Goal: Browse casually: Explore the website without a specific task or goal

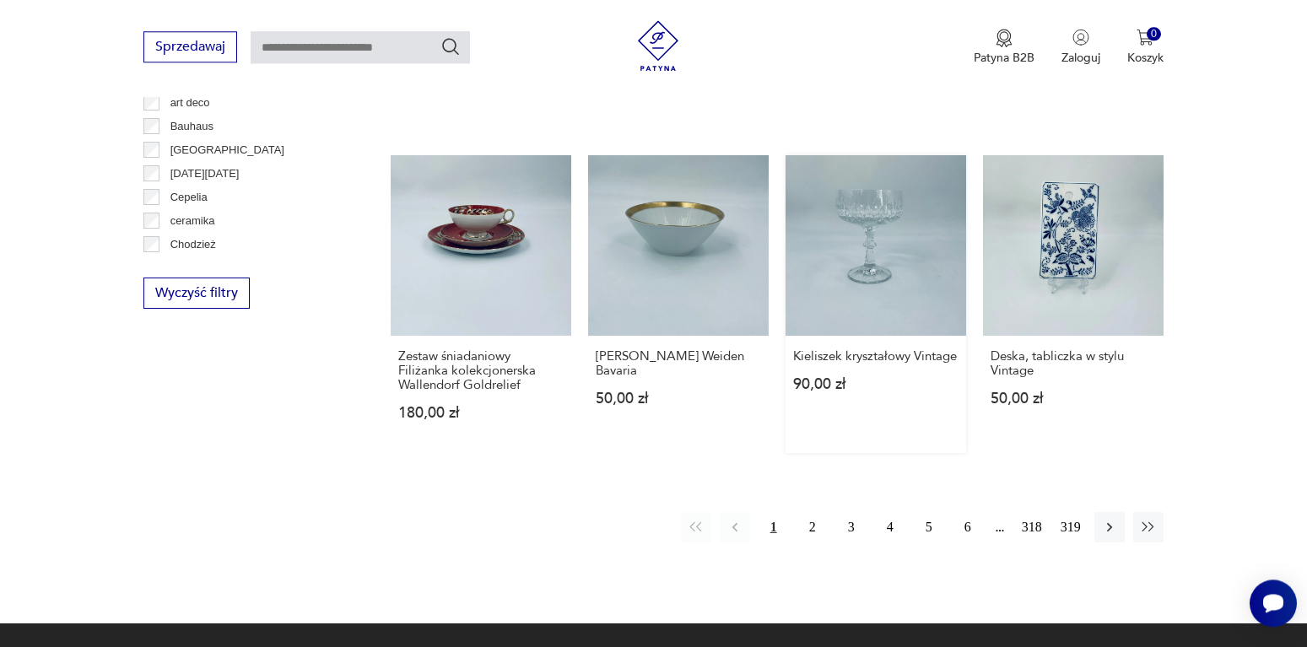
scroll to position [1747, 0]
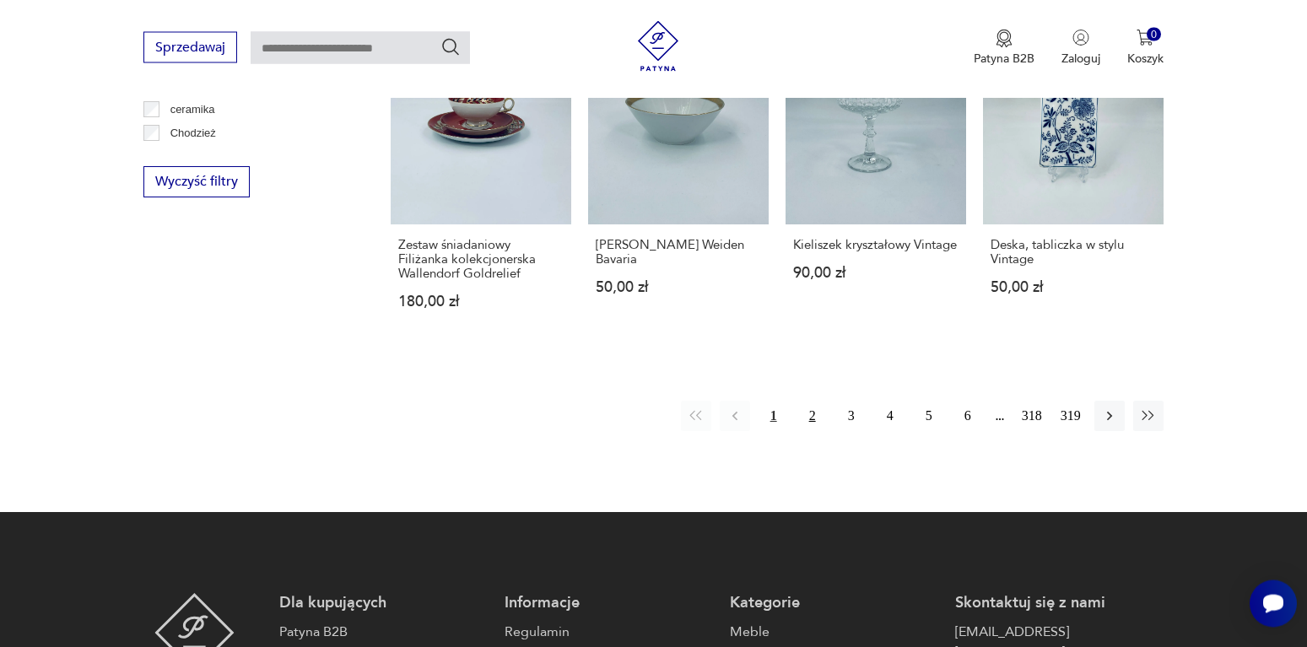
click at [812, 401] on button "2" at bounding box center [812, 416] width 30 height 30
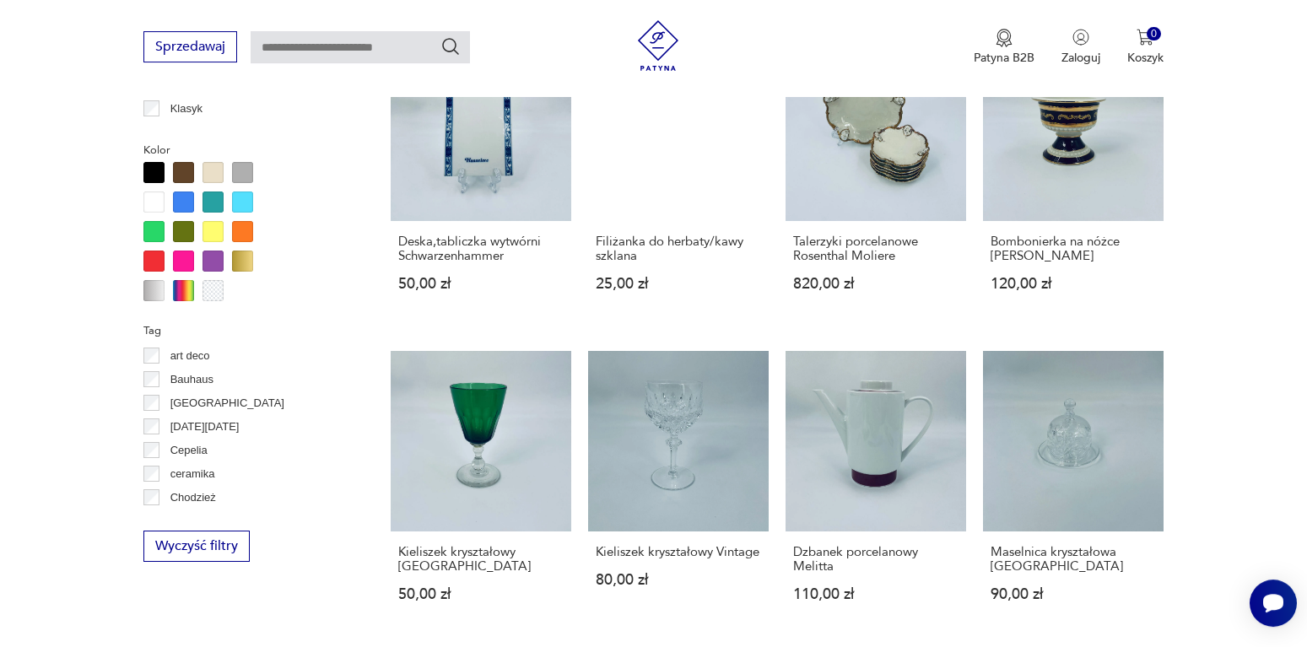
scroll to position [1568, 0]
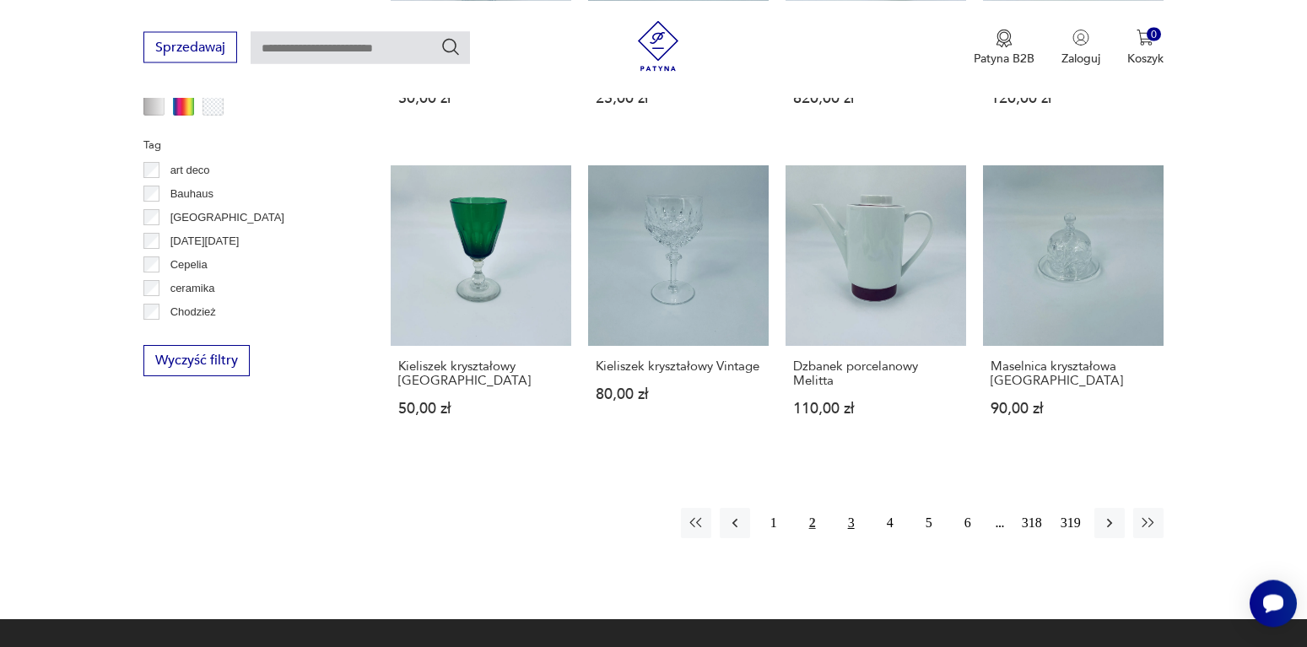
click at [852, 508] on button "3" at bounding box center [851, 523] width 30 height 30
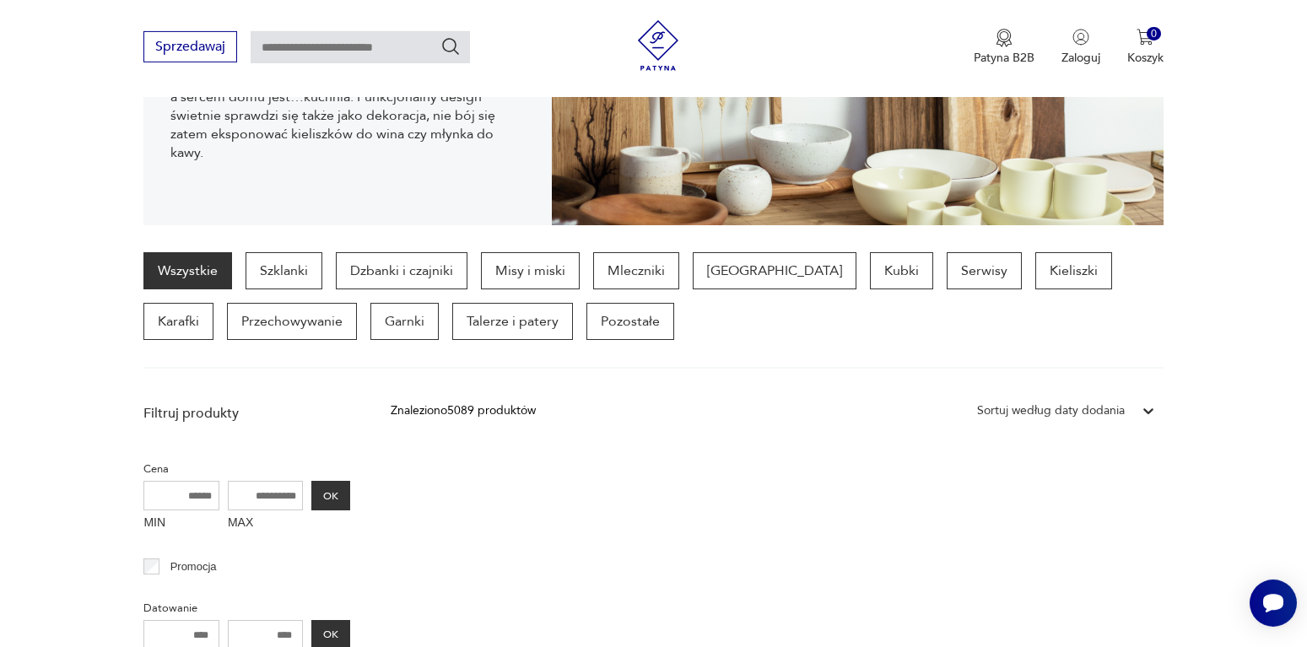
scroll to position [276, 0]
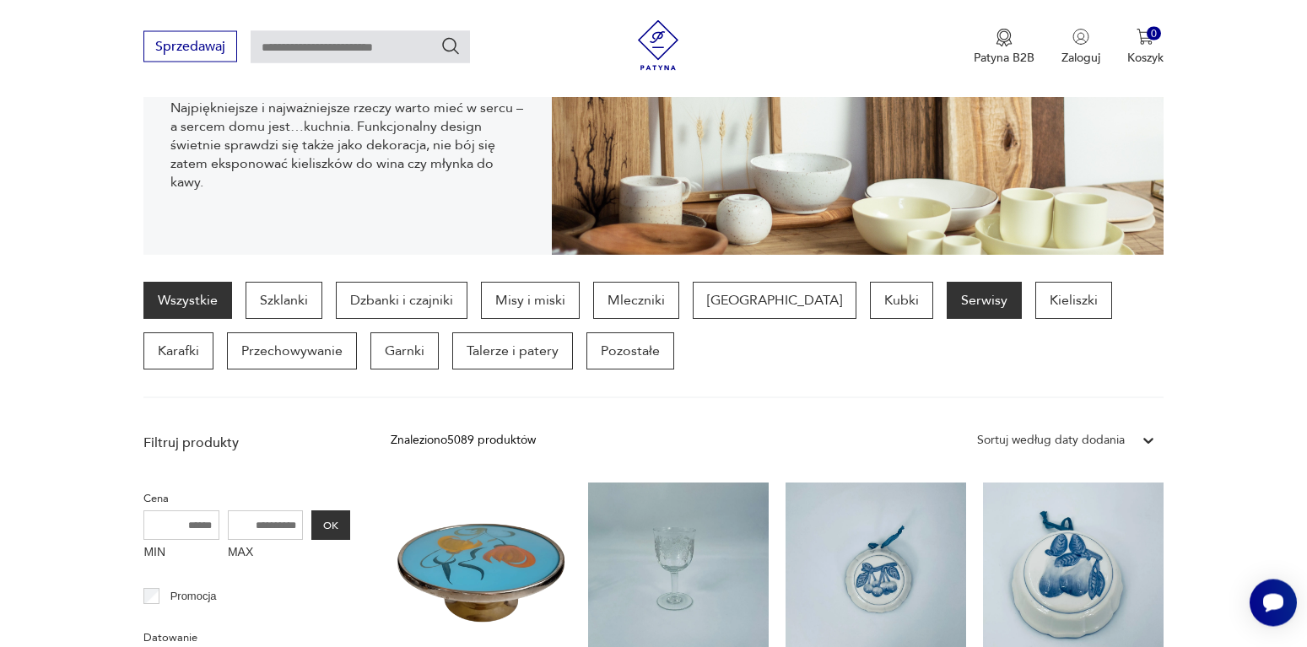
click at [947, 301] on p "Serwisy" at bounding box center [984, 301] width 75 height 37
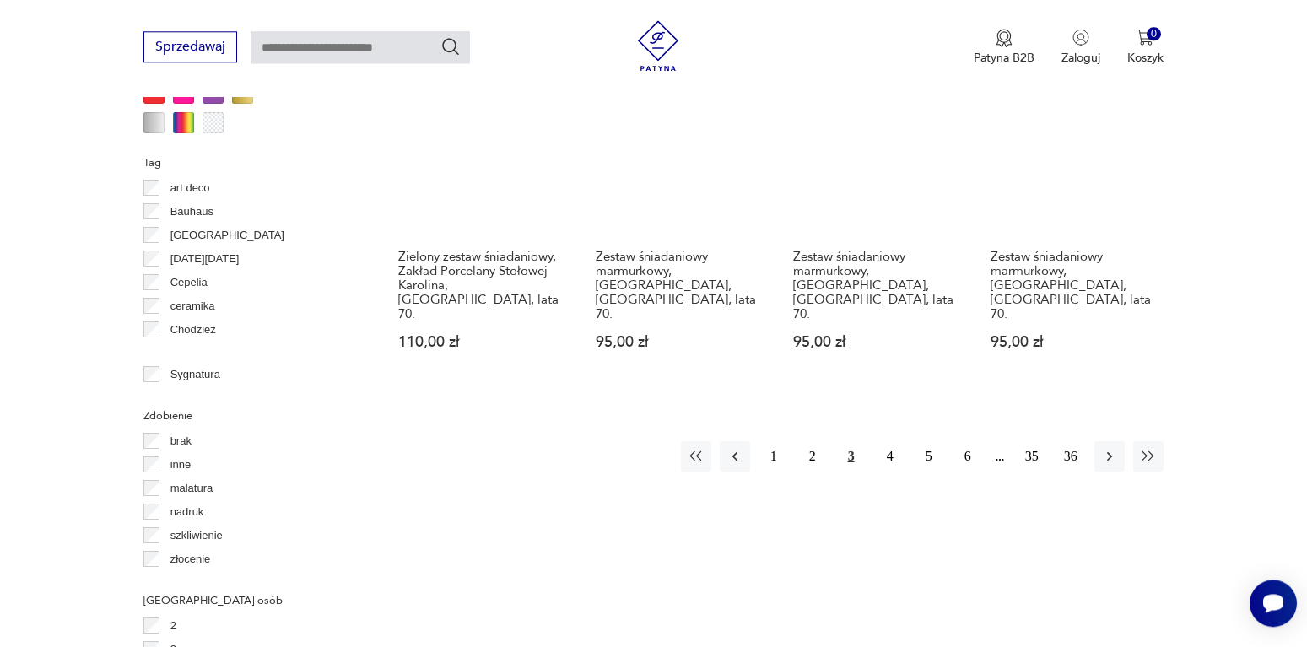
scroll to position [1653, 0]
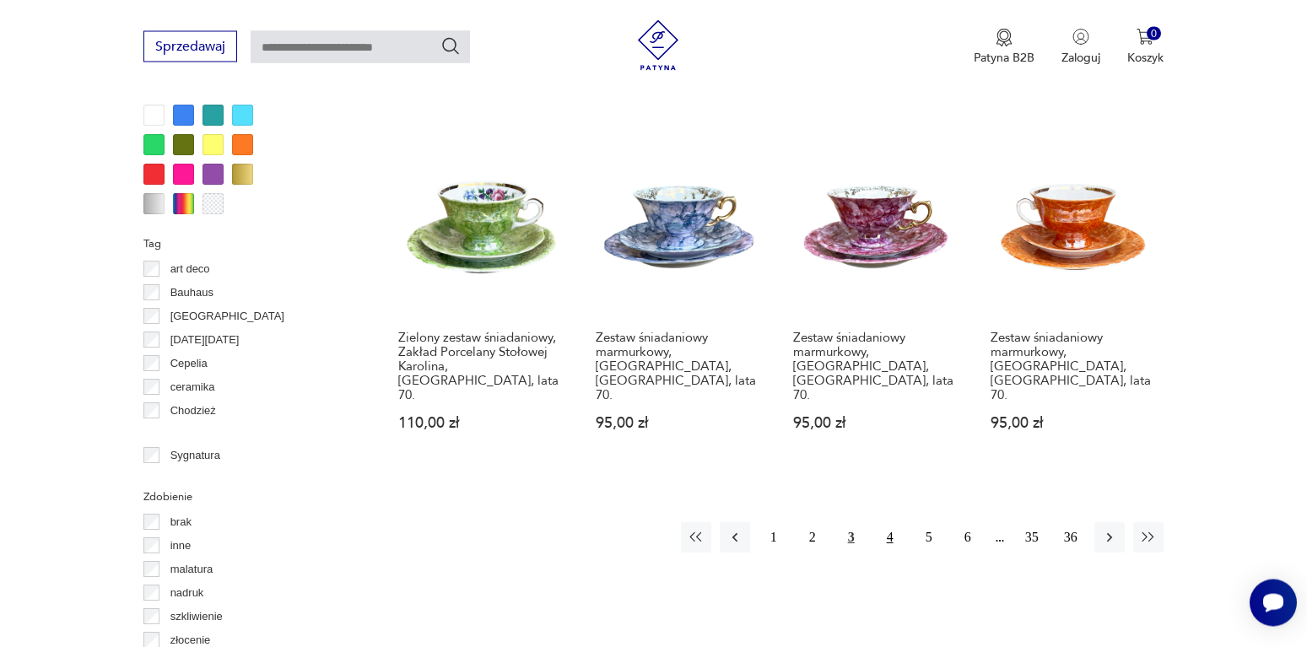
click at [889, 523] on button "4" at bounding box center [890, 538] width 30 height 30
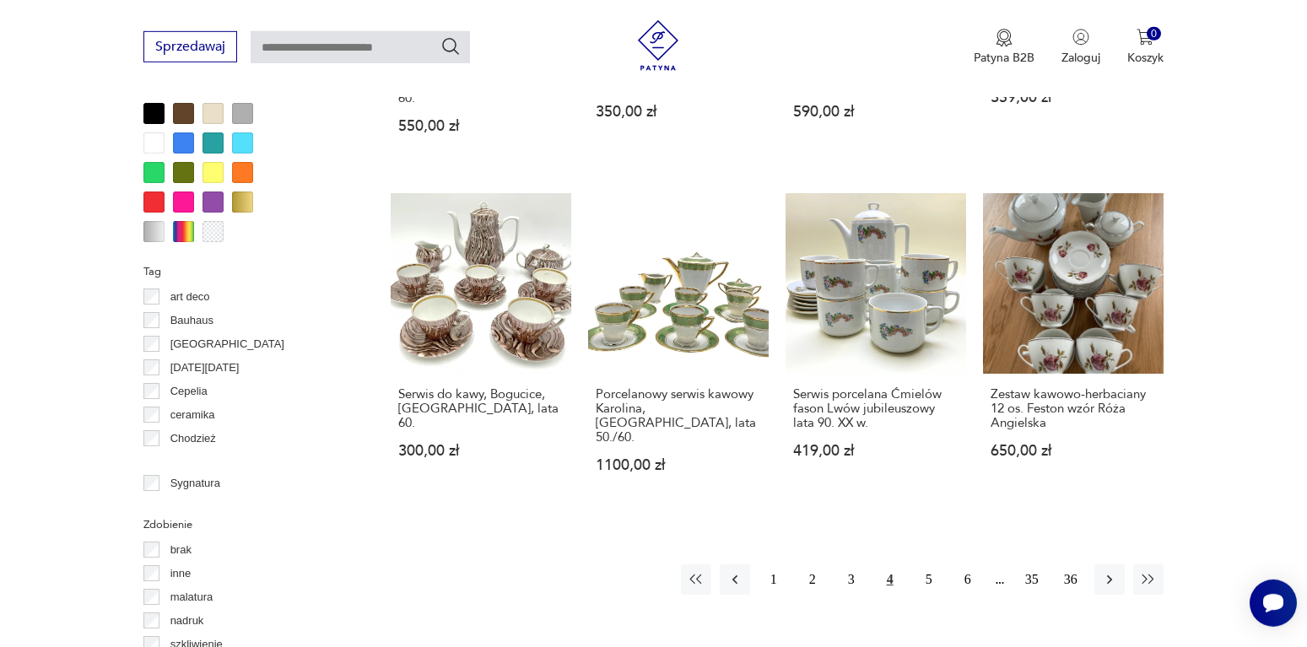
scroll to position [1654, 0]
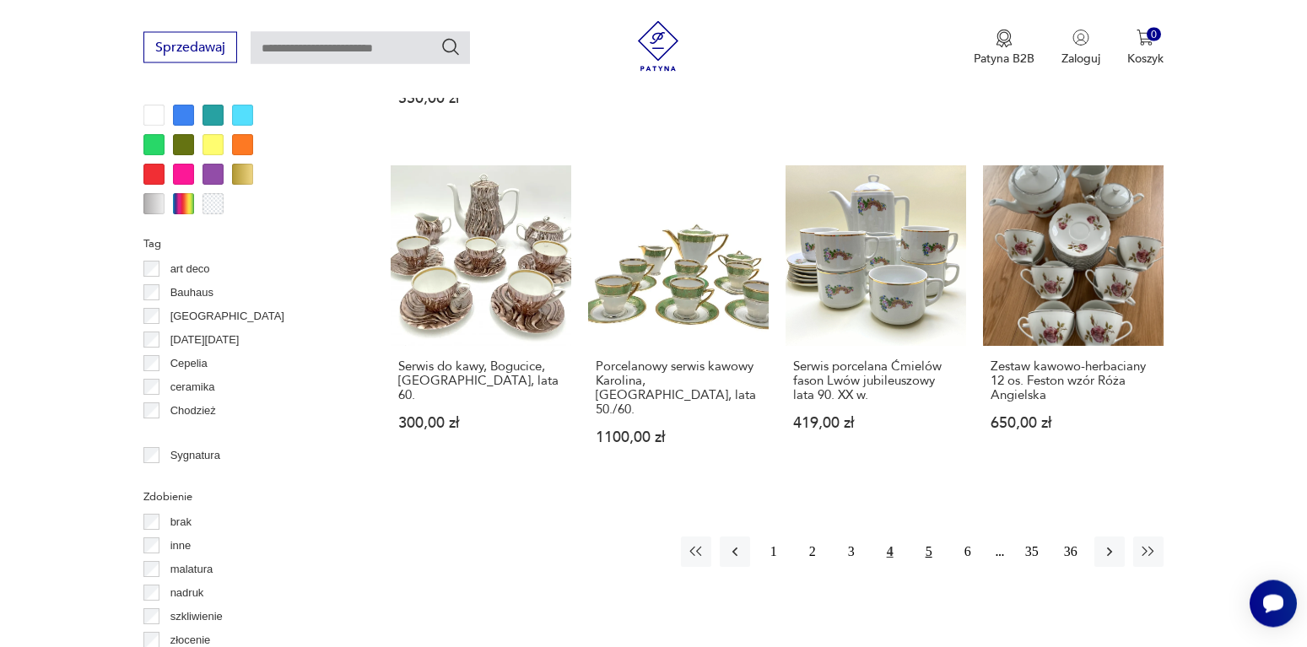
click at [930, 537] on button "5" at bounding box center [929, 552] width 30 height 30
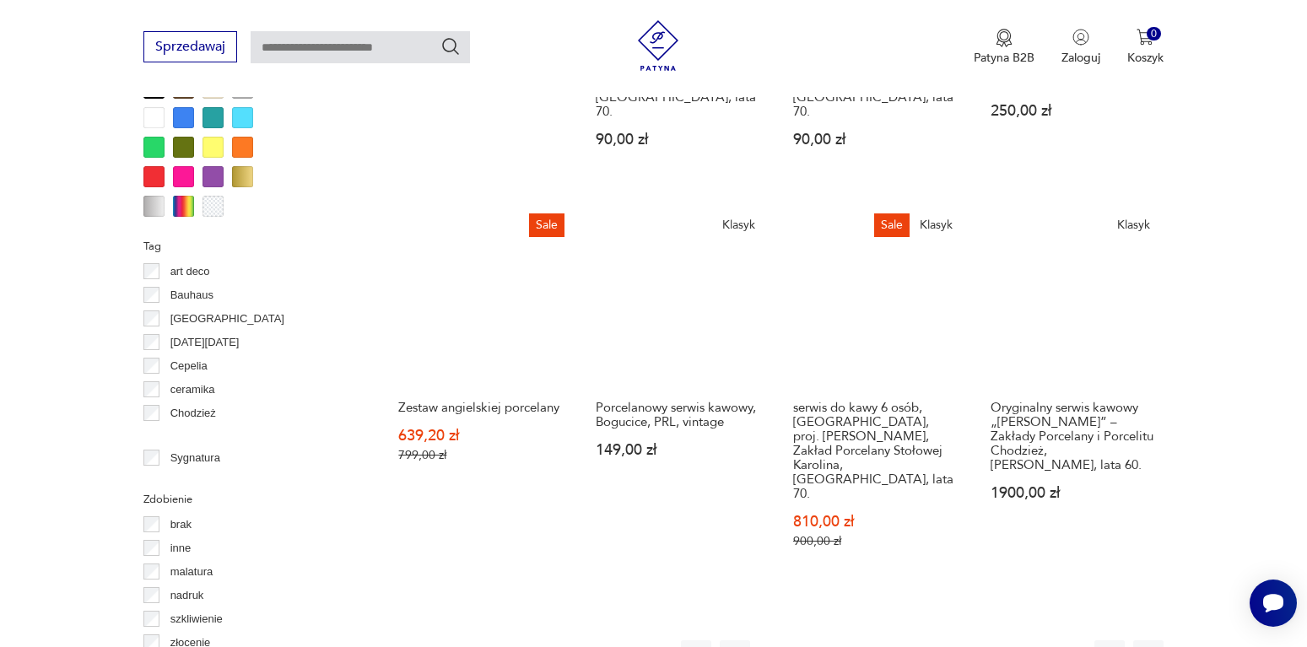
scroll to position [1654, 0]
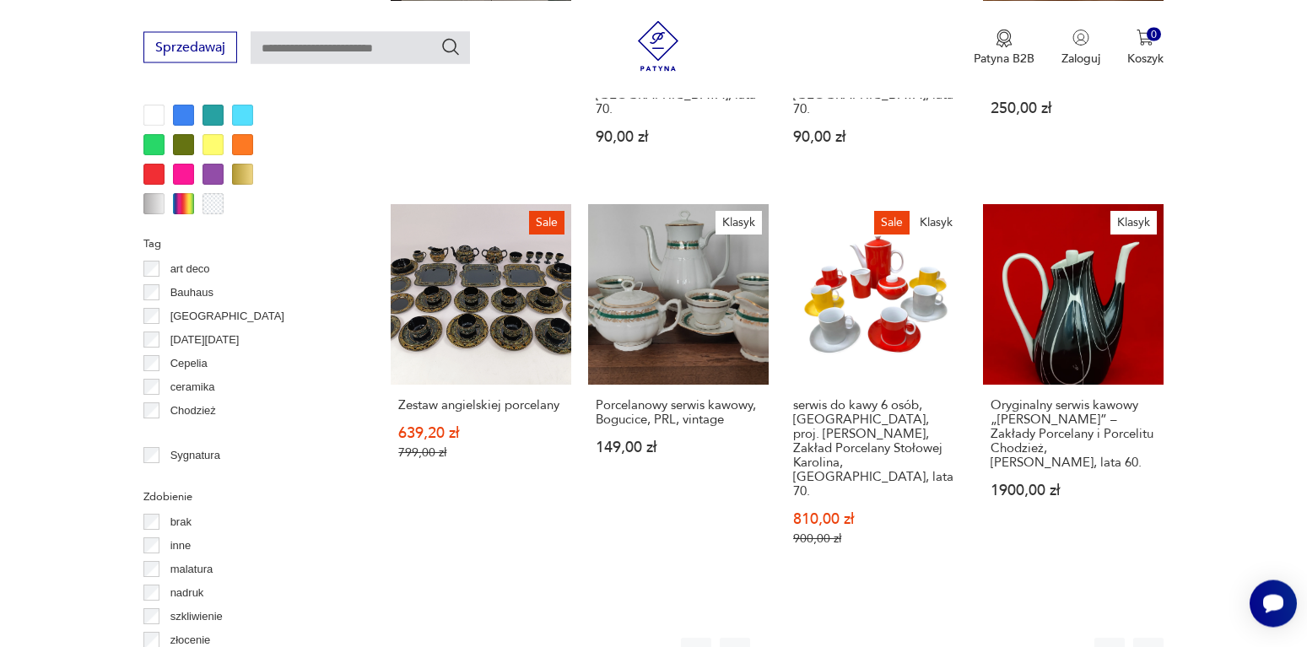
click at [967, 638] on button "6" at bounding box center [968, 653] width 30 height 30
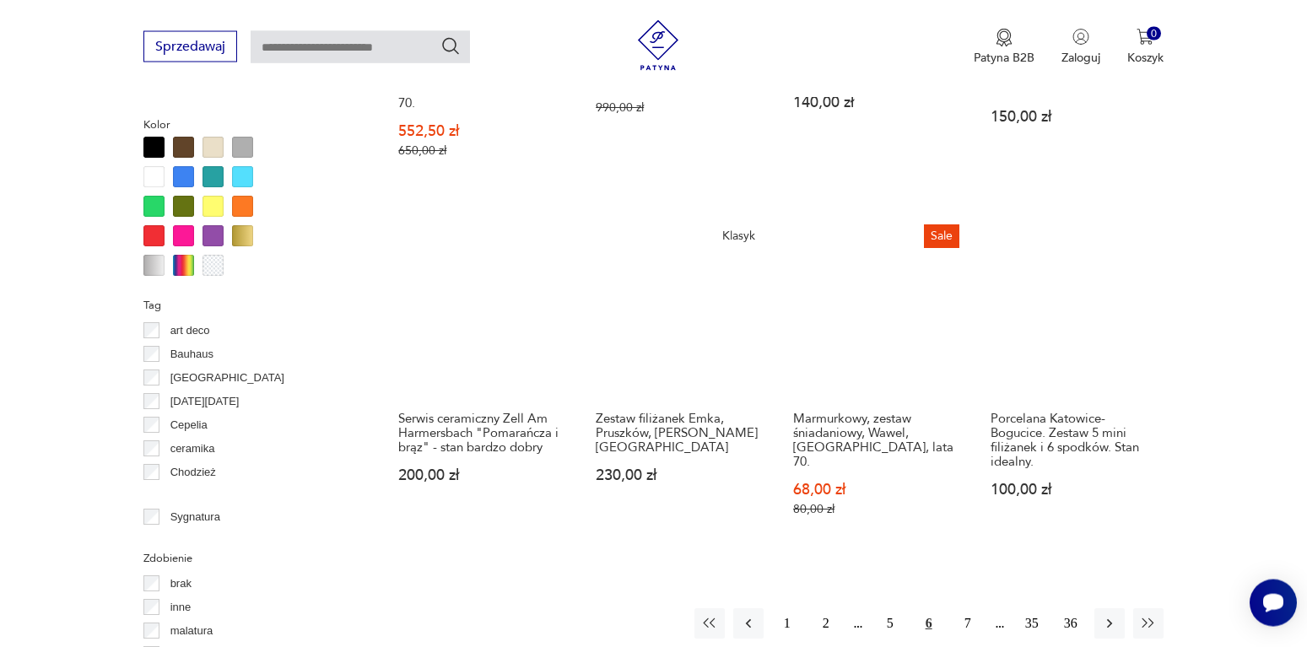
scroll to position [1826, 0]
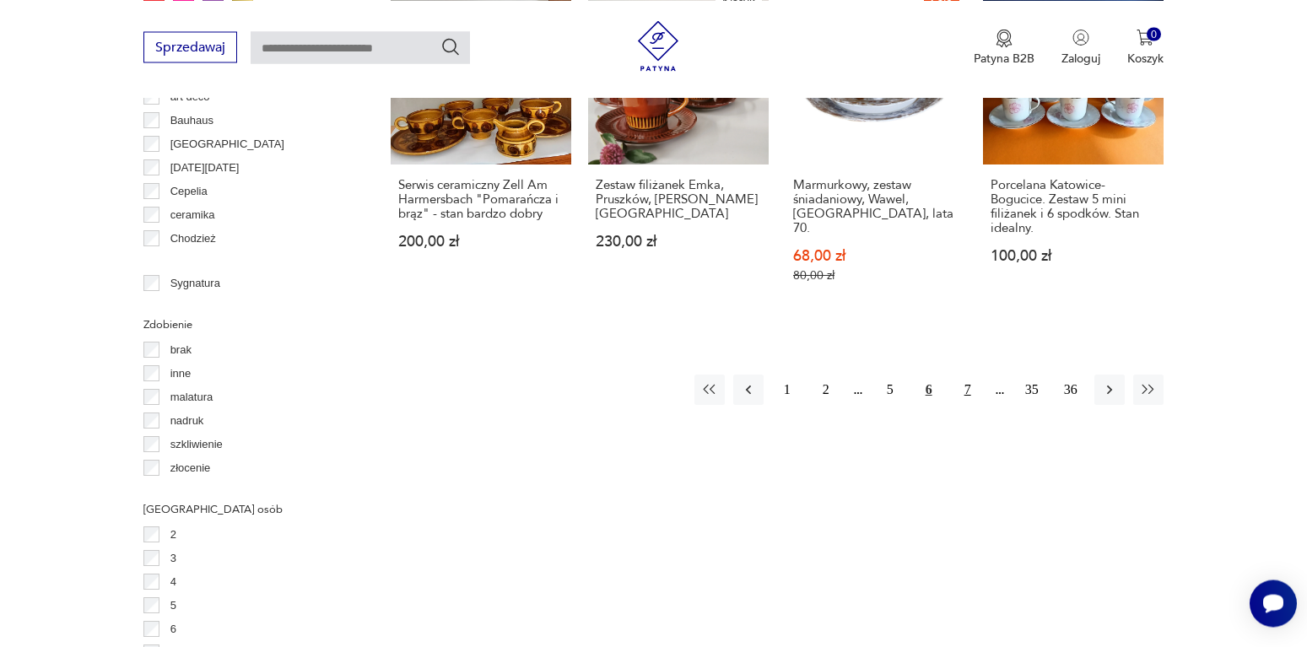
click at [964, 375] on button "7" at bounding box center [968, 390] width 30 height 30
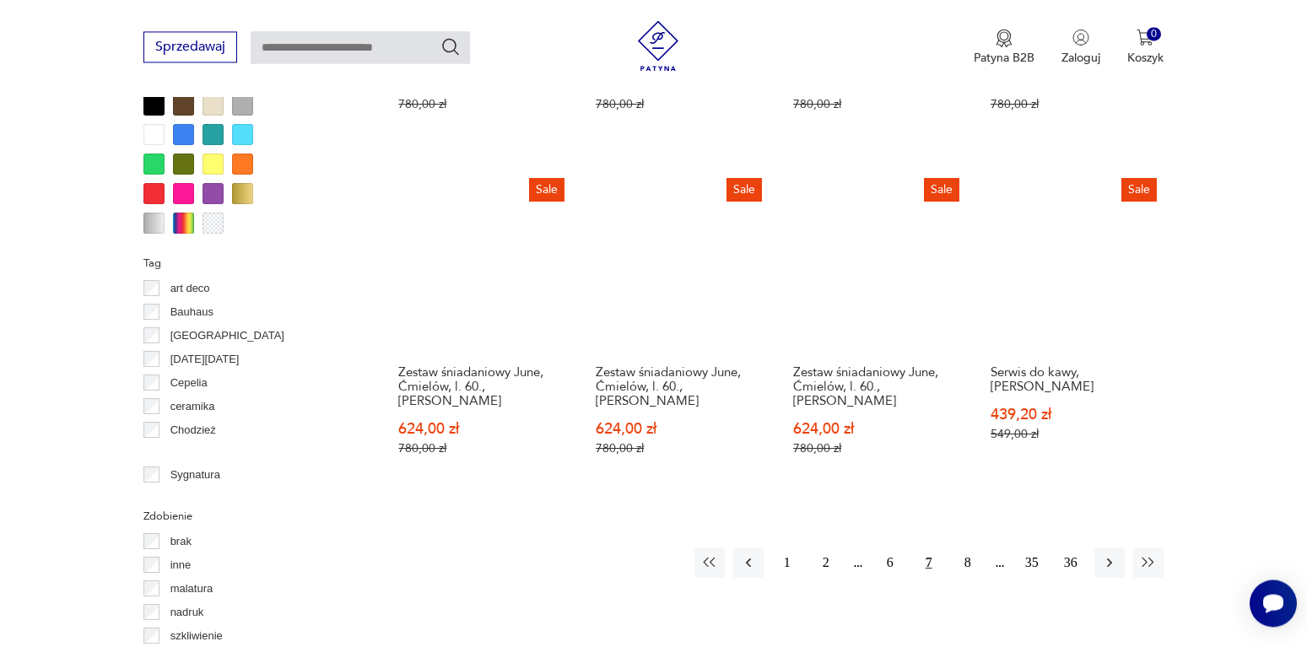
scroll to position [1654, 0]
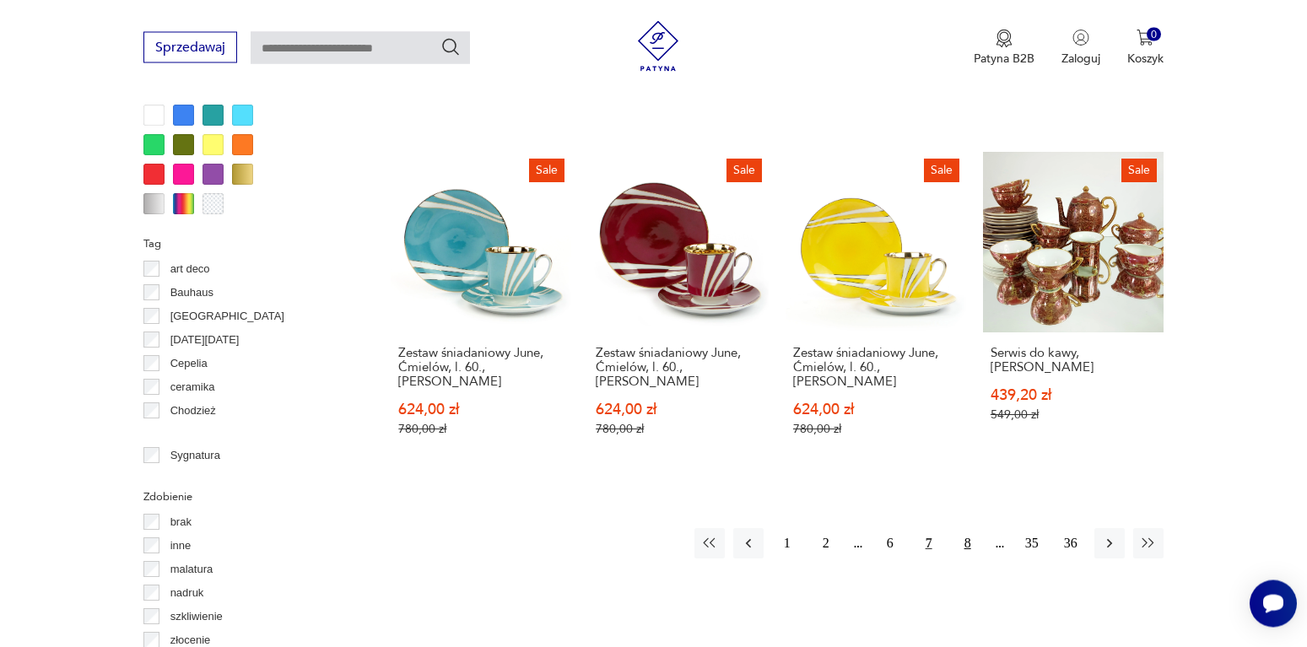
click at [970, 528] on button "8" at bounding box center [968, 543] width 30 height 30
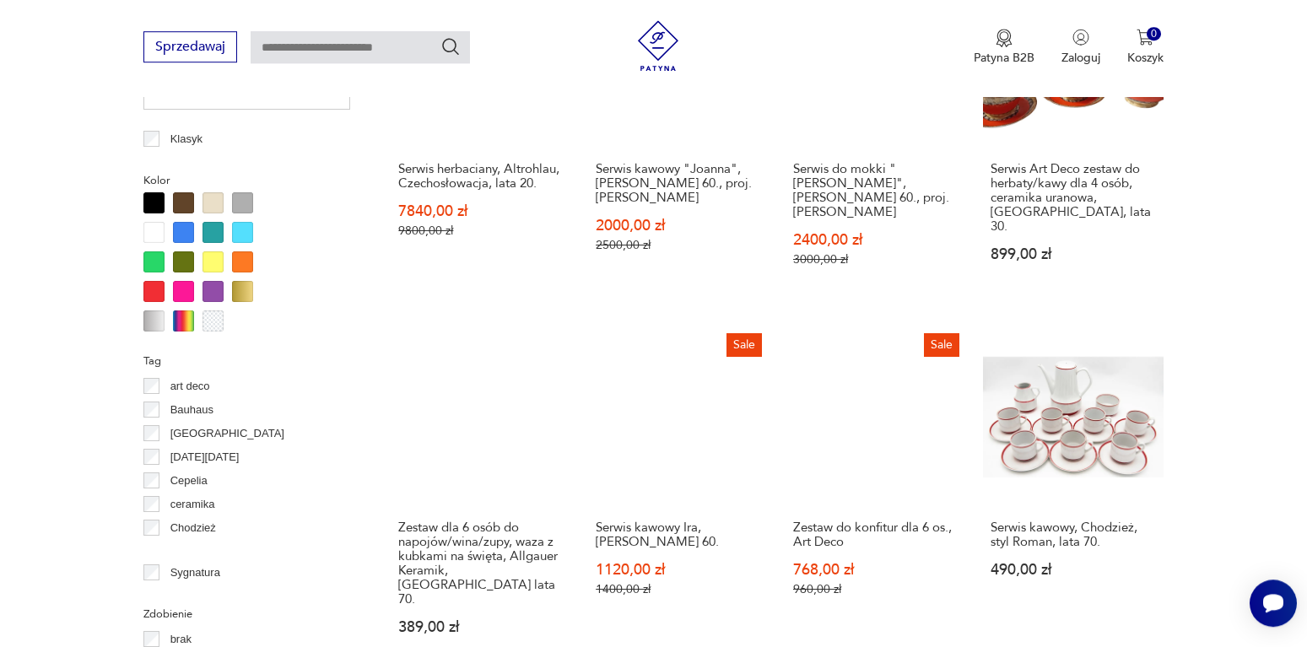
scroll to position [1912, 0]
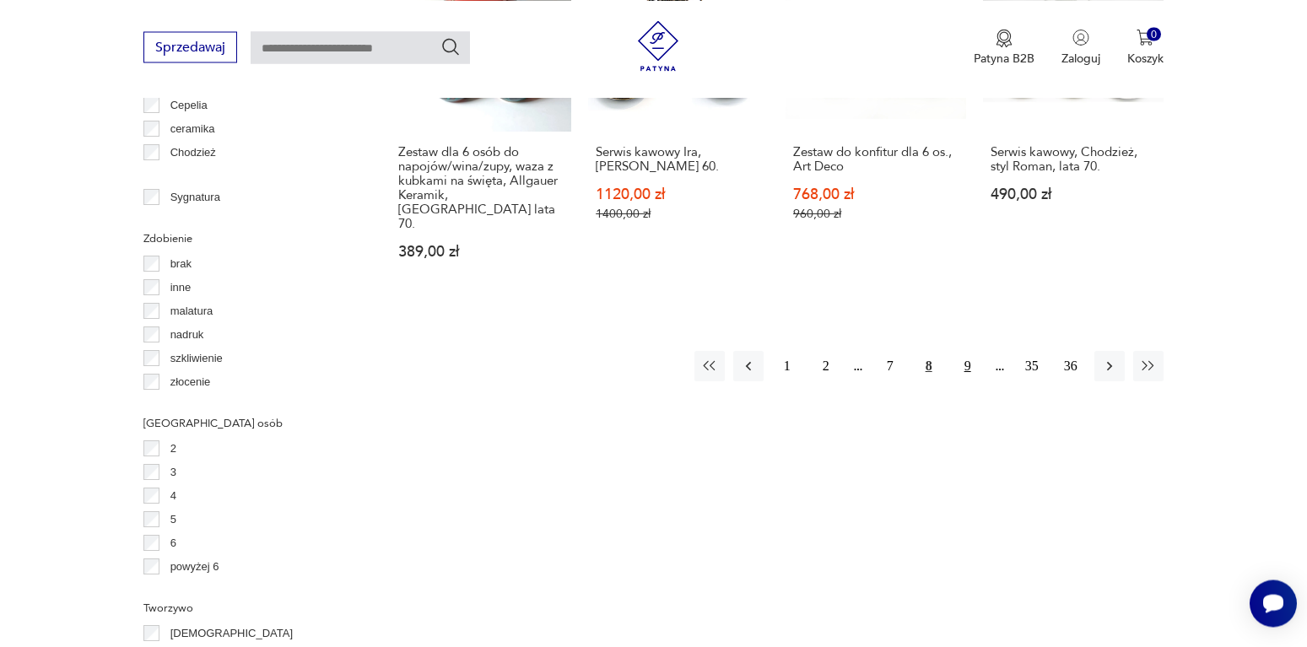
click at [968, 351] on button "9" at bounding box center [968, 366] width 30 height 30
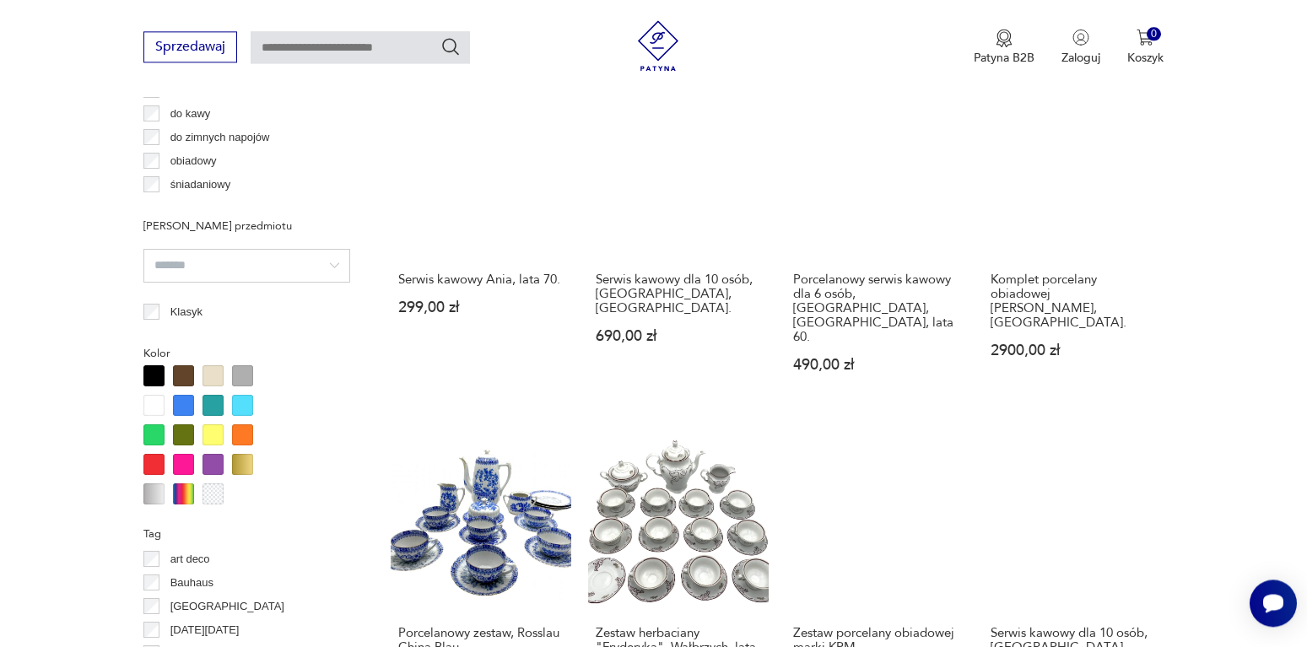
scroll to position [1568, 0]
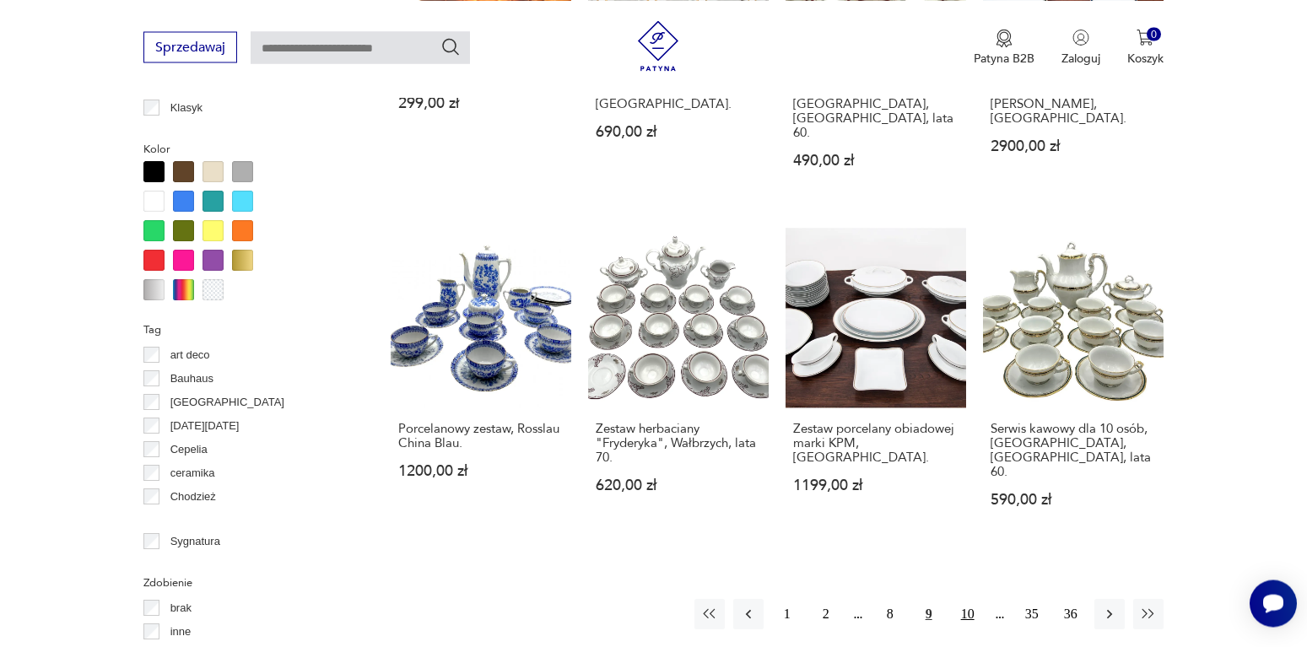
click at [965, 599] on button "10" at bounding box center [968, 614] width 30 height 30
click at [965, 599] on button "11" at bounding box center [968, 614] width 30 height 30
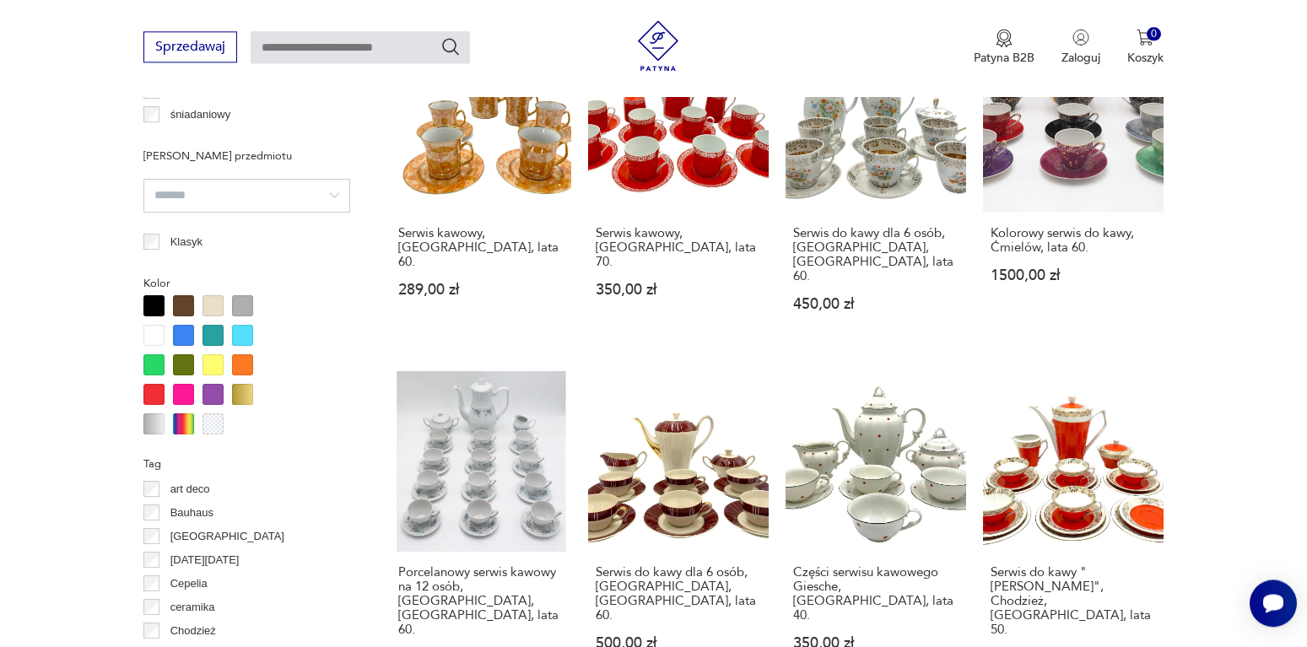
scroll to position [1568, 0]
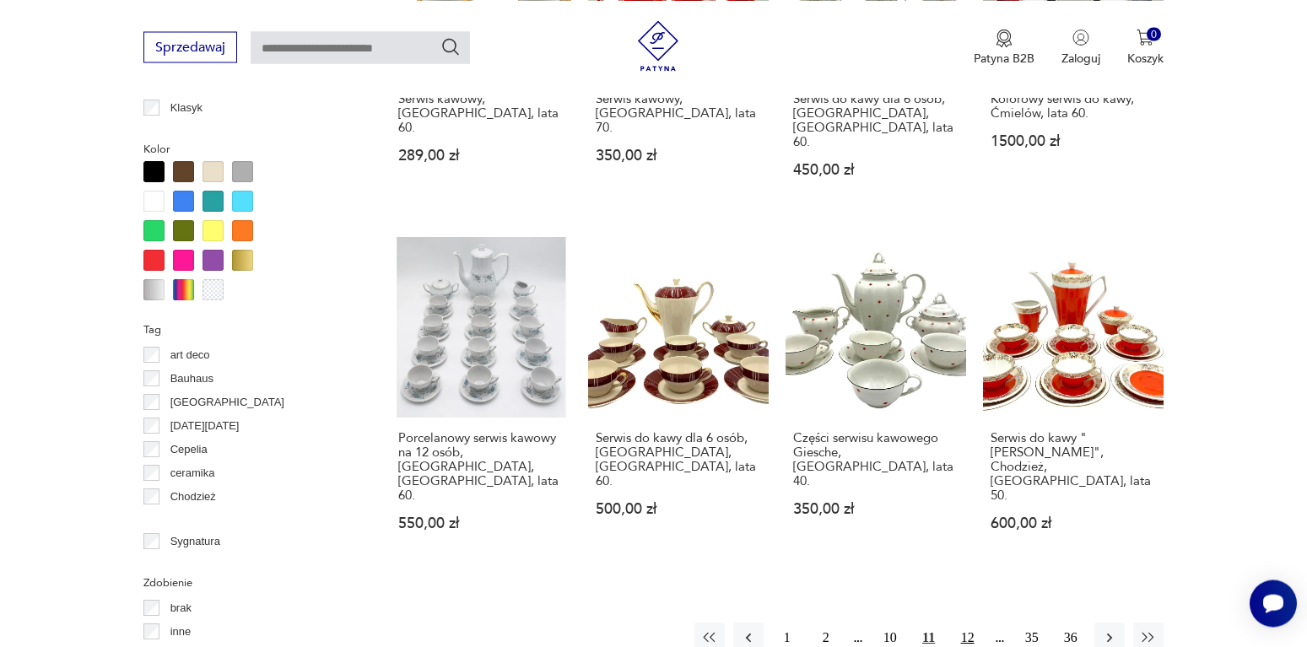
click at [967, 623] on button "12" at bounding box center [968, 638] width 30 height 30
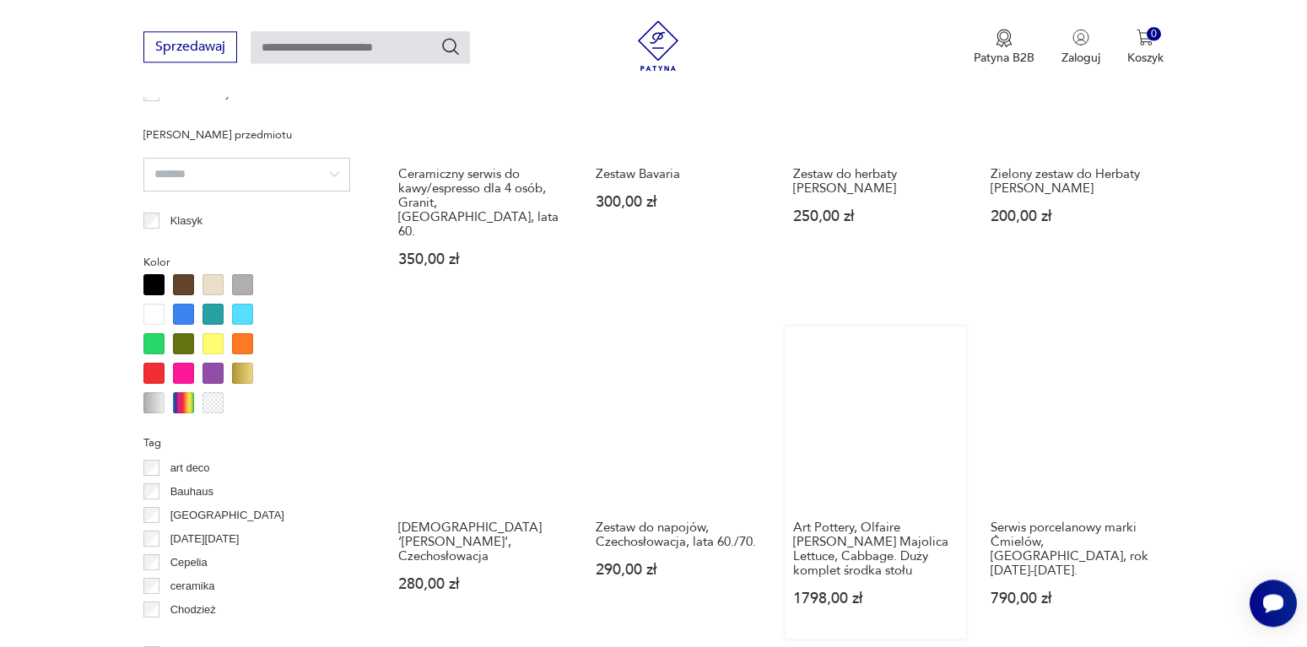
scroll to position [1568, 0]
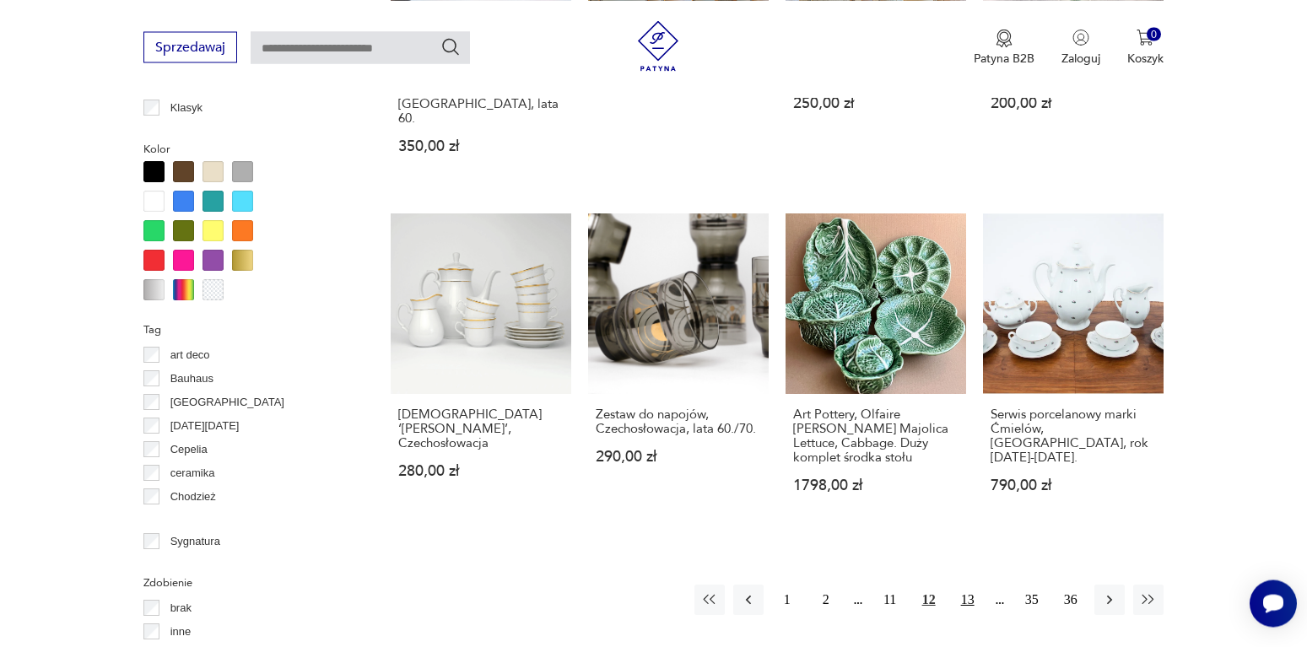
click at [969, 585] on button "13" at bounding box center [968, 600] width 30 height 30
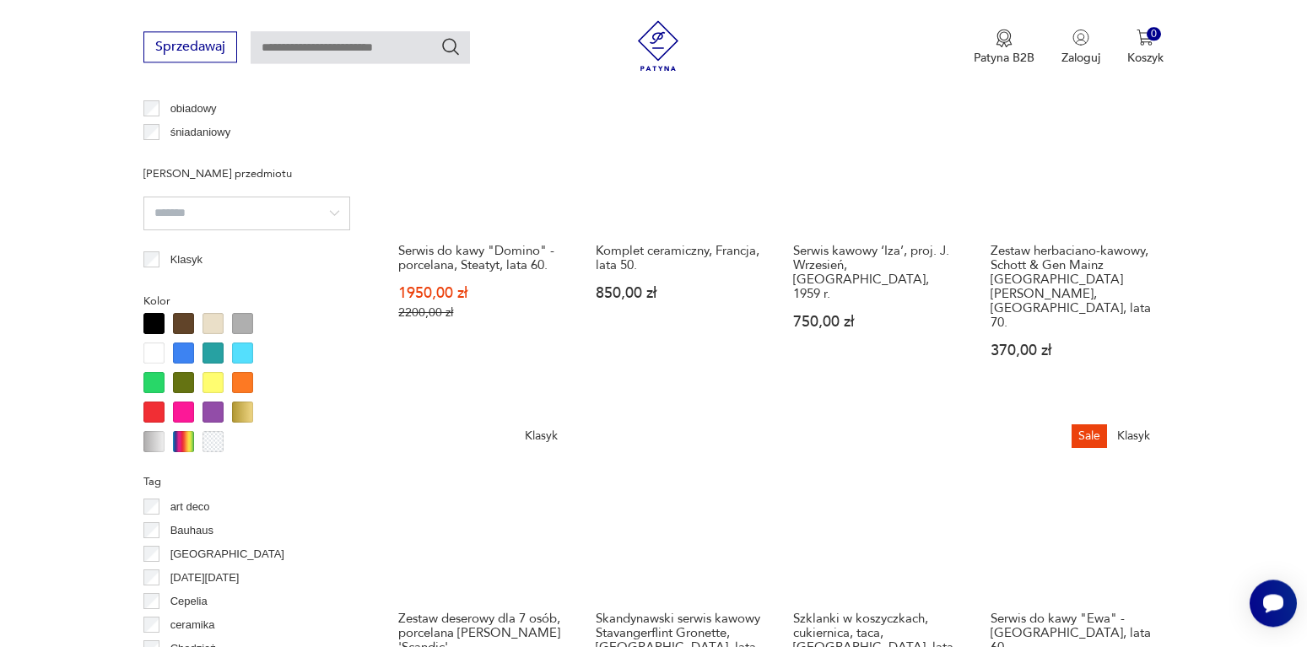
scroll to position [1568, 0]
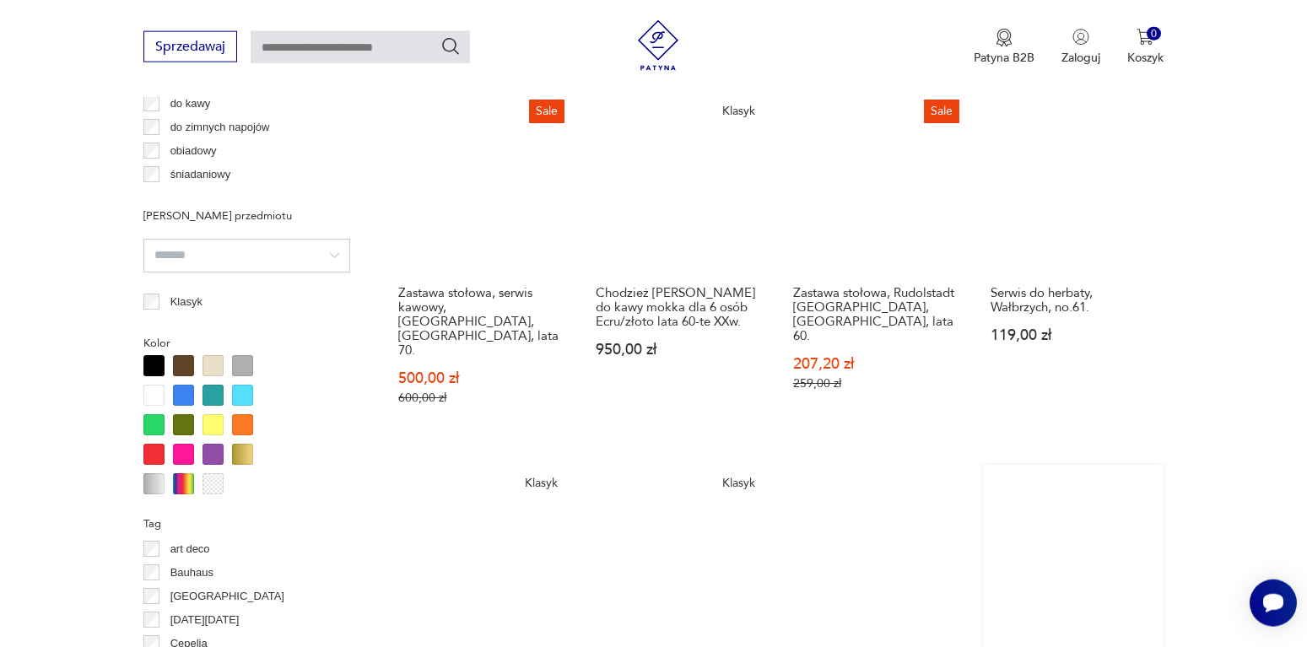
scroll to position [1568, 0]
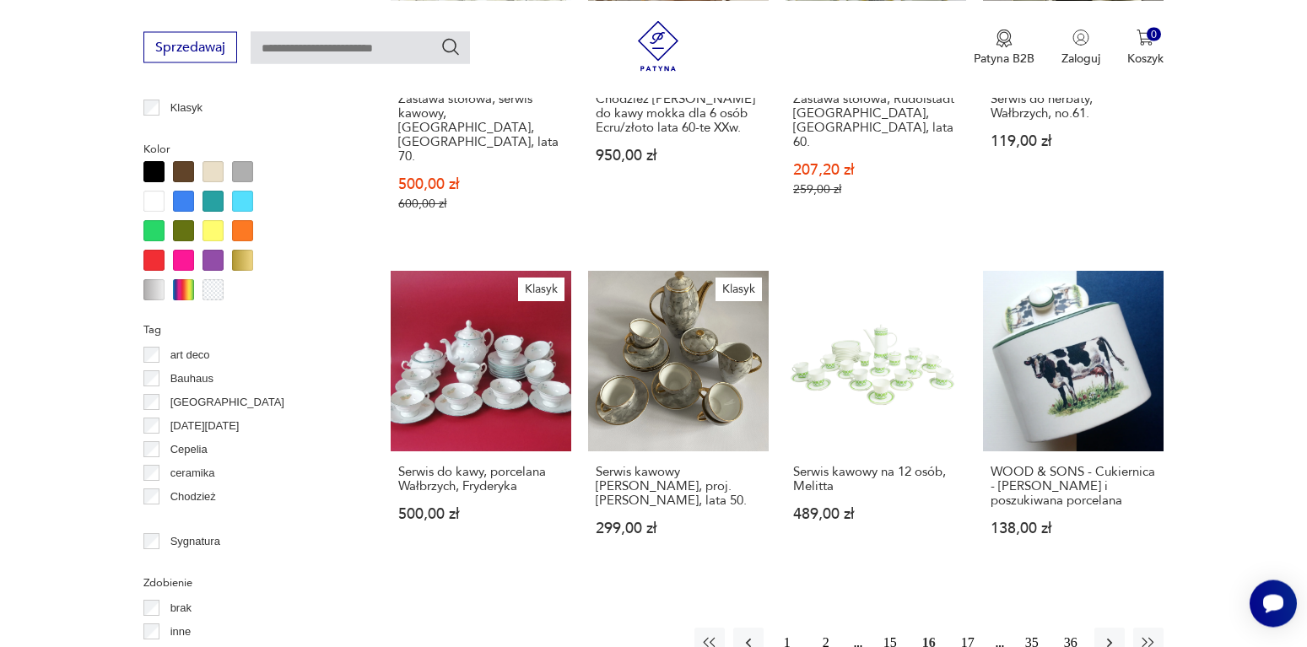
click at [969, 628] on button "17" at bounding box center [968, 643] width 30 height 30
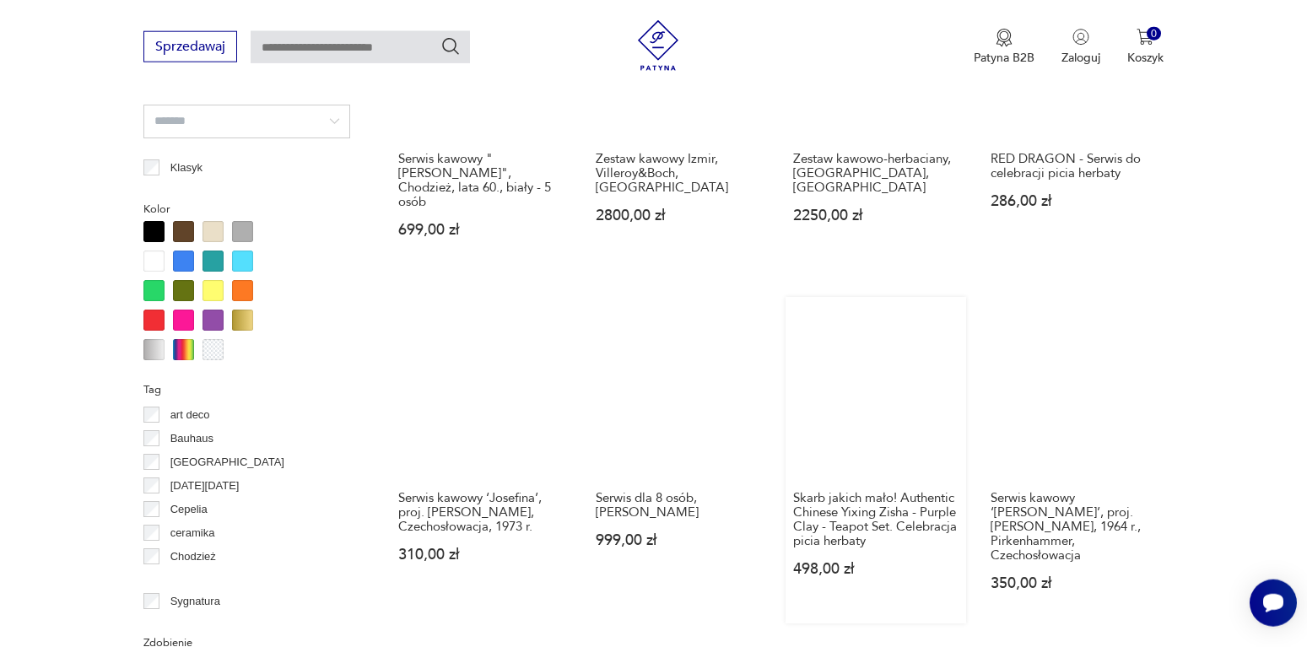
scroll to position [1568, 0]
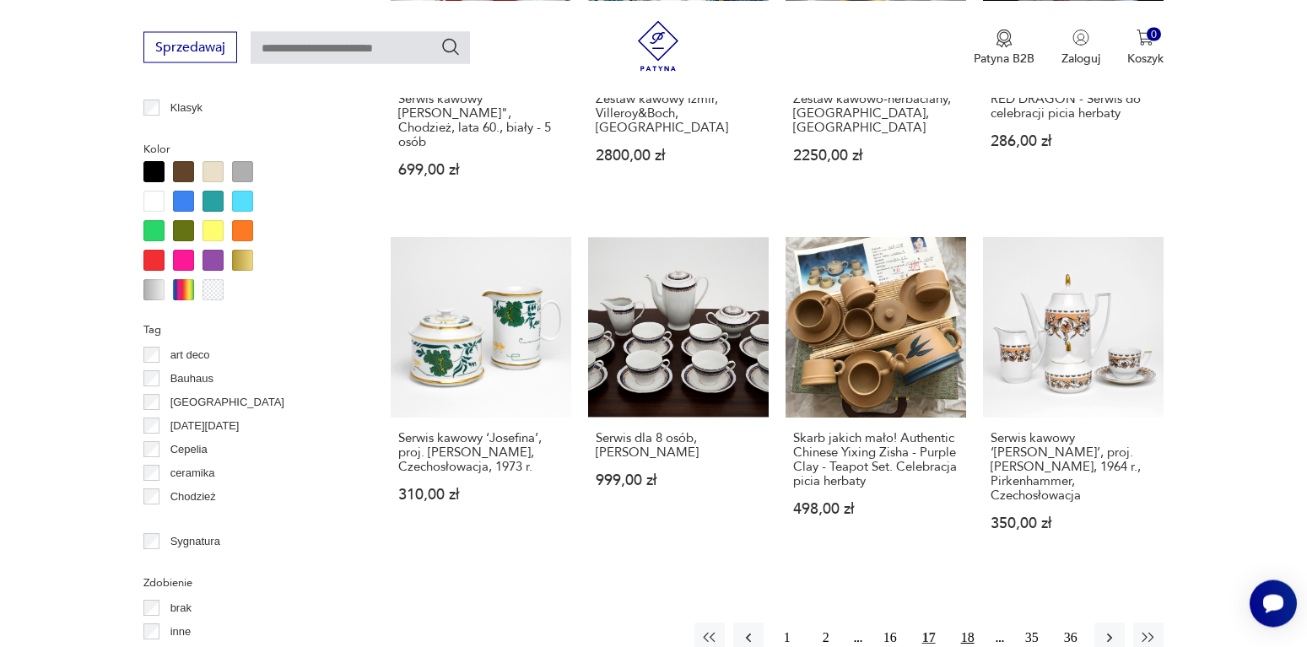
click at [971, 623] on button "18" at bounding box center [968, 638] width 30 height 30
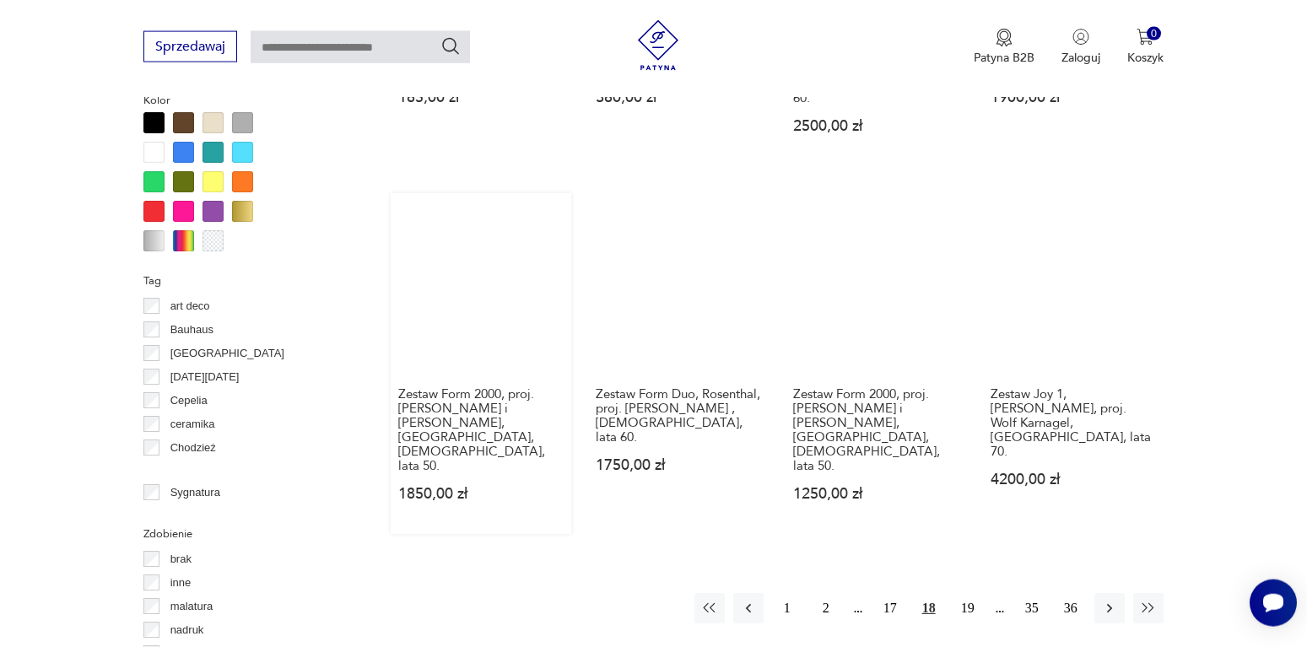
scroll to position [1654, 0]
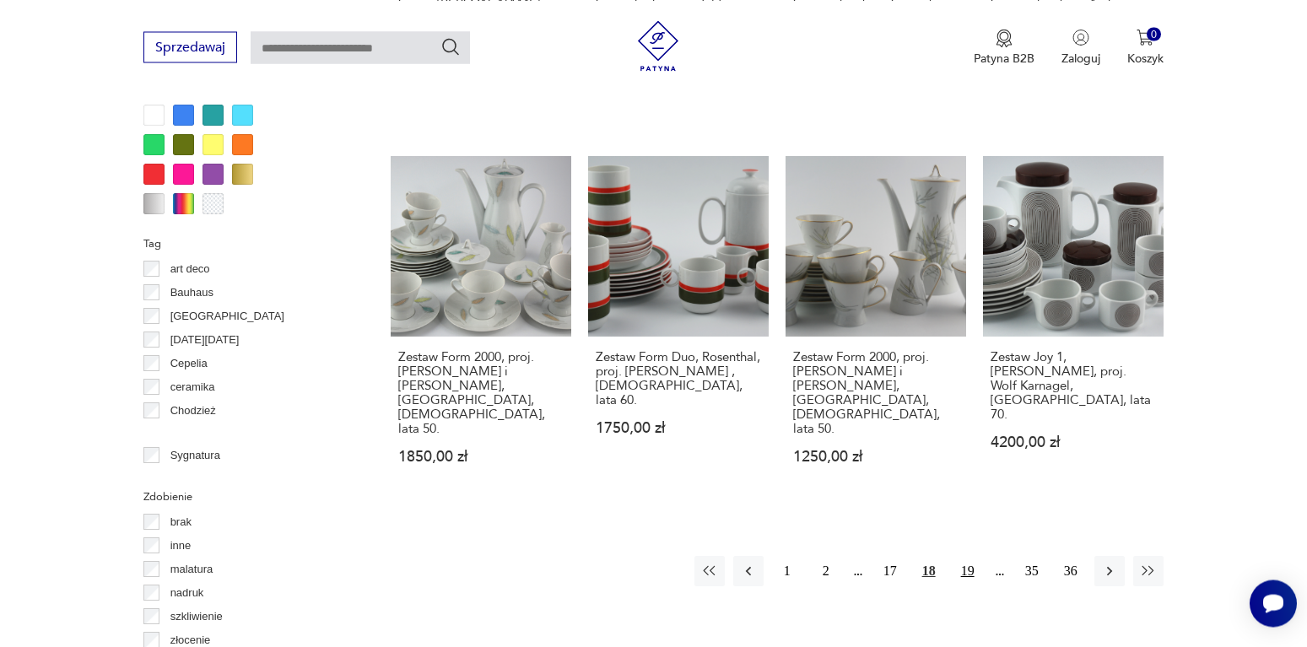
click at [970, 556] on button "19" at bounding box center [968, 571] width 30 height 30
click at [970, 556] on button "20" at bounding box center [968, 571] width 30 height 30
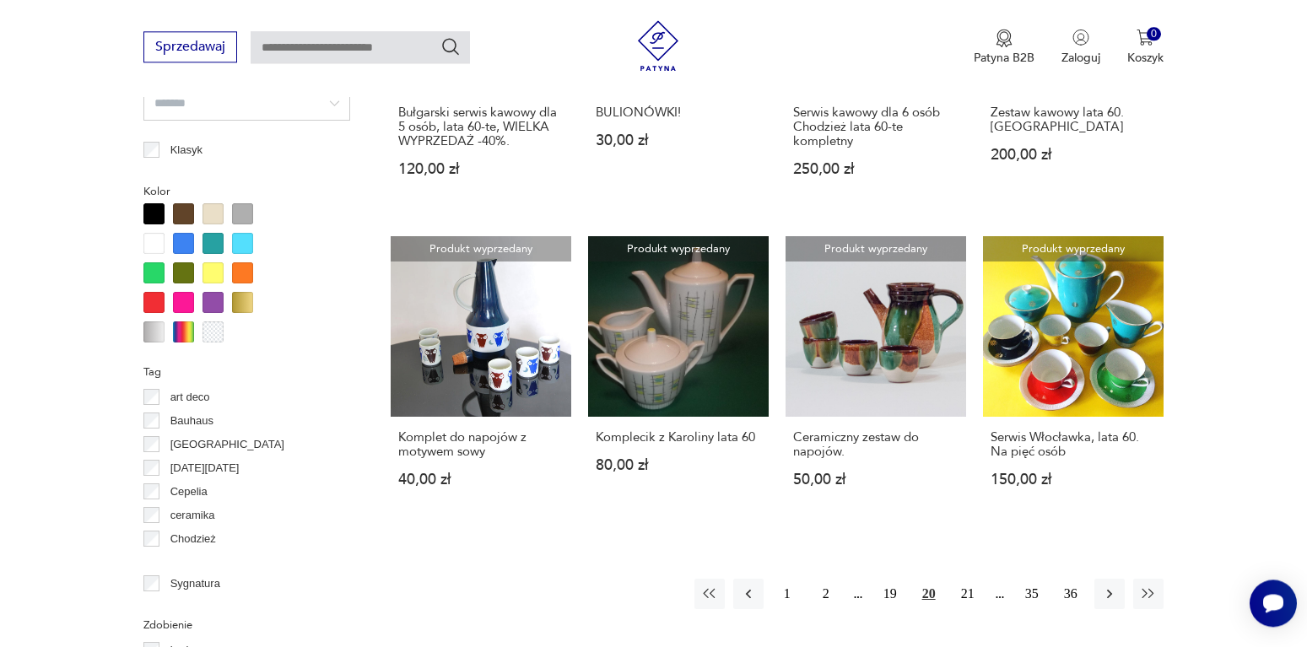
scroll to position [1567, 0]
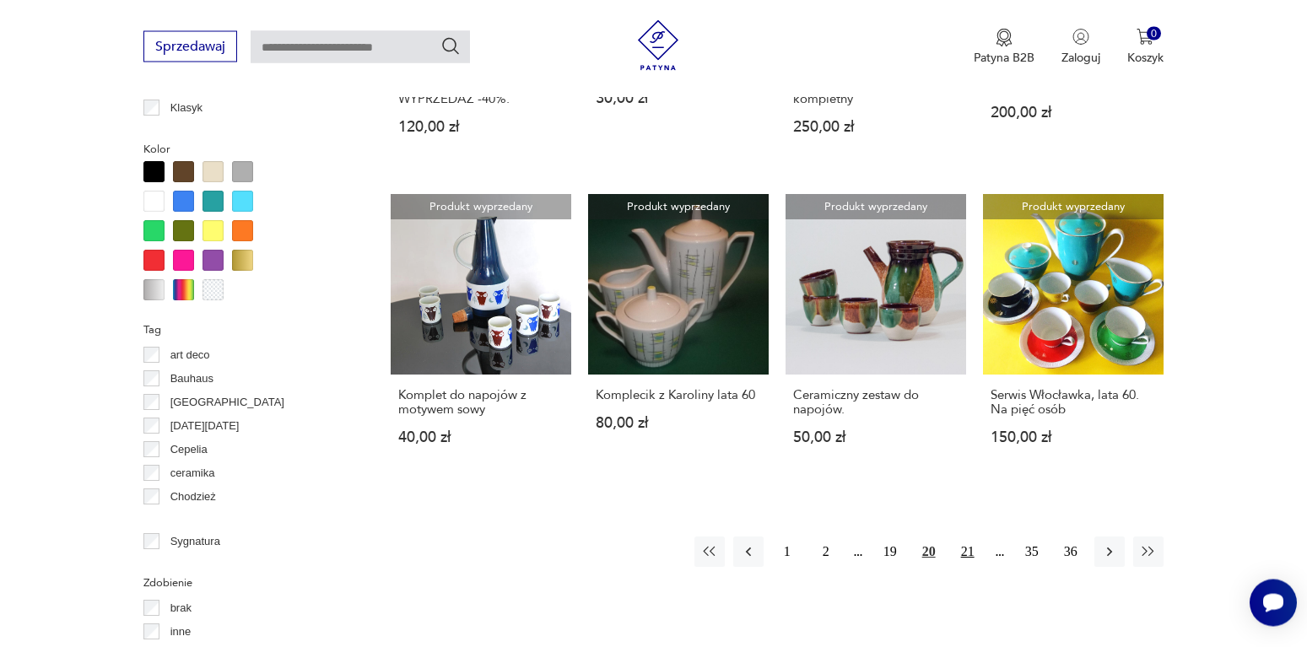
click at [962, 539] on button "21" at bounding box center [968, 552] width 30 height 30
click at [962, 539] on button "22" at bounding box center [968, 552] width 30 height 30
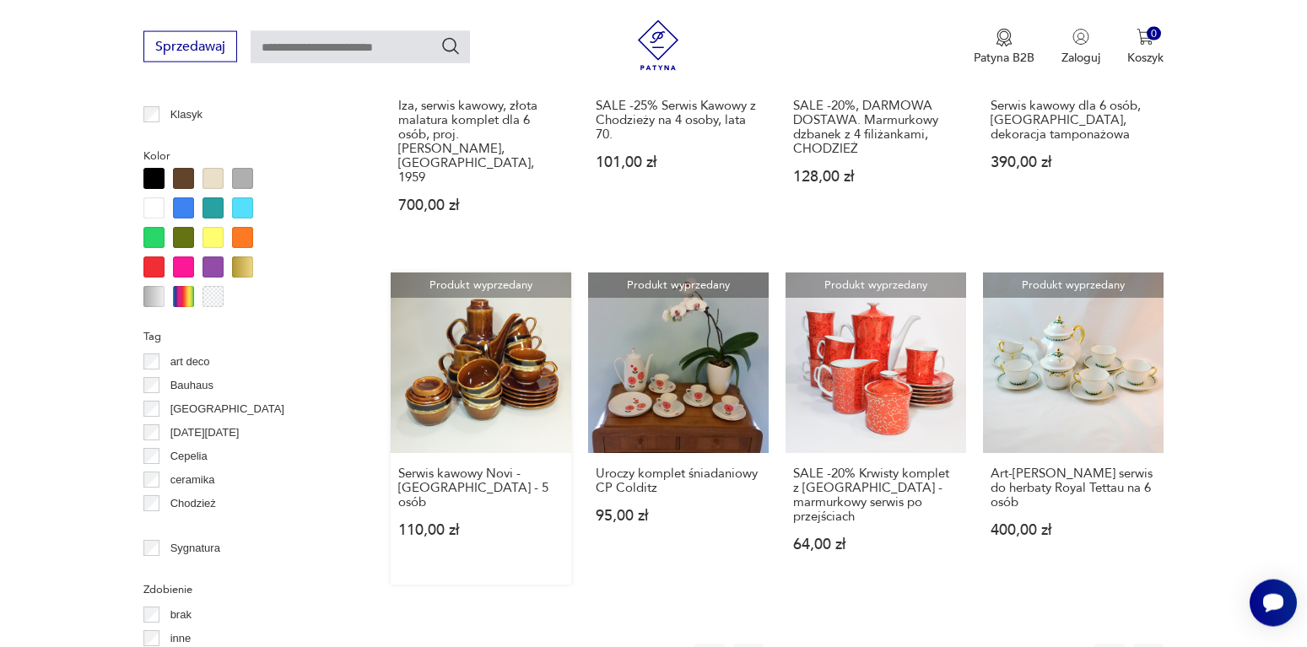
scroll to position [1568, 0]
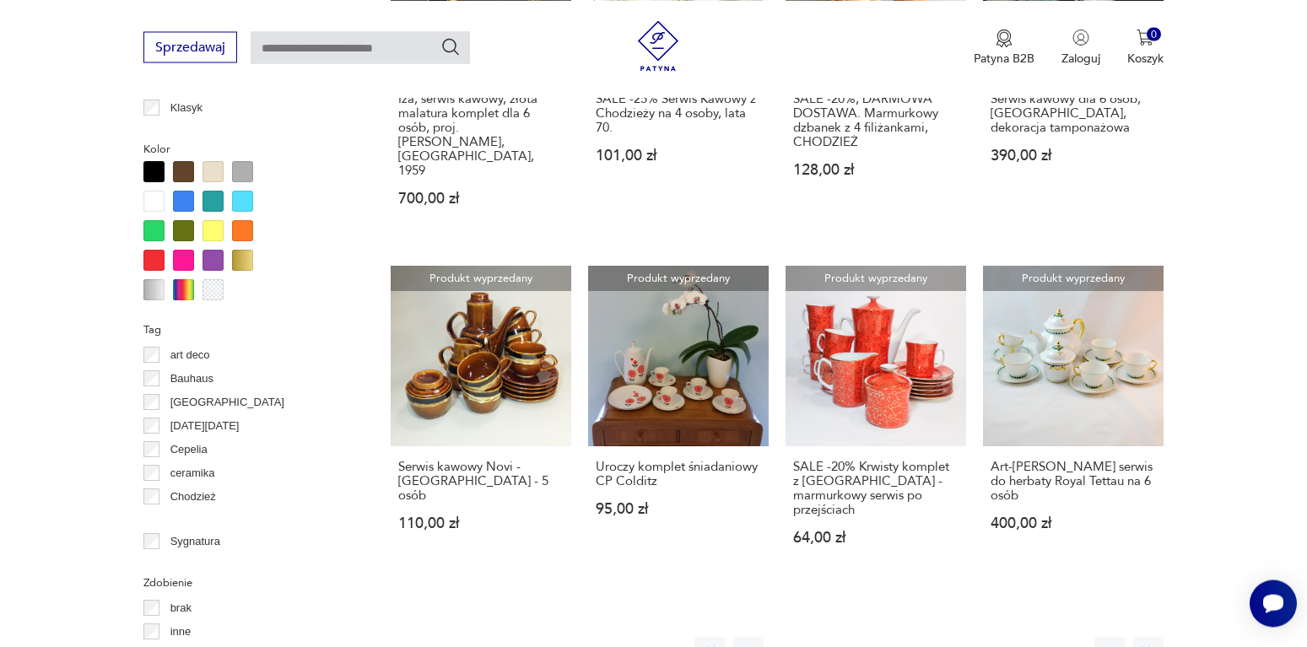
click at [966, 637] on button "23" at bounding box center [968, 652] width 30 height 30
click at [966, 637] on button "24" at bounding box center [968, 652] width 30 height 30
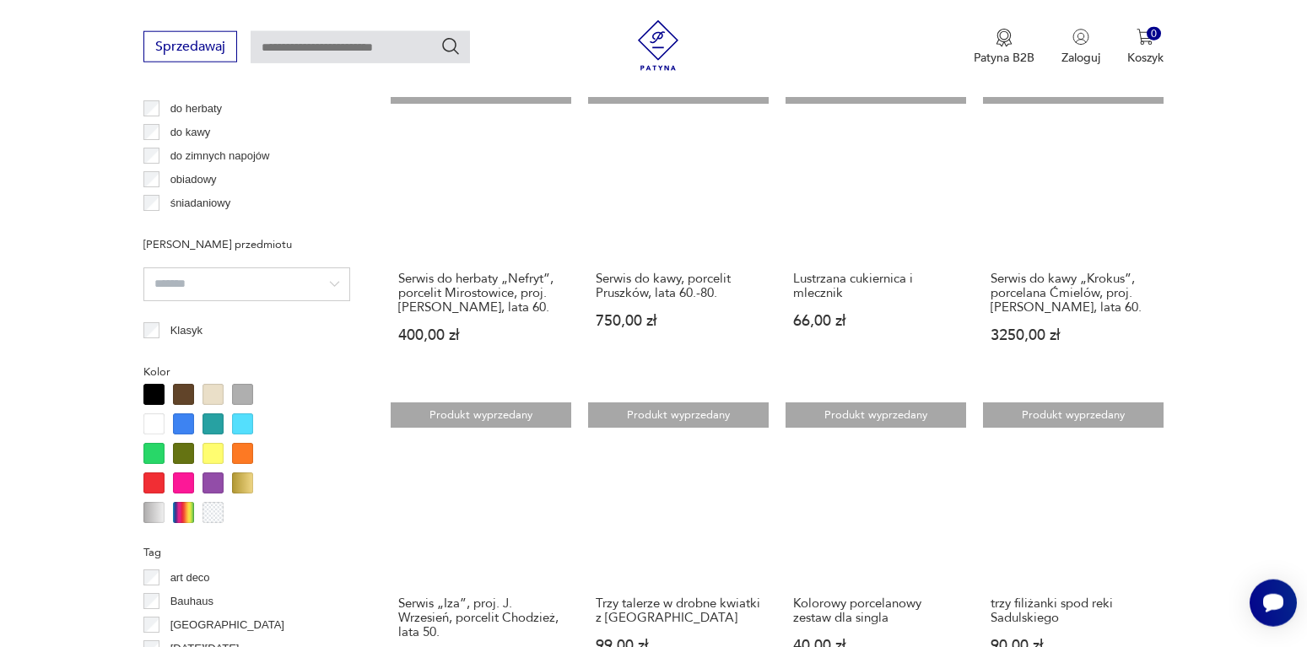
scroll to position [1568, 0]
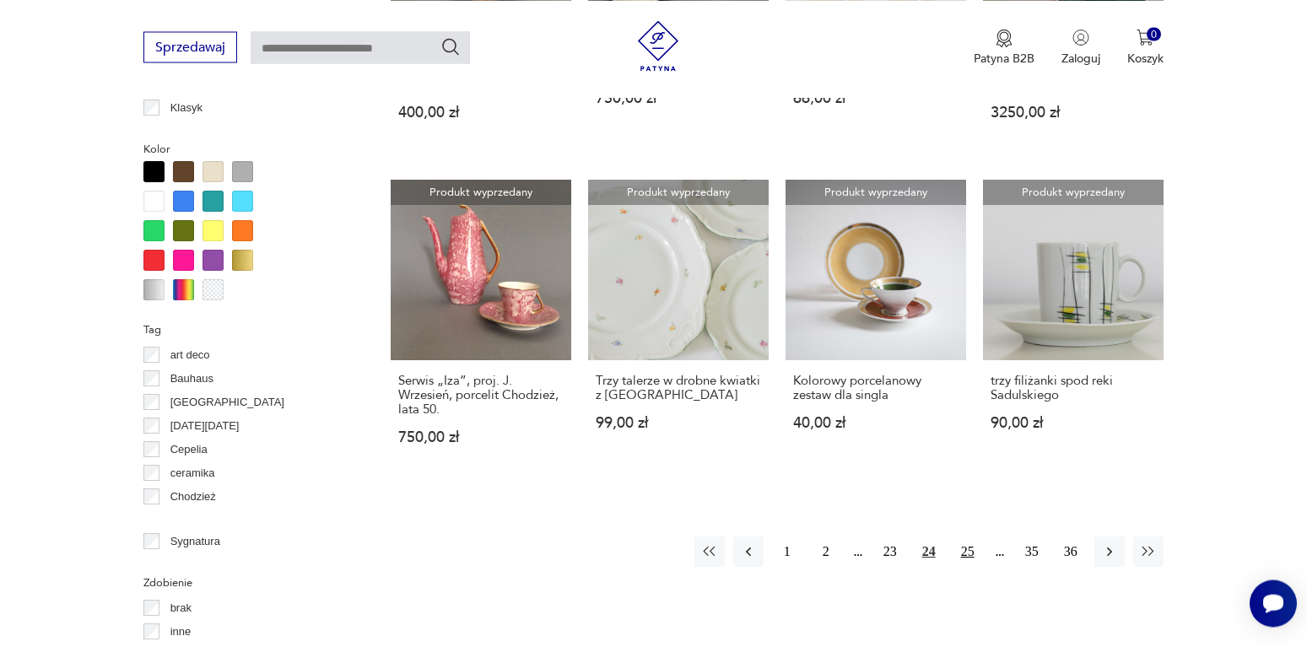
click at [968, 537] on button "25" at bounding box center [968, 552] width 30 height 30
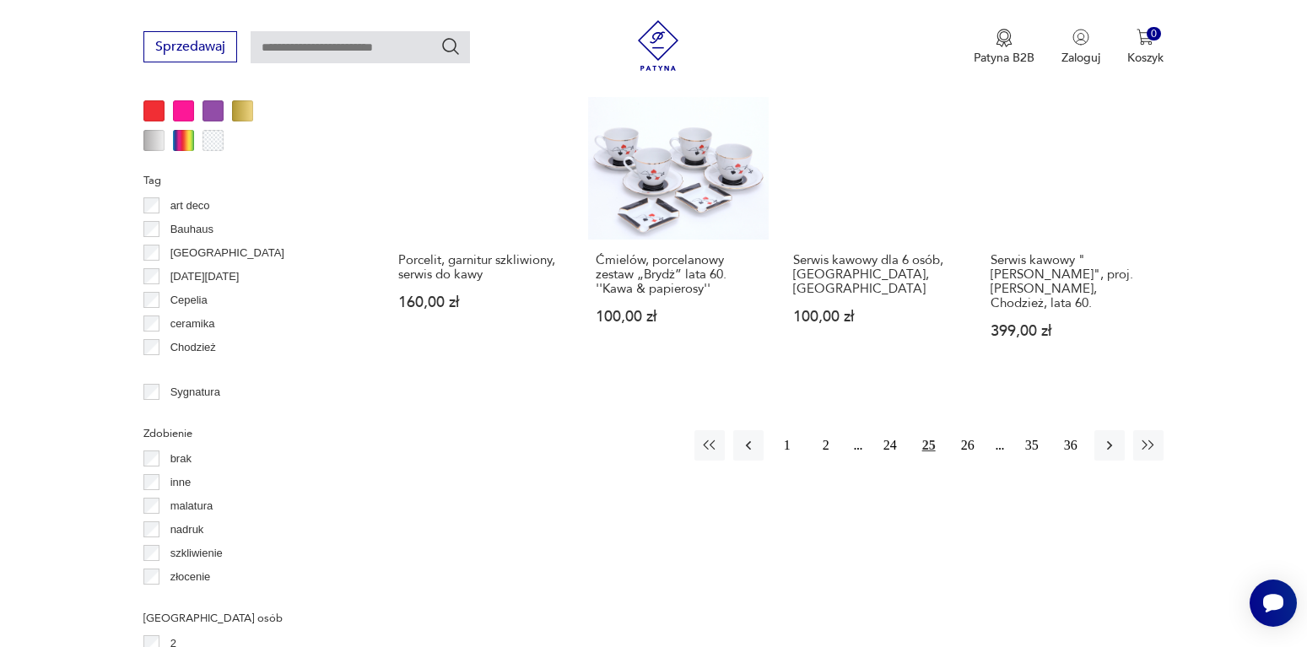
scroll to position [1740, 0]
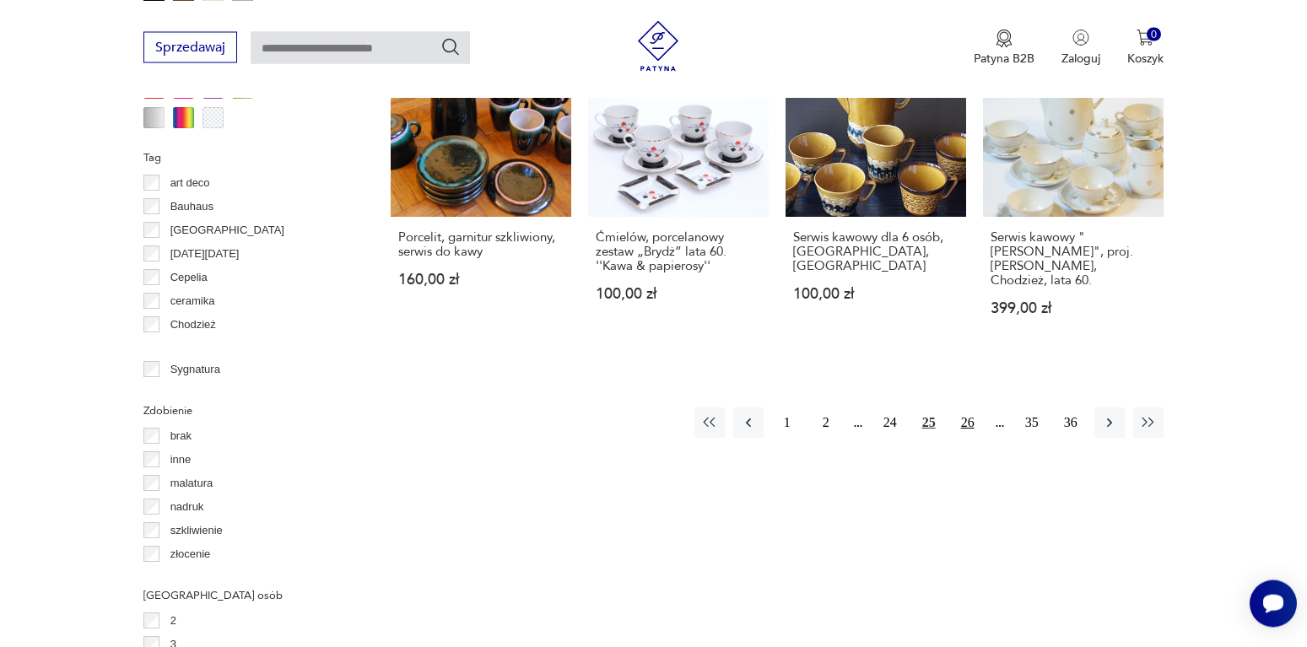
click at [974, 408] on button "26" at bounding box center [968, 423] width 30 height 30
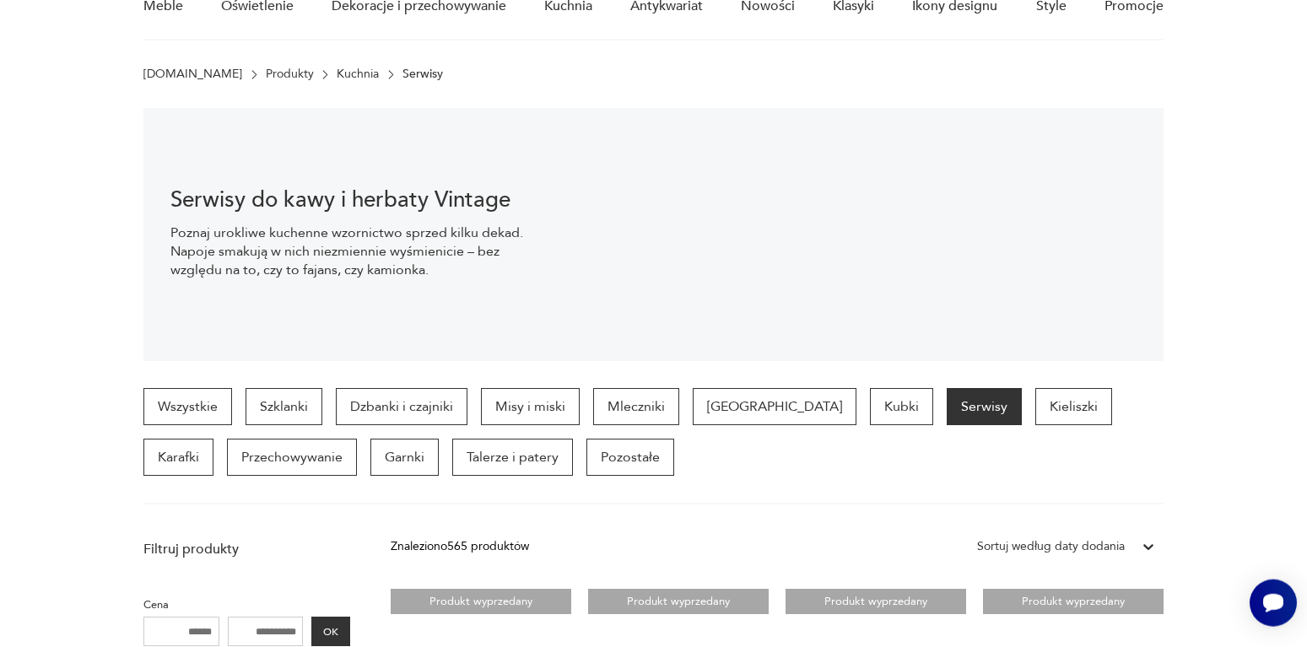
scroll to position [172, 0]
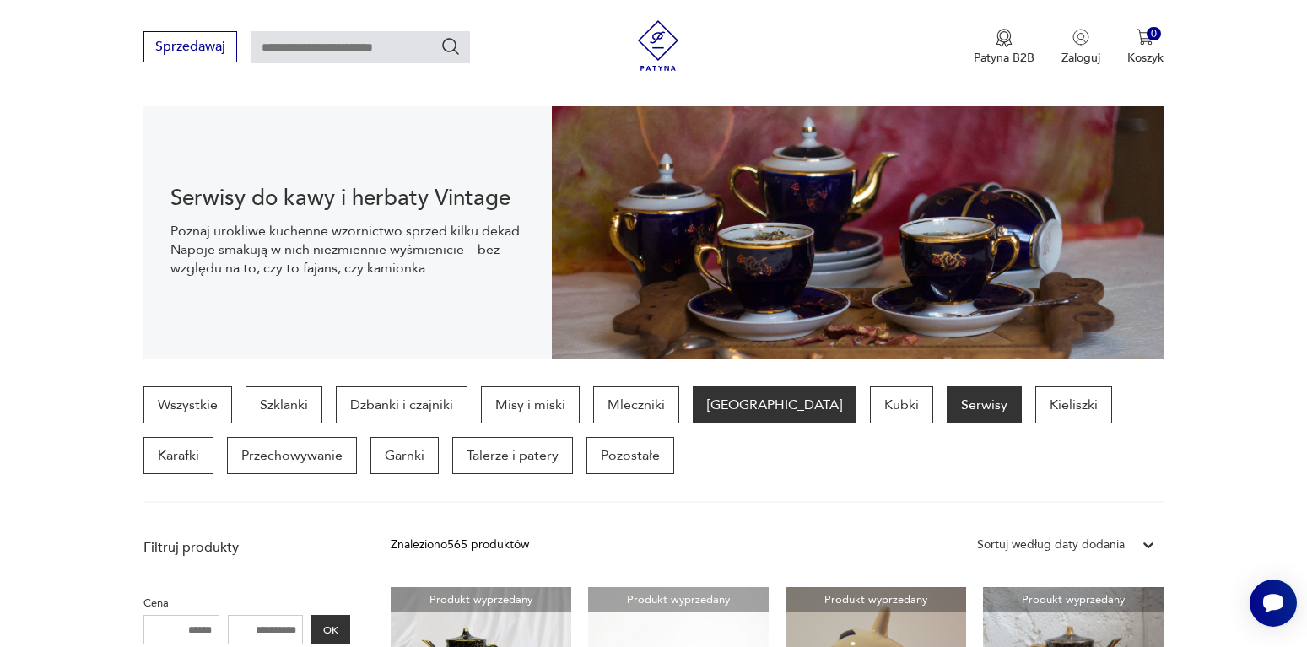
click at [733, 407] on p "[GEOGRAPHIC_DATA]" at bounding box center [775, 404] width 164 height 37
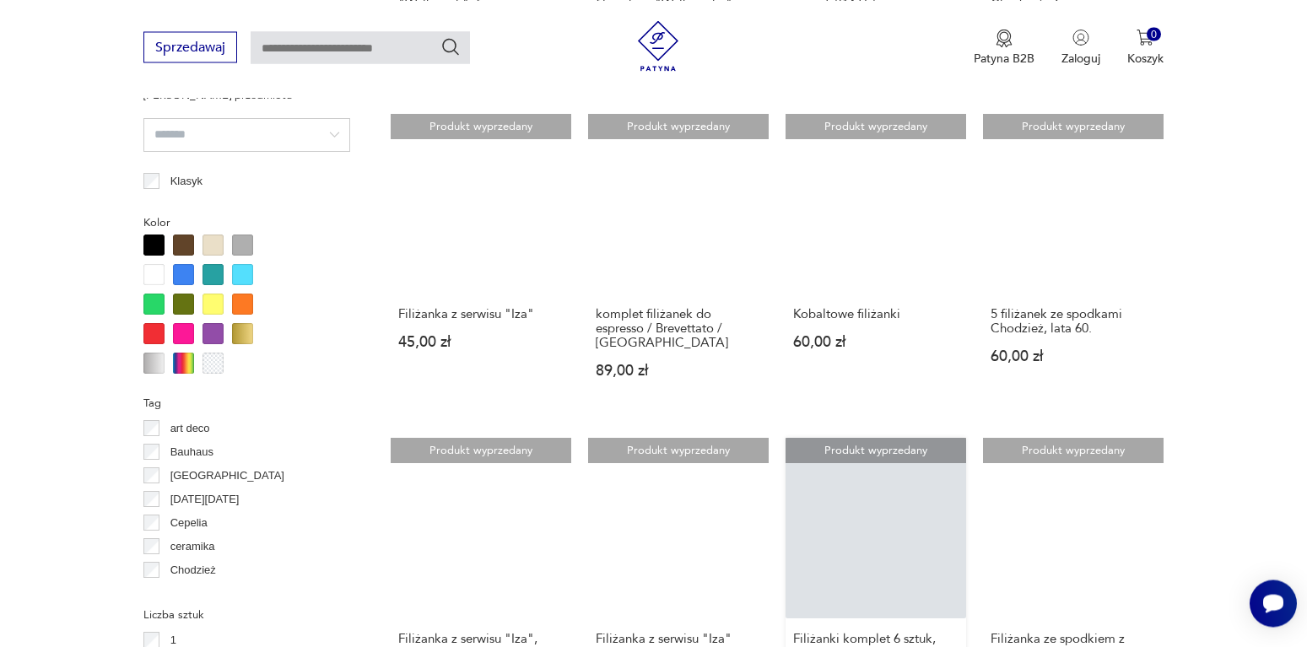
scroll to position [1654, 0]
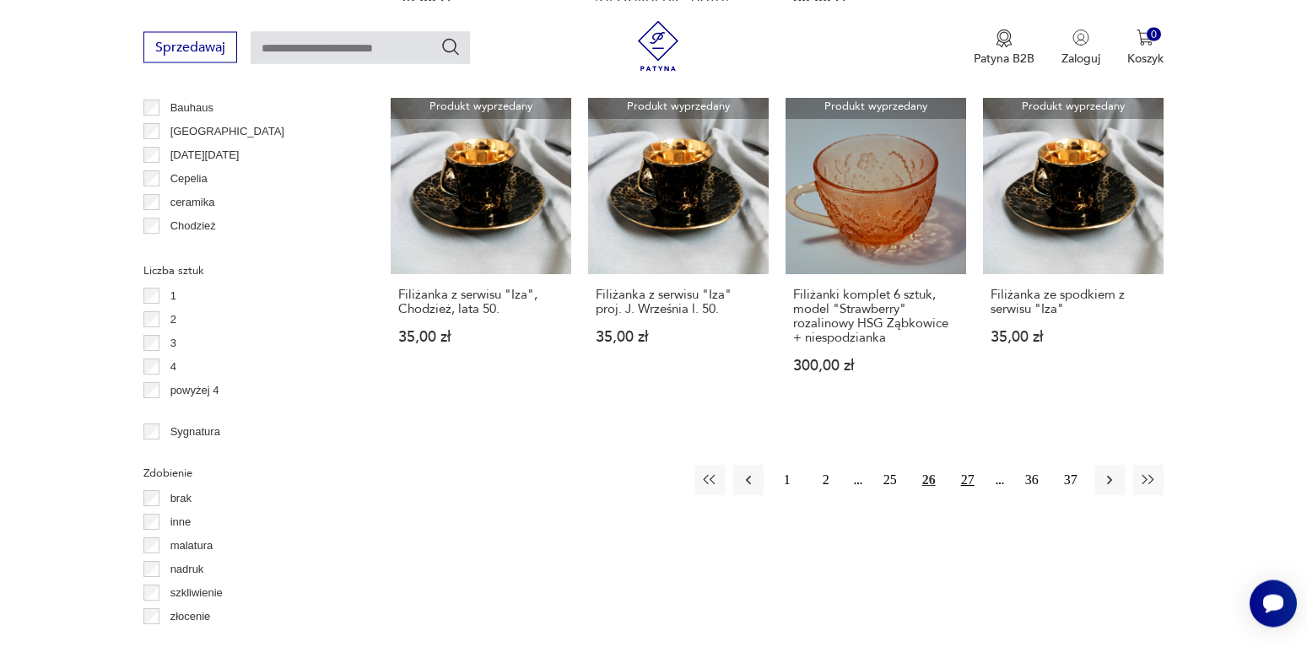
click at [968, 465] on button "27" at bounding box center [968, 480] width 30 height 30
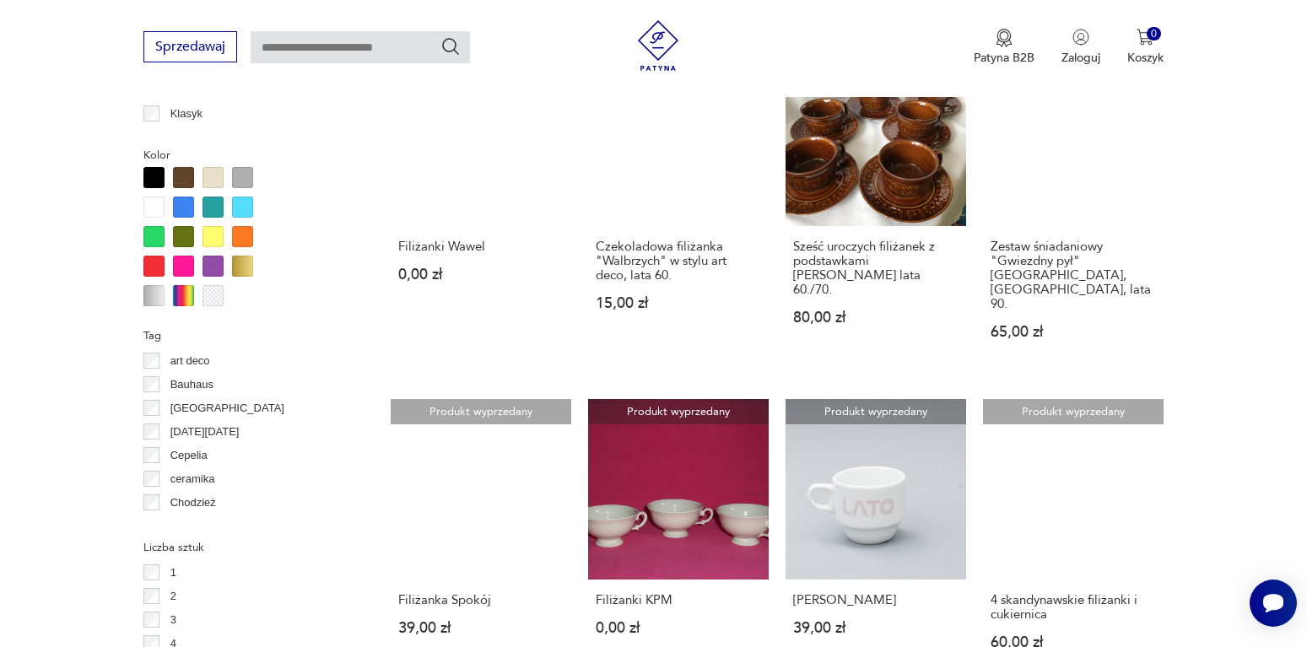
scroll to position [1721, 0]
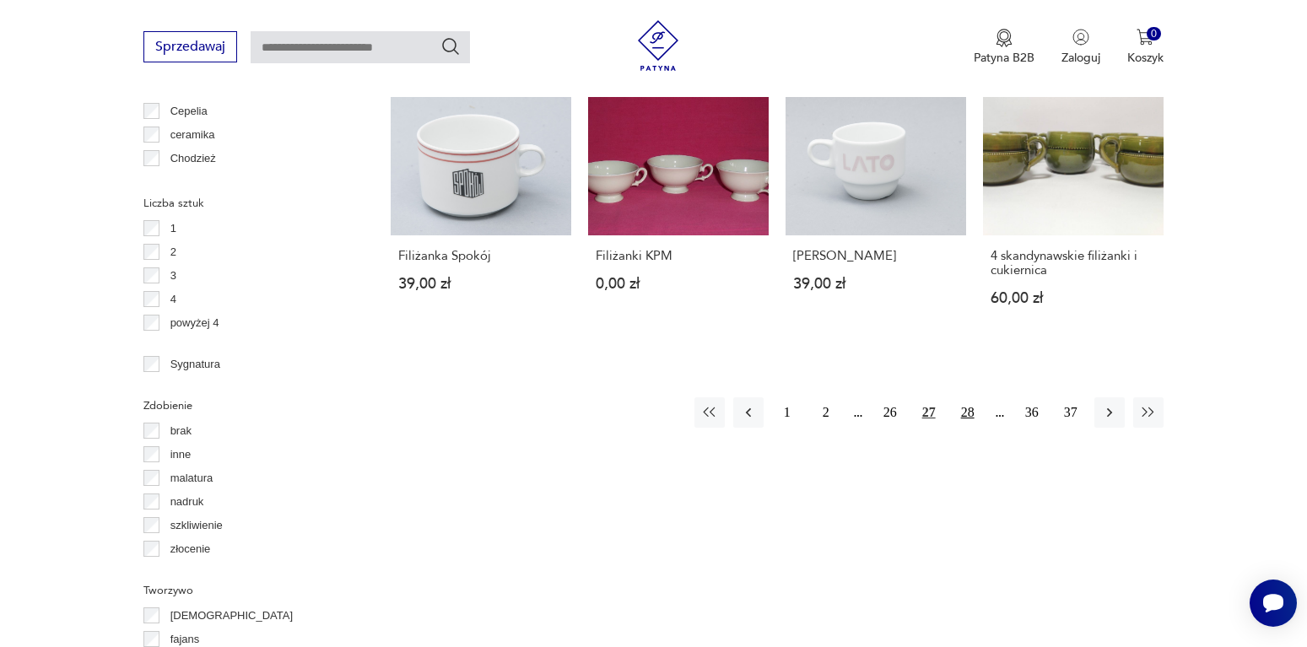
click at [970, 397] on button "28" at bounding box center [968, 412] width 30 height 30
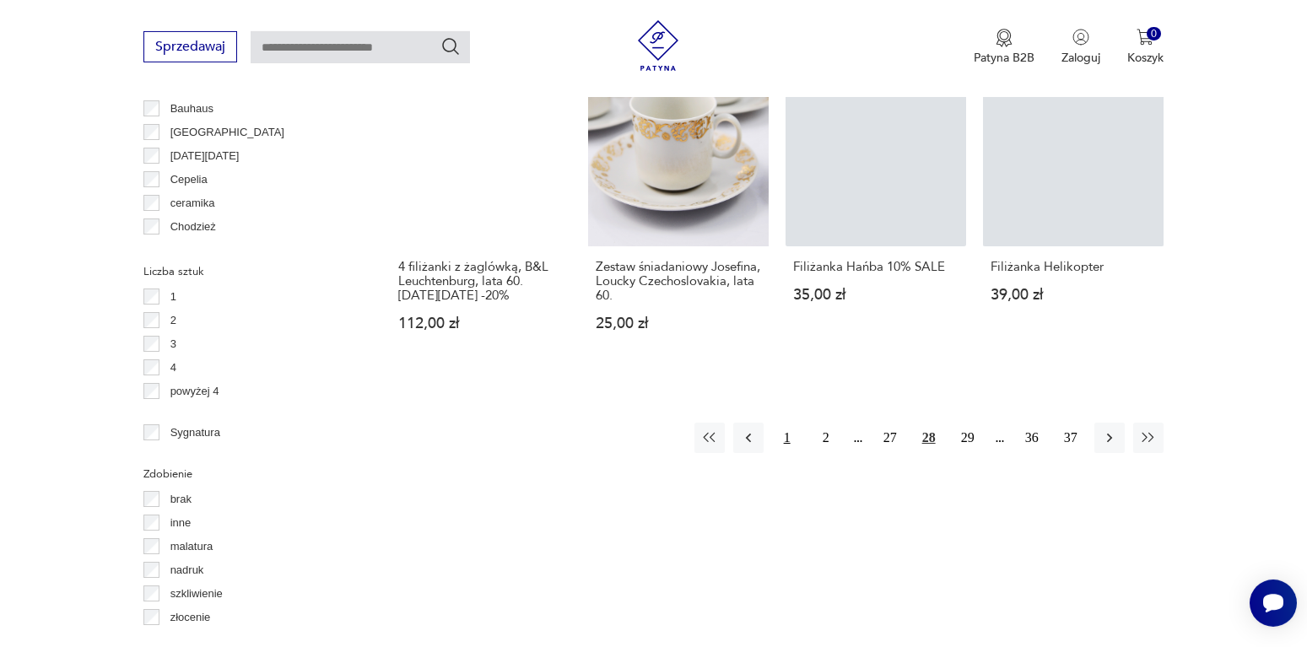
scroll to position [1654, 0]
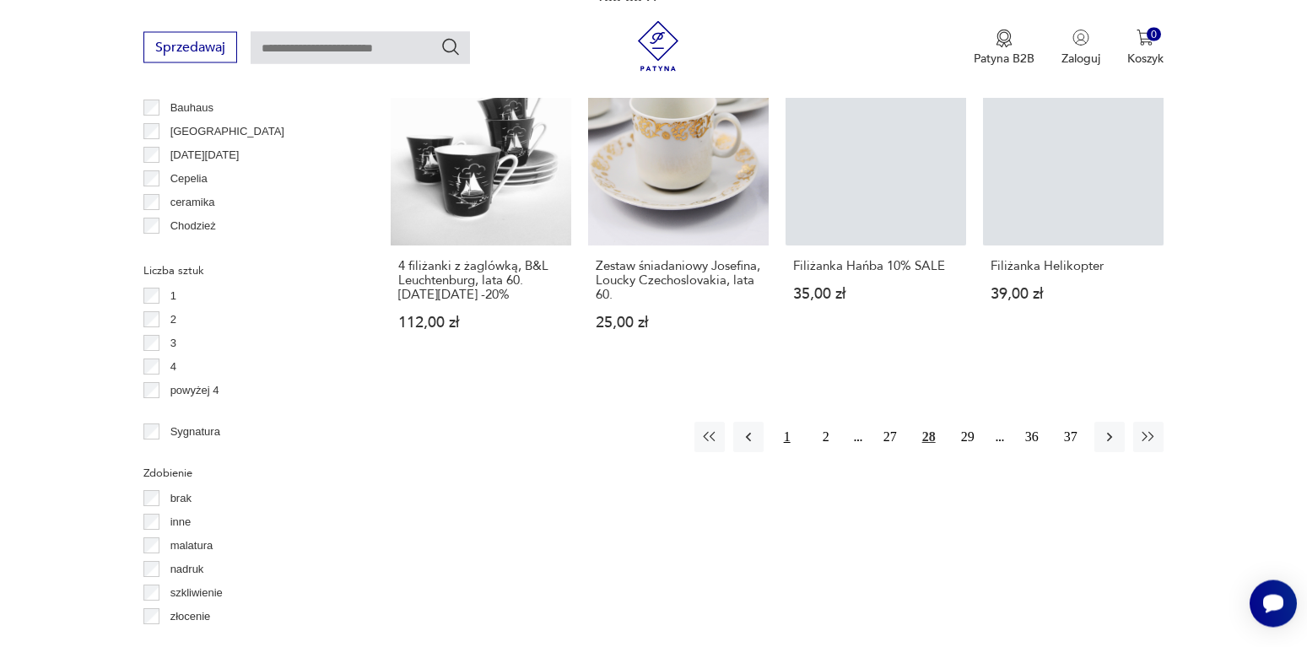
click at [786, 422] on button "1" at bounding box center [787, 437] width 30 height 30
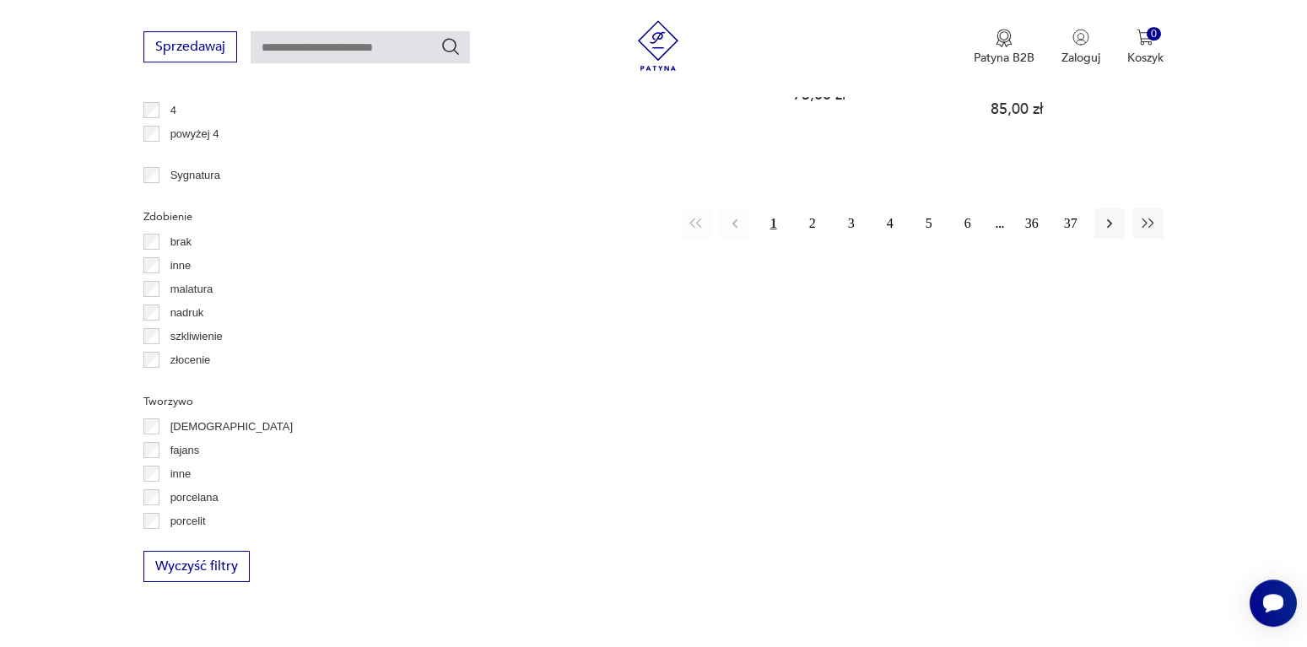
scroll to position [1912, 0]
click at [807, 207] on button "2" at bounding box center [812, 222] width 30 height 30
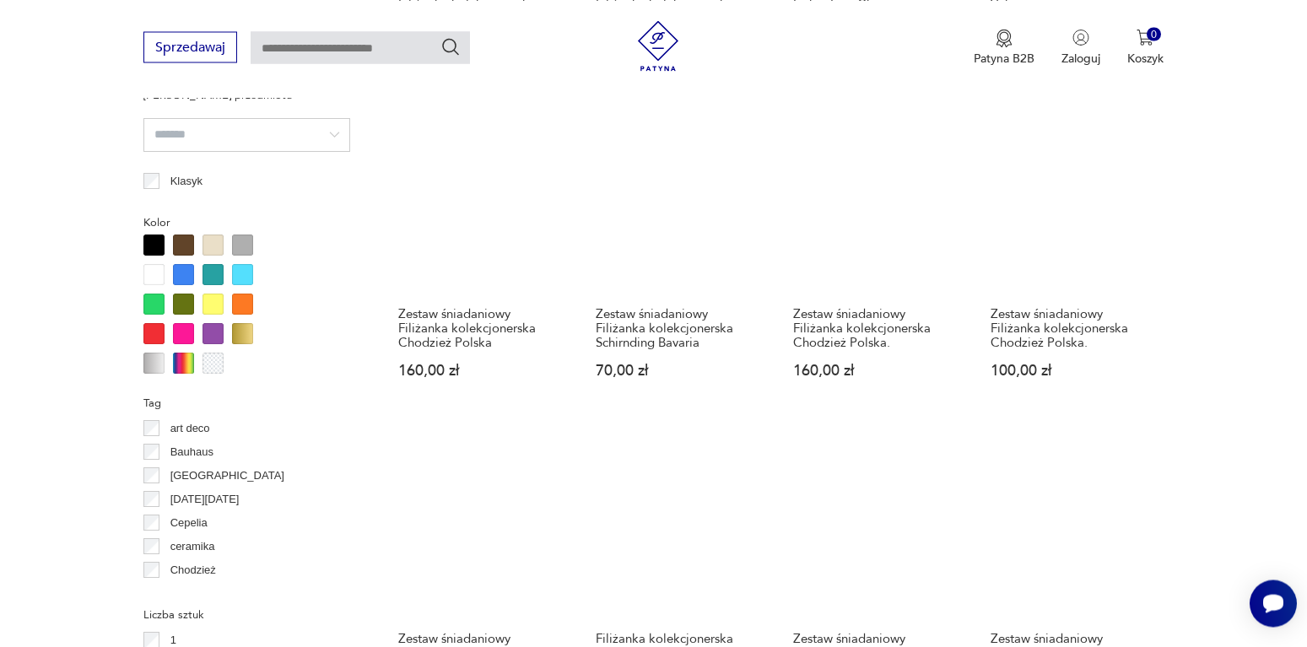
scroll to position [1654, 0]
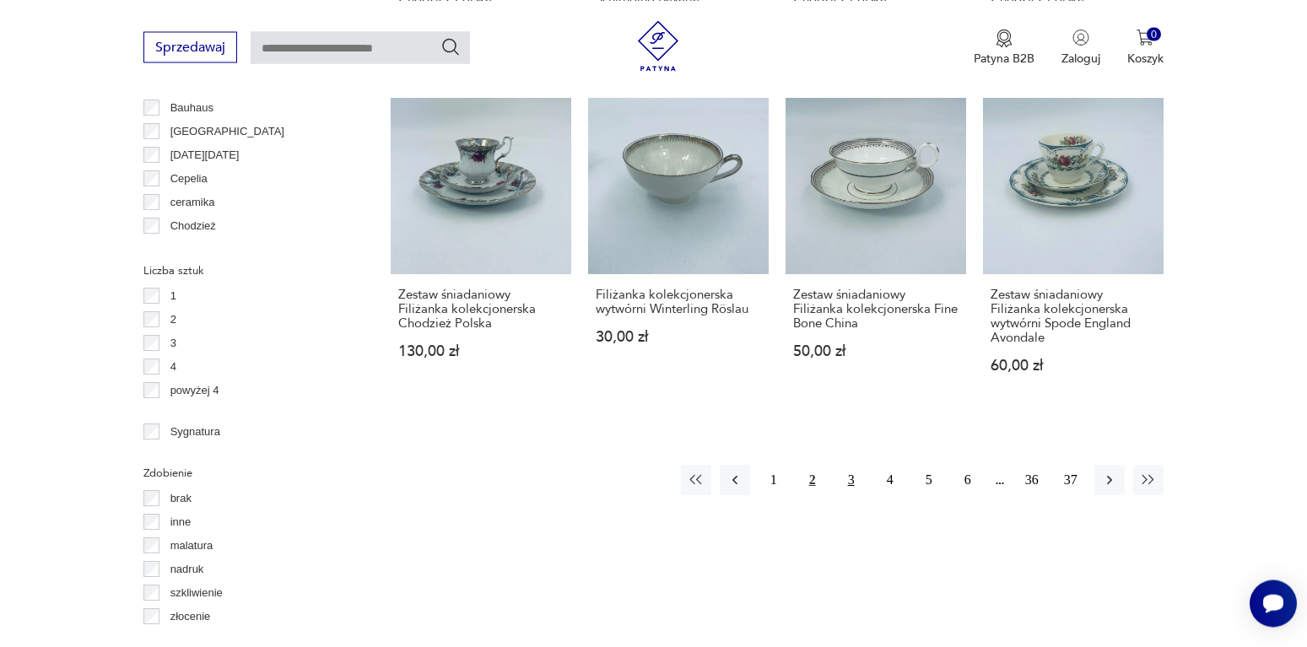
click at [847, 465] on button "3" at bounding box center [851, 480] width 30 height 30
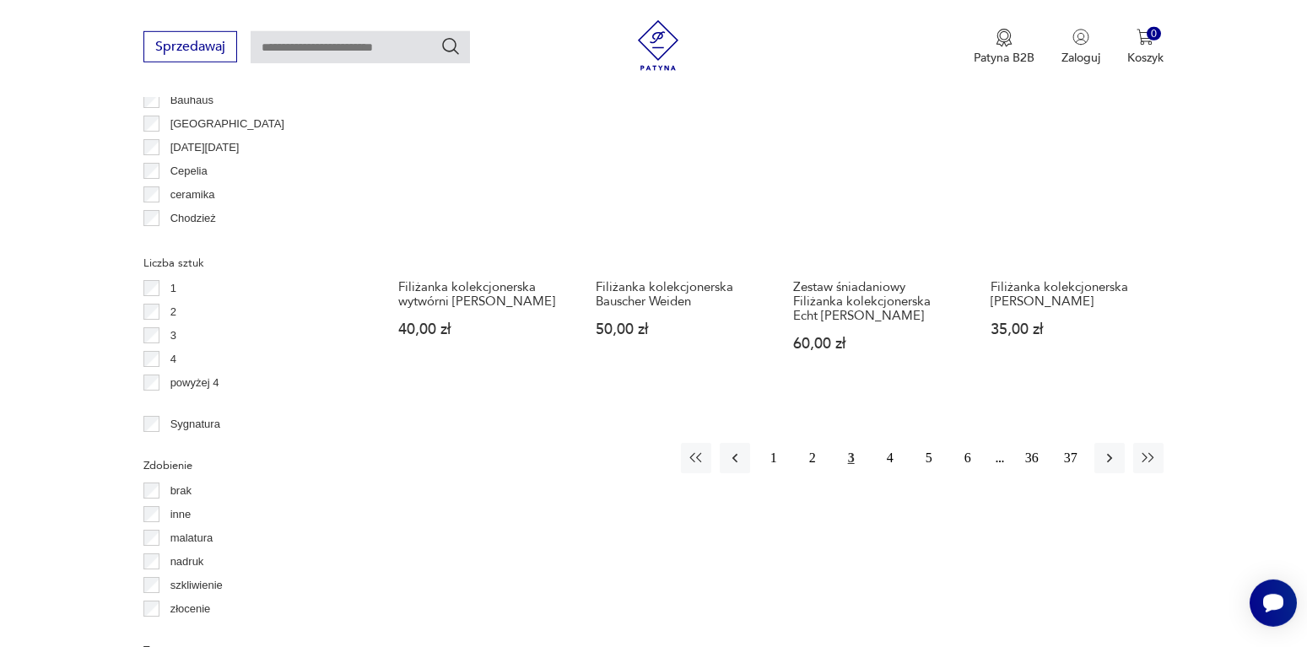
scroll to position [1826, 0]
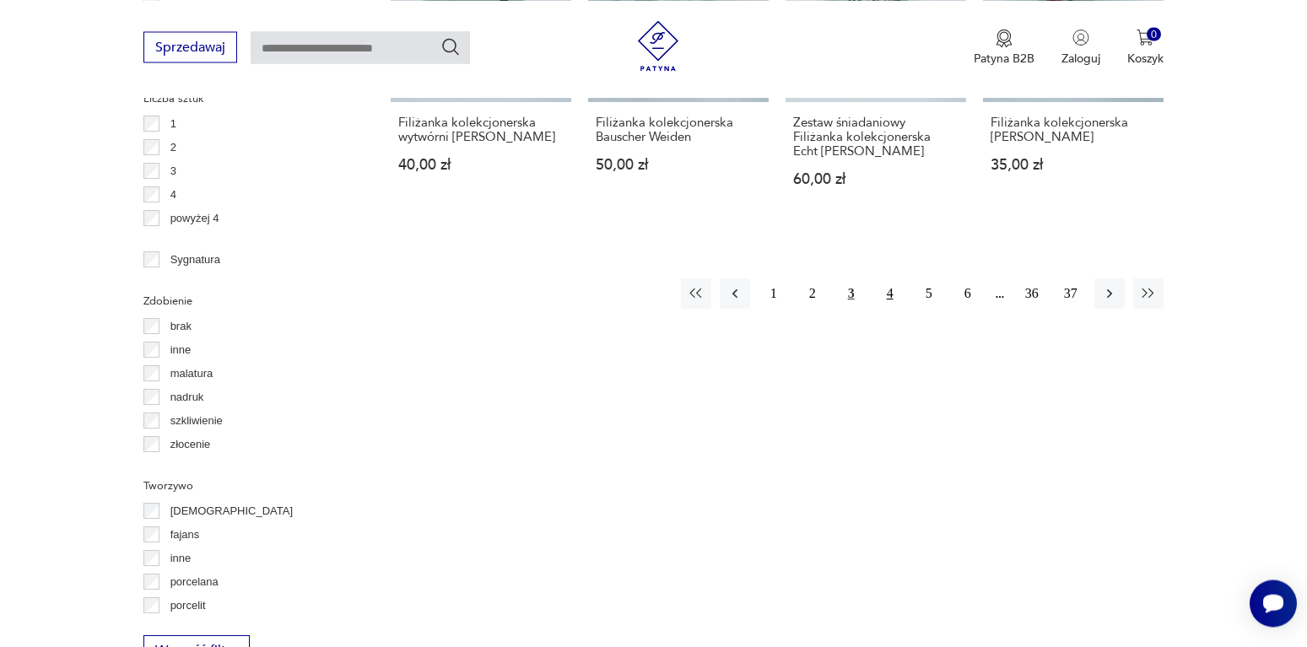
click at [893, 283] on button "4" at bounding box center [890, 293] width 30 height 30
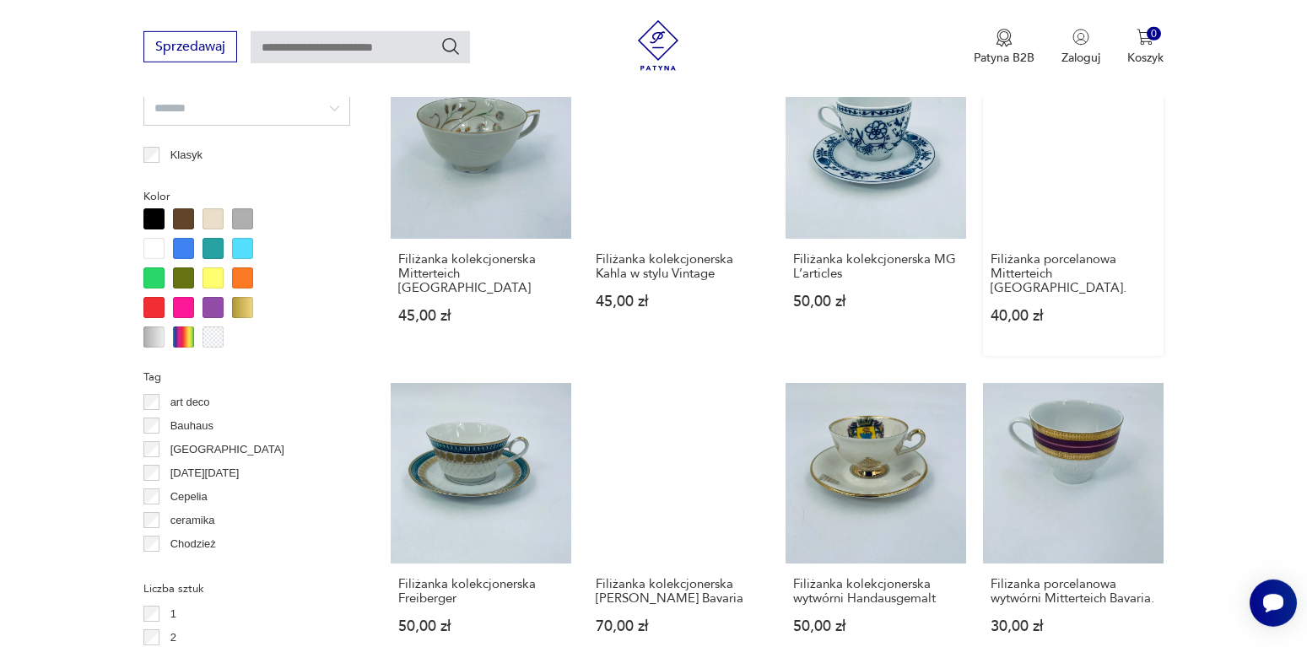
scroll to position [1482, 0]
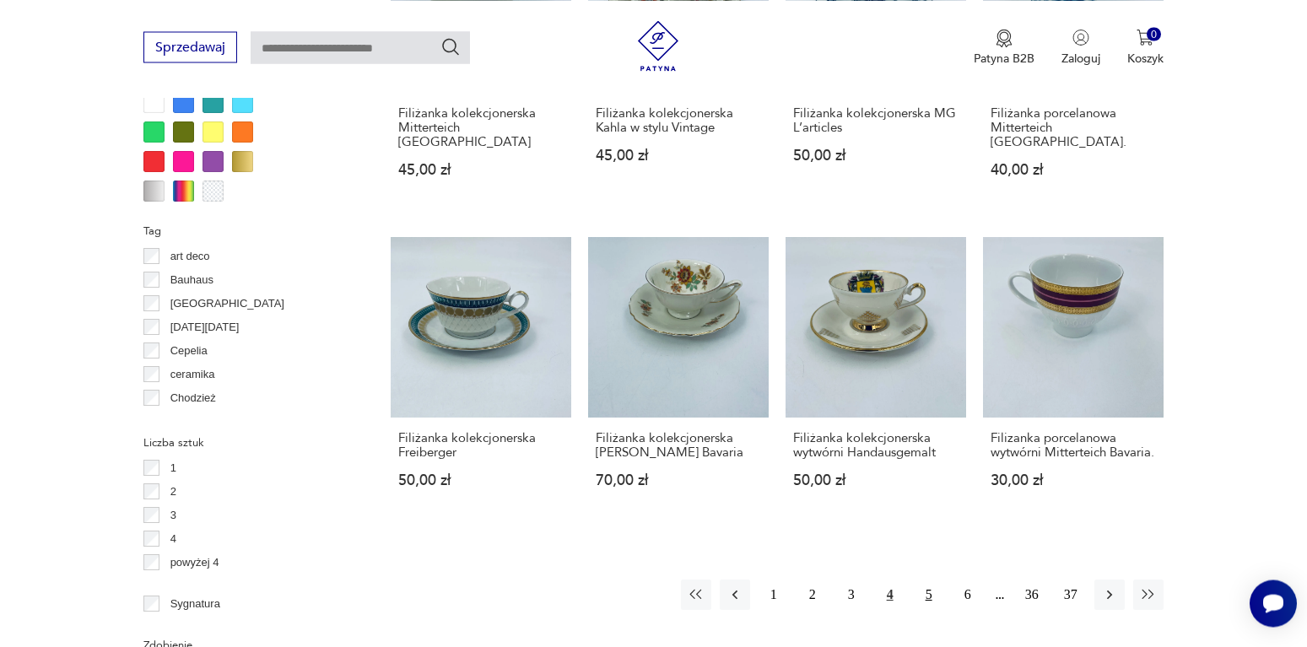
click at [926, 591] on button "5" at bounding box center [929, 595] width 30 height 30
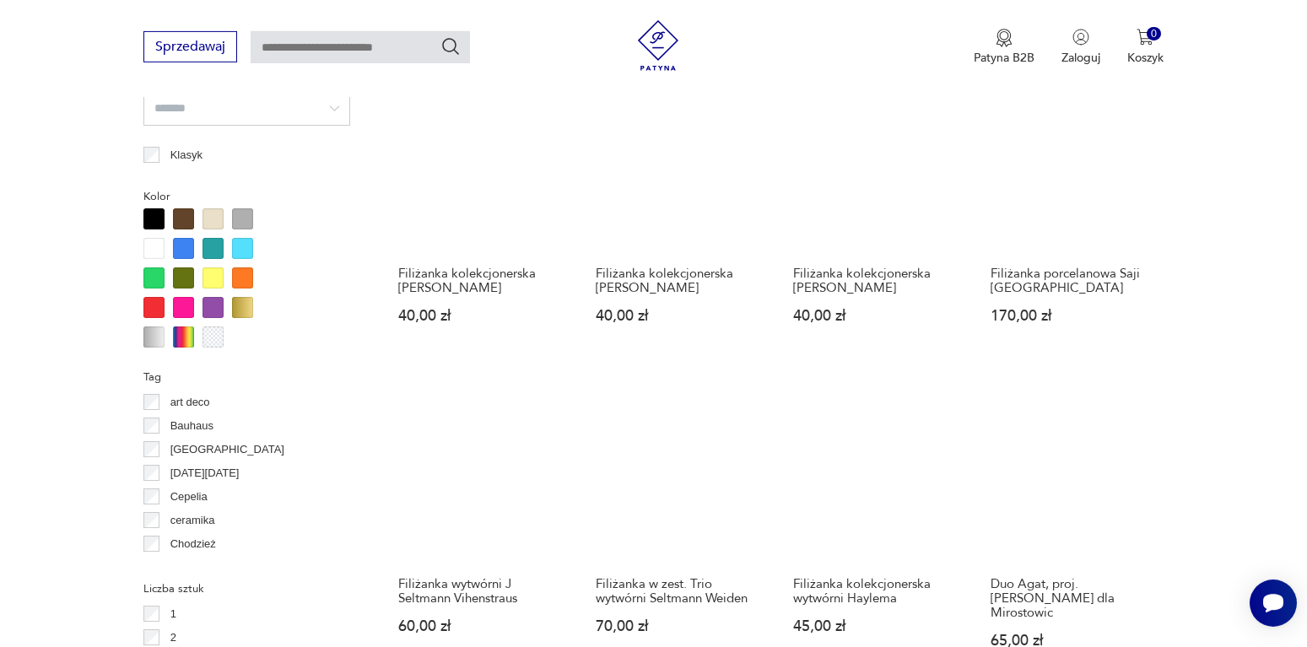
scroll to position [1568, 0]
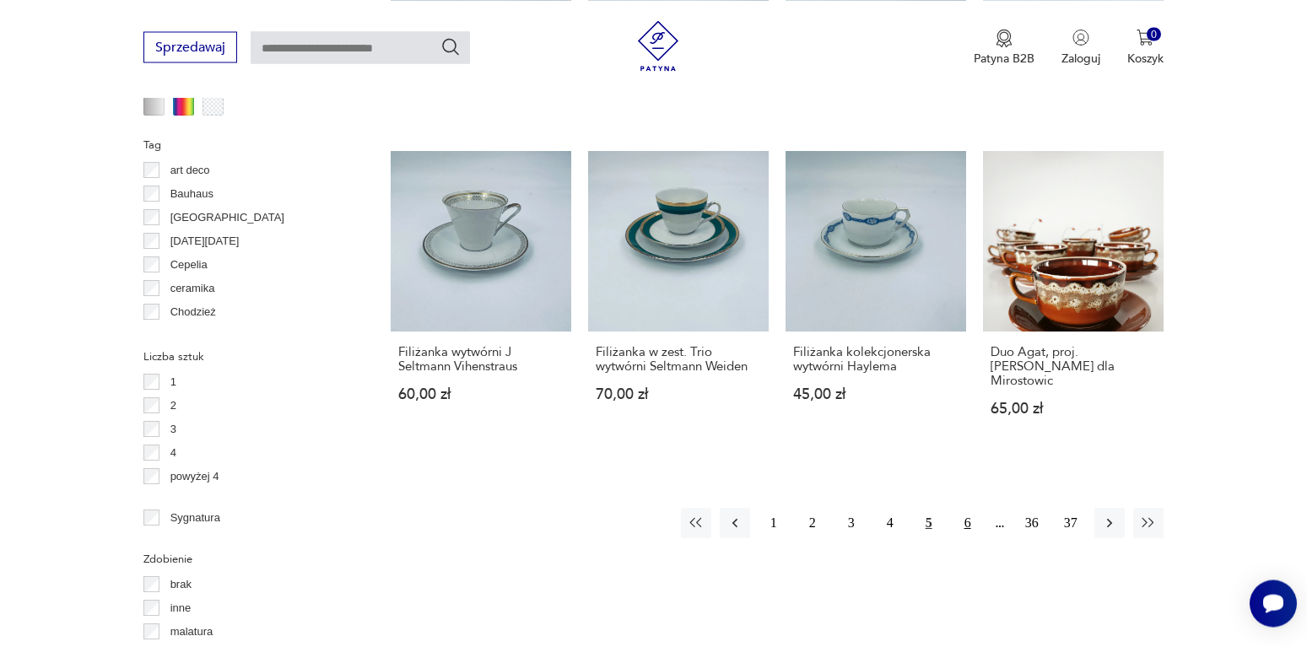
click at [967, 508] on button "6" at bounding box center [968, 523] width 30 height 30
click at [967, 508] on button "7" at bounding box center [968, 523] width 30 height 30
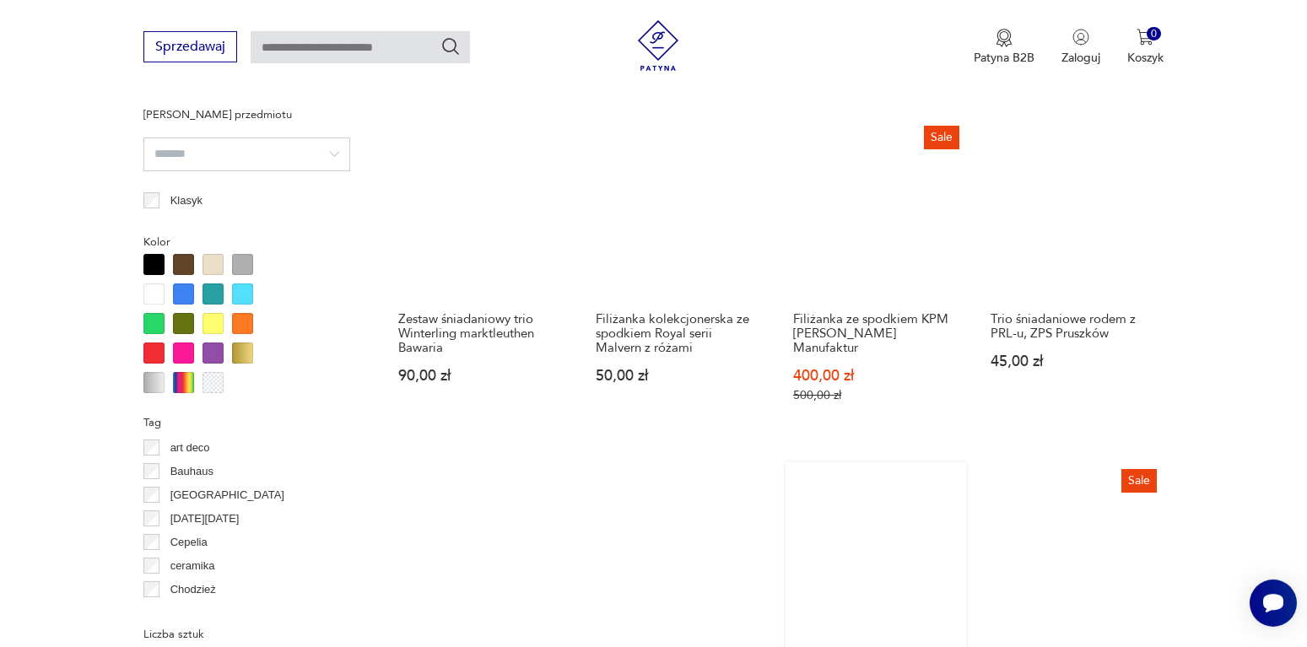
scroll to position [1568, 0]
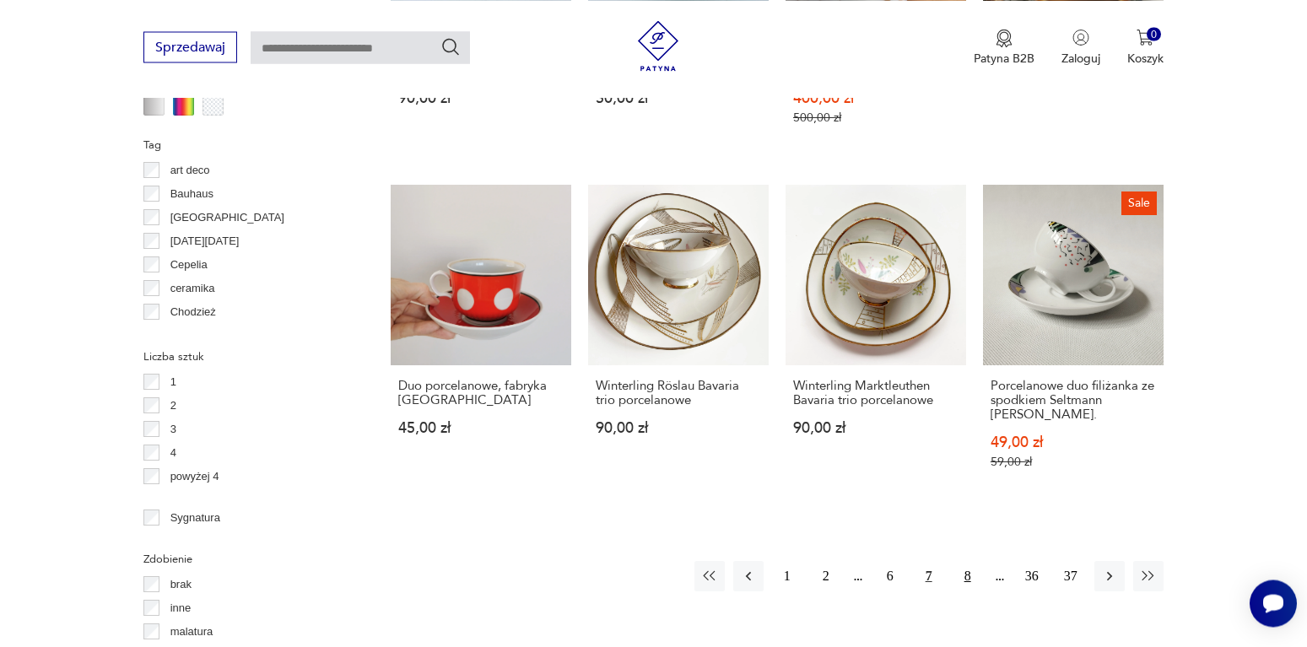
click at [967, 561] on button "8" at bounding box center [968, 576] width 30 height 30
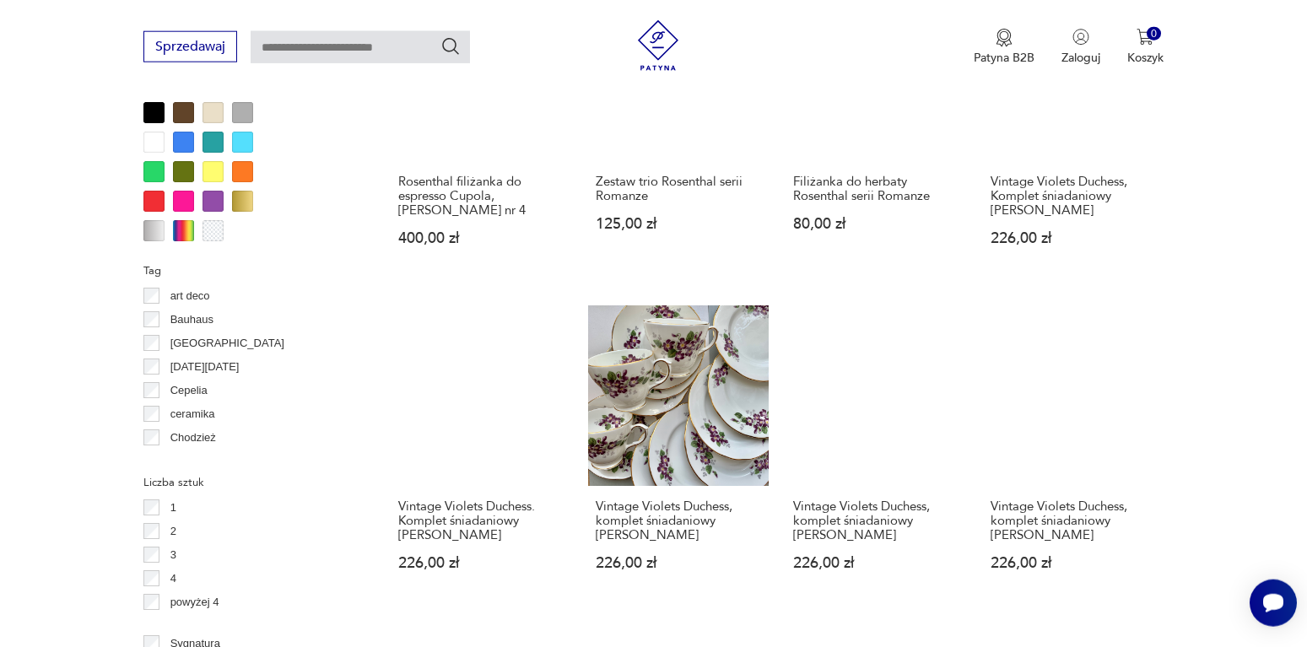
scroll to position [1568, 0]
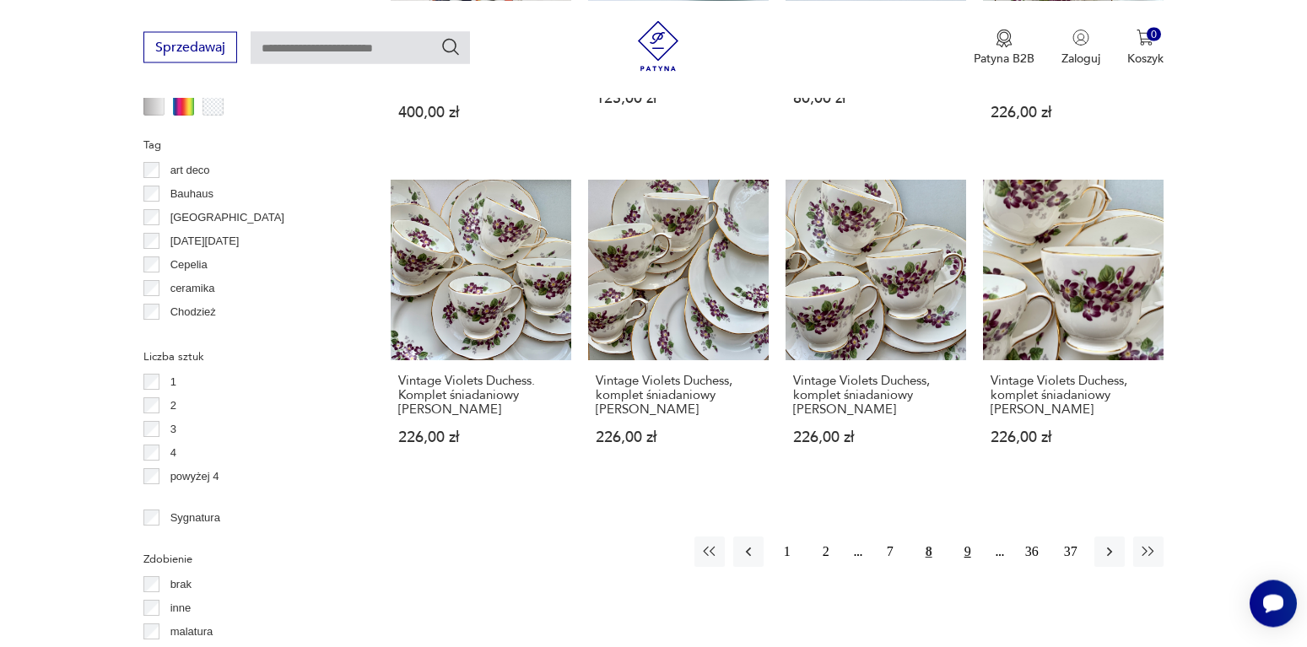
click at [968, 555] on button "9" at bounding box center [968, 552] width 30 height 30
click at [968, 554] on button "9" at bounding box center [968, 552] width 30 height 30
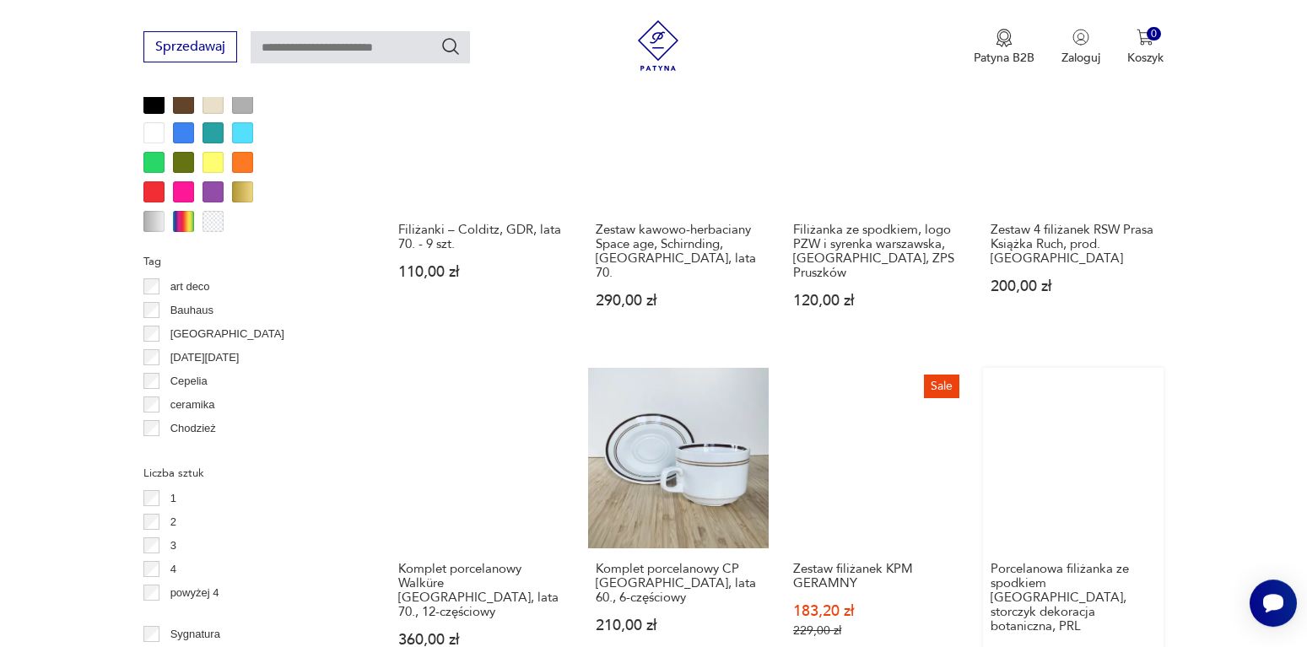
scroll to position [1568, 0]
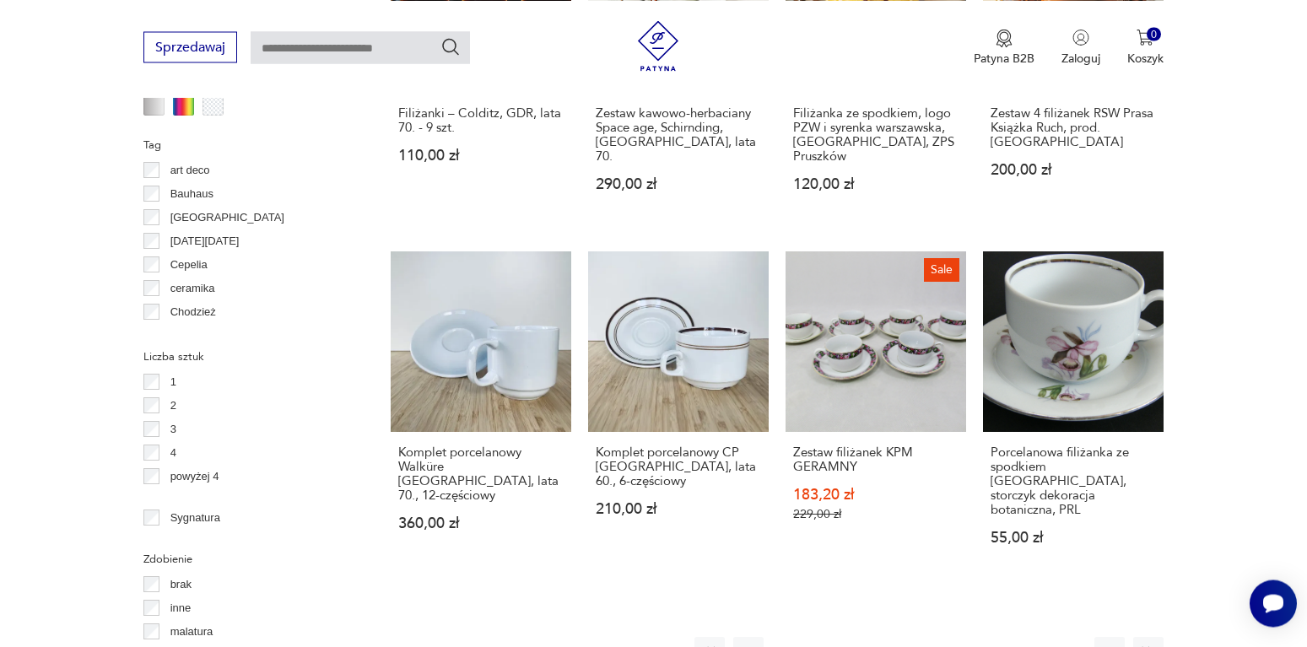
click at [964, 637] on button "11" at bounding box center [968, 652] width 30 height 30
click at [964, 637] on button "12" at bounding box center [968, 652] width 30 height 30
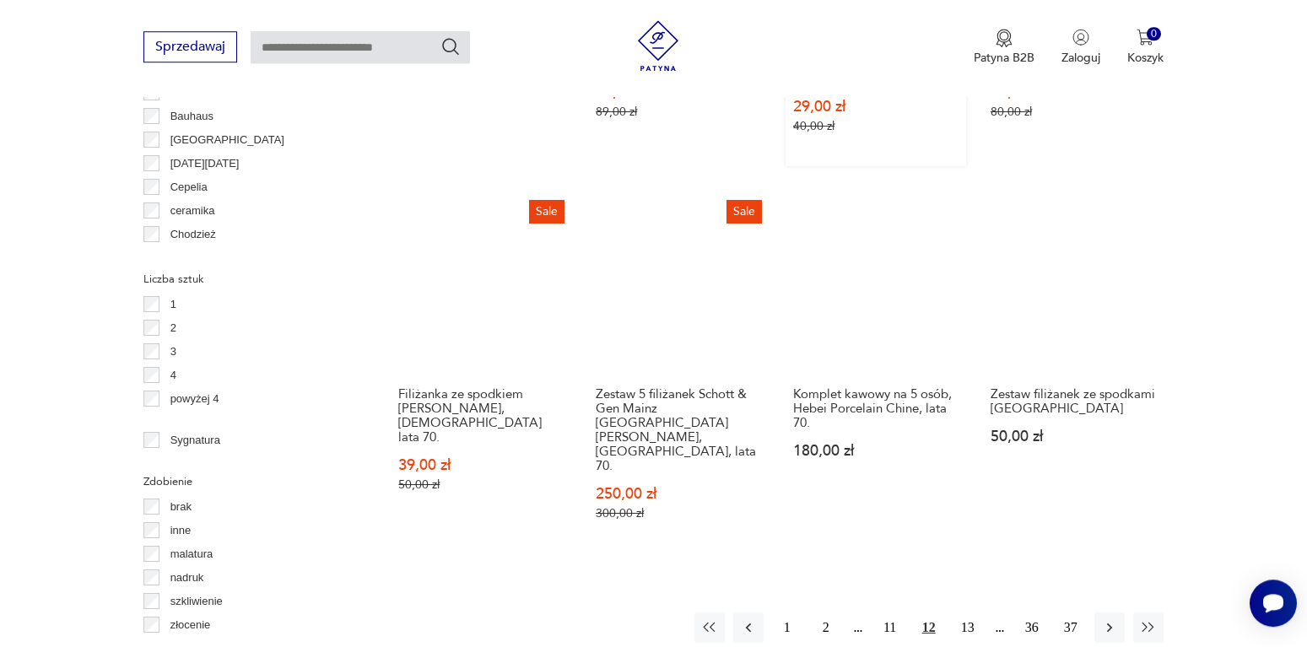
scroll to position [1826, 0]
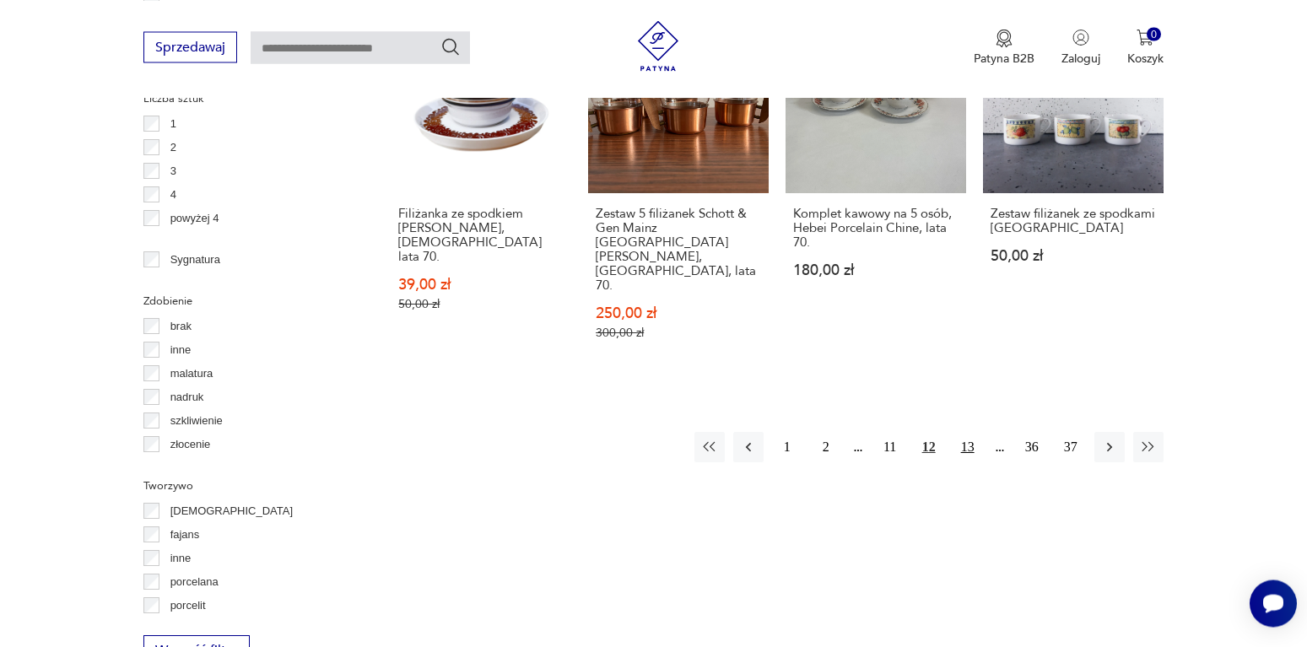
click at [964, 432] on button "13" at bounding box center [968, 447] width 30 height 30
click at [964, 432] on button "14" at bounding box center [968, 447] width 30 height 30
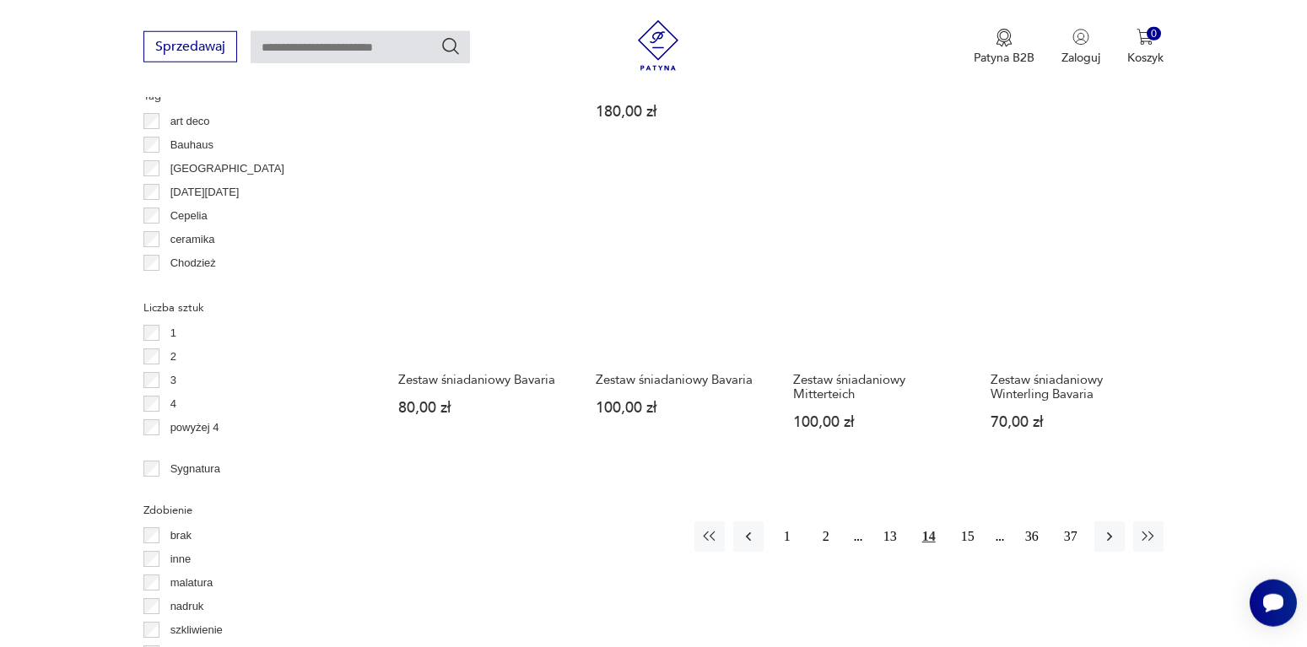
scroll to position [1654, 0]
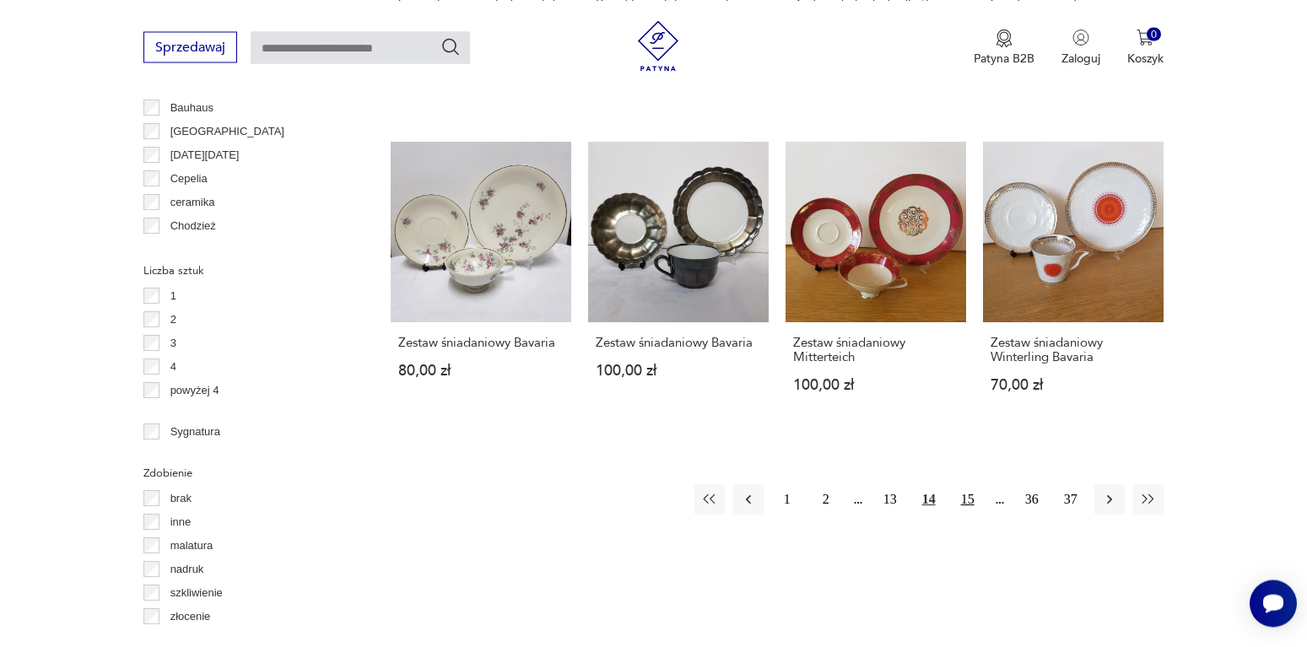
click at [964, 484] on button "15" at bounding box center [968, 499] width 30 height 30
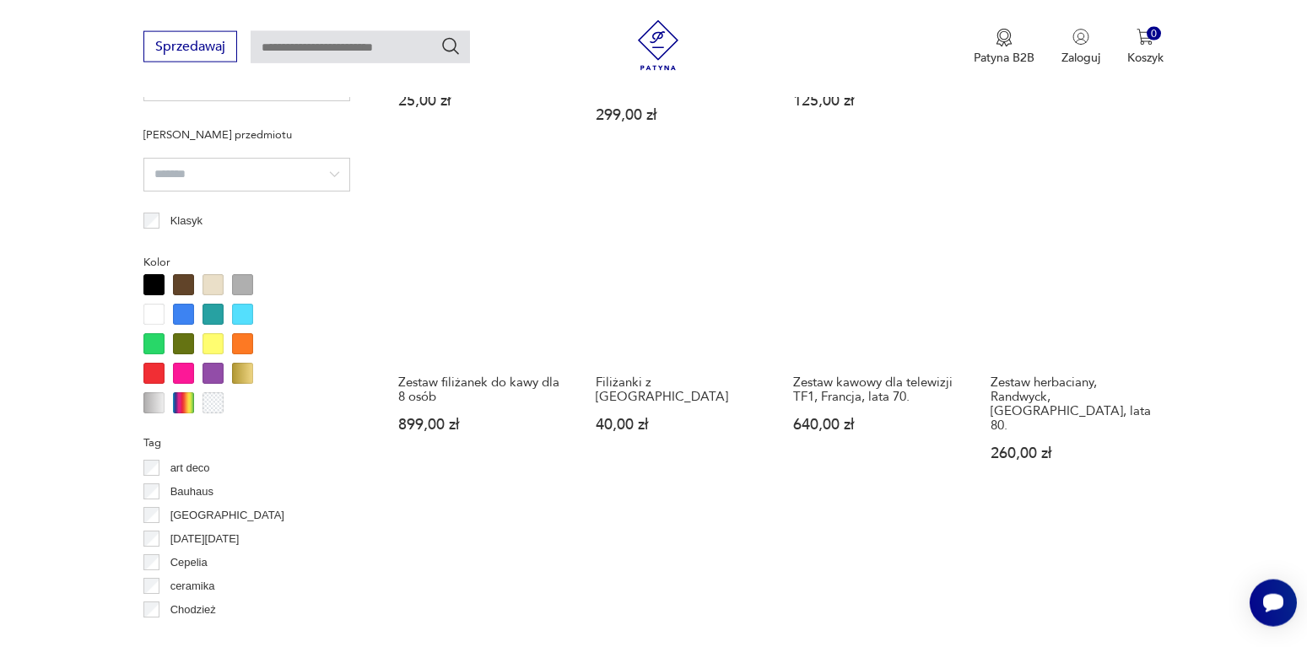
scroll to position [1482, 0]
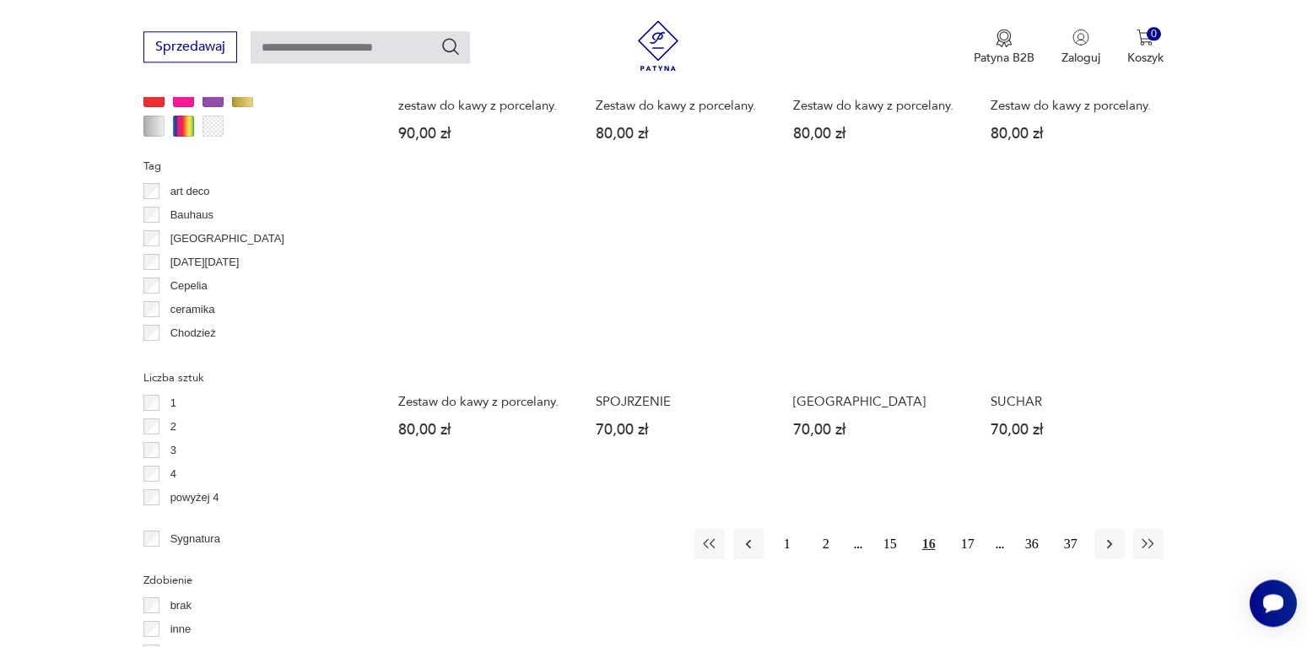
scroll to position [1568, 0]
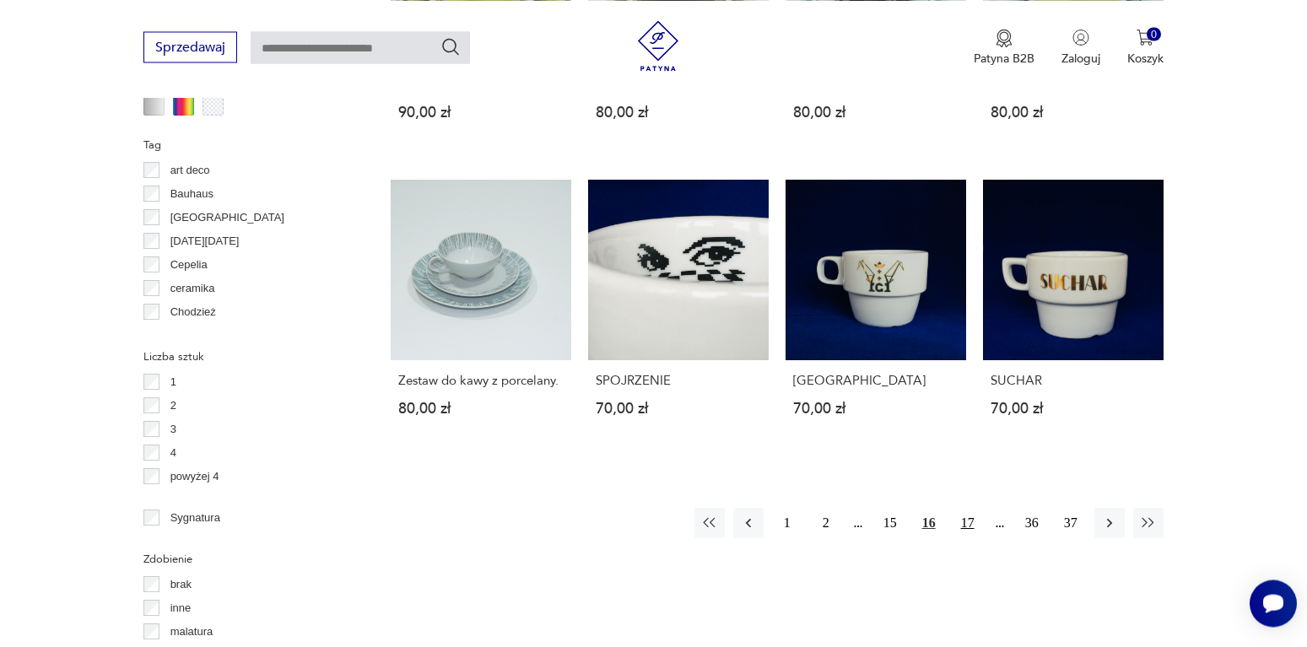
click at [961, 508] on button "17" at bounding box center [968, 523] width 30 height 30
click at [961, 508] on button "18" at bounding box center [968, 523] width 30 height 30
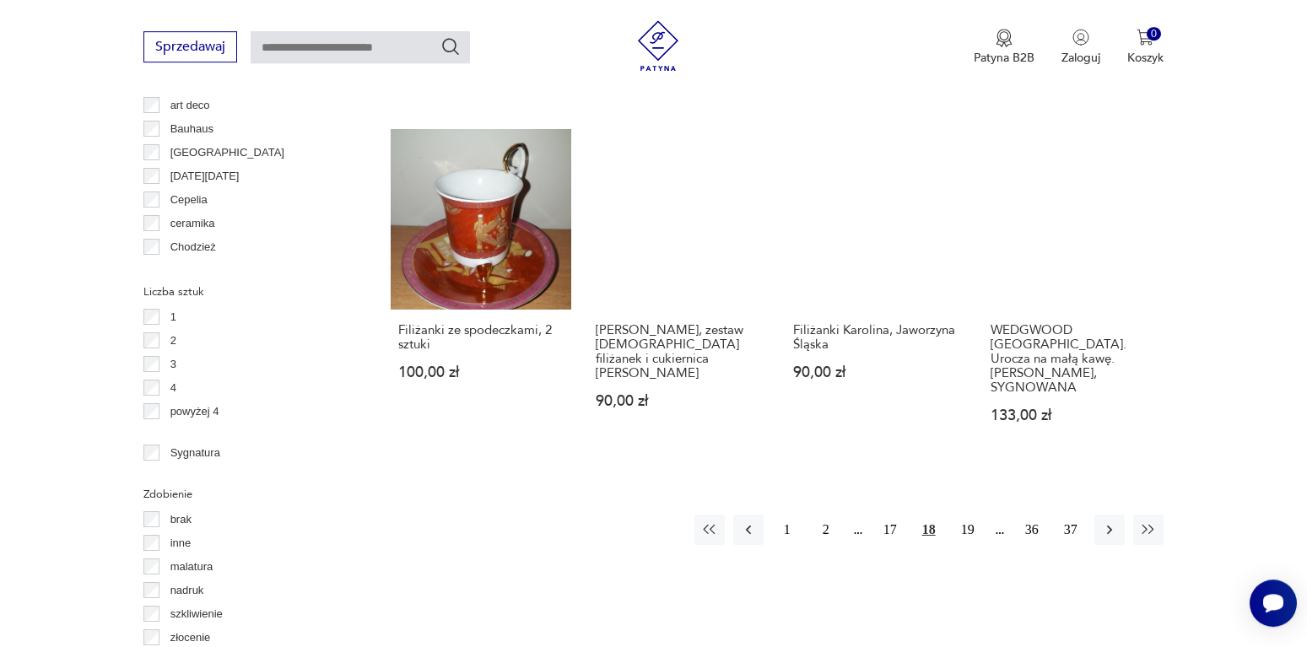
scroll to position [1654, 0]
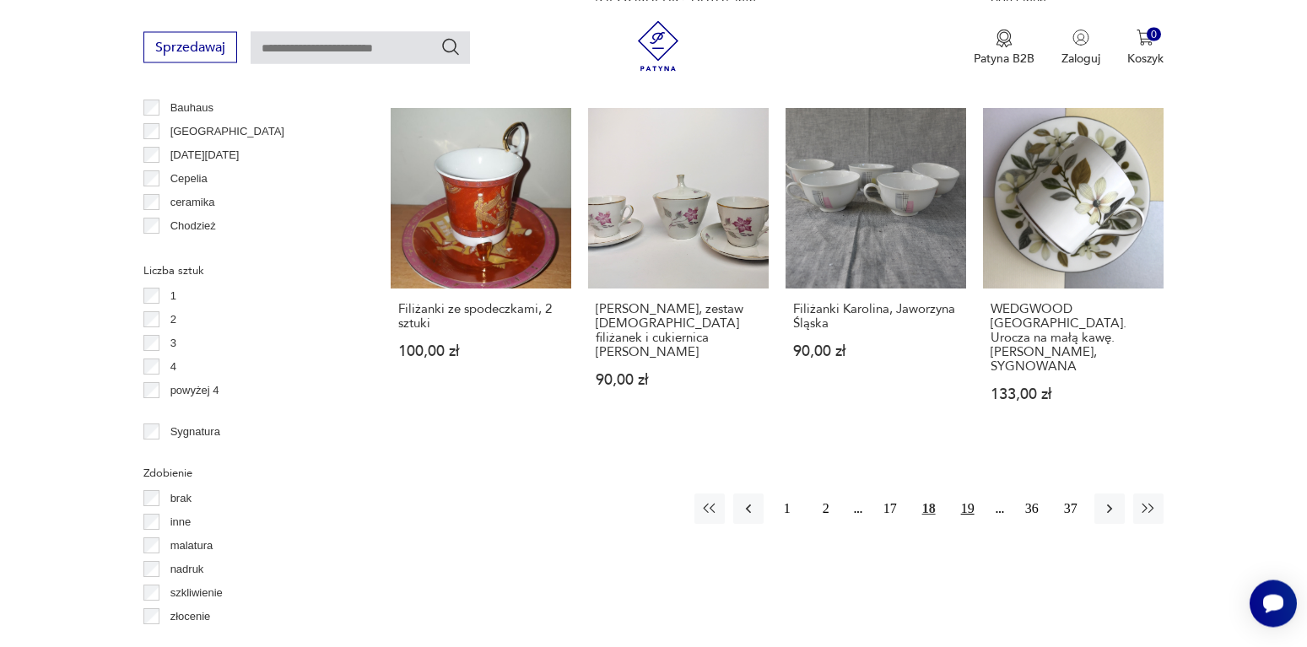
click at [966, 494] on button "19" at bounding box center [968, 509] width 30 height 30
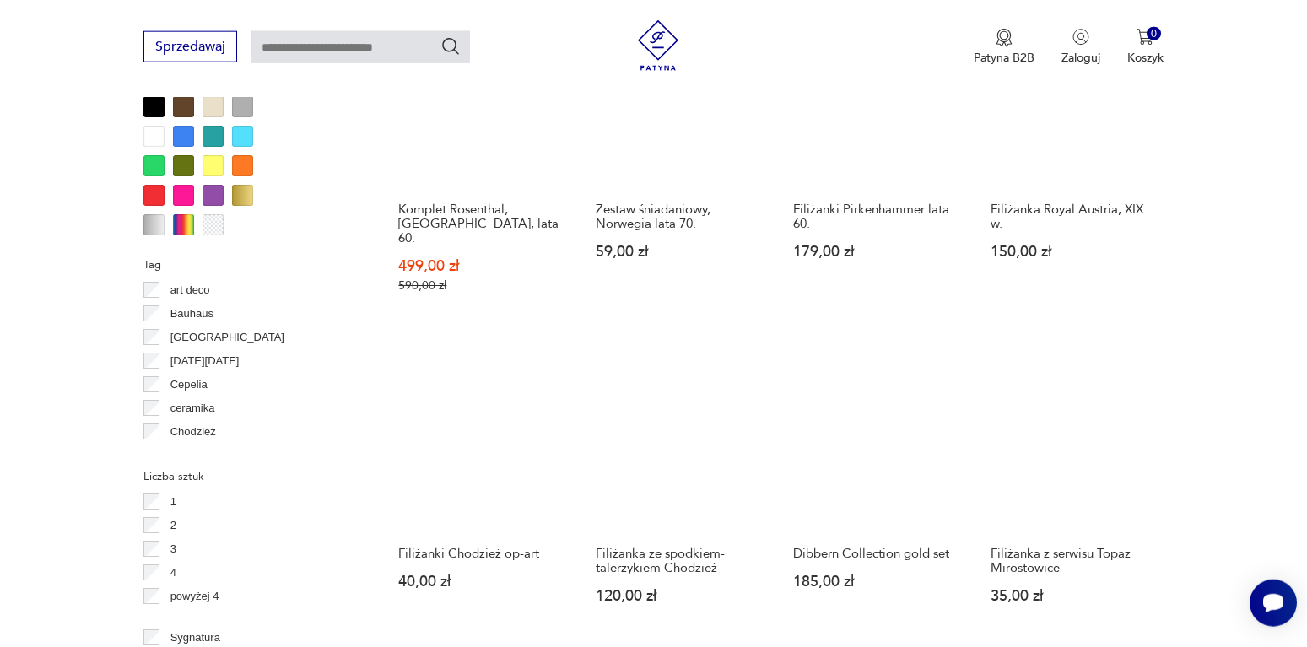
scroll to position [1654, 0]
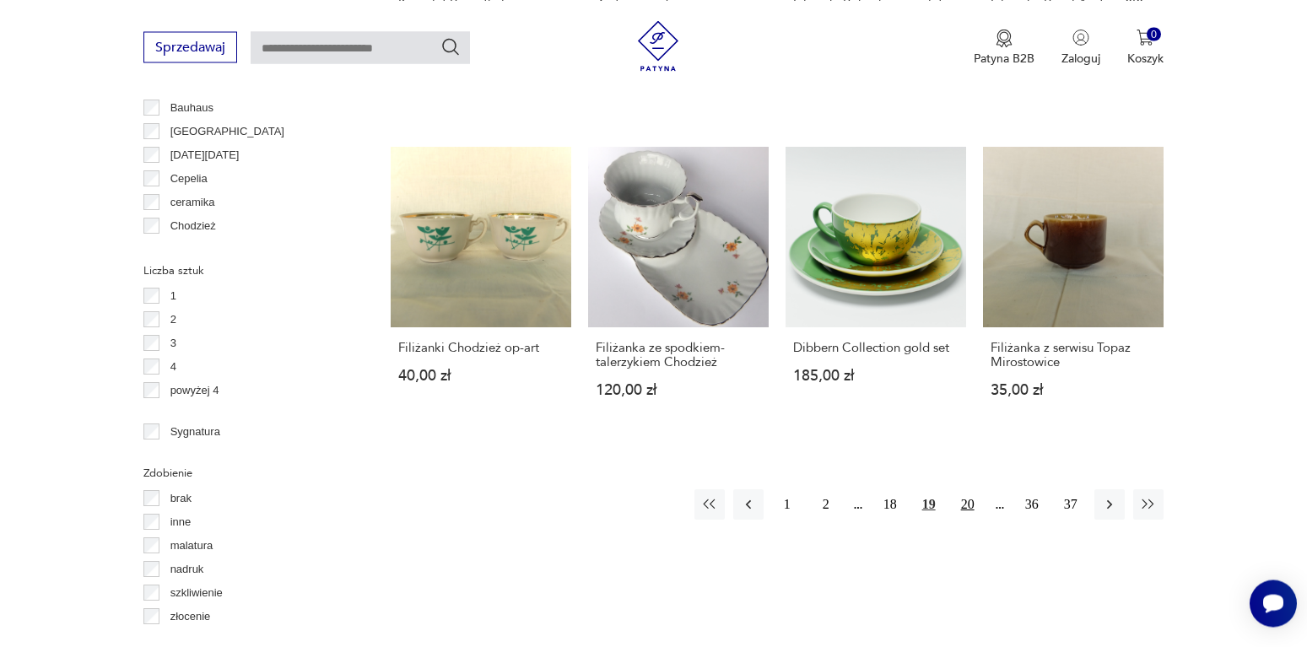
click at [963, 489] on button "20" at bounding box center [968, 504] width 30 height 30
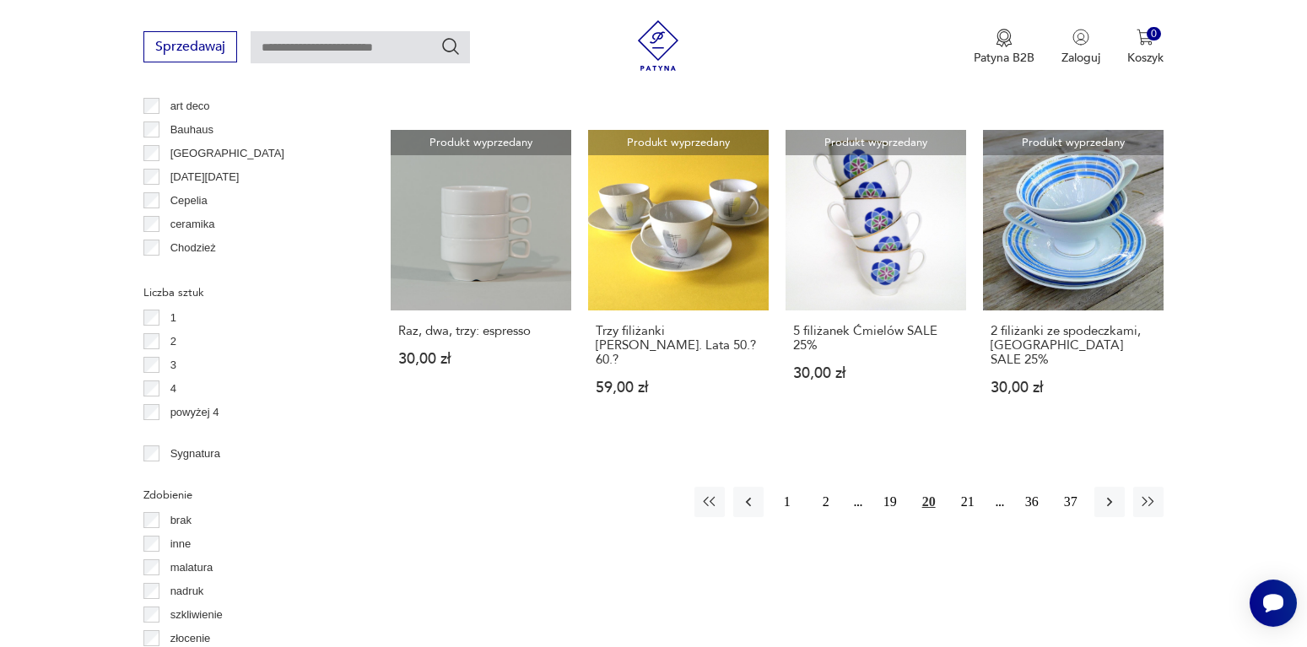
scroll to position [1654, 0]
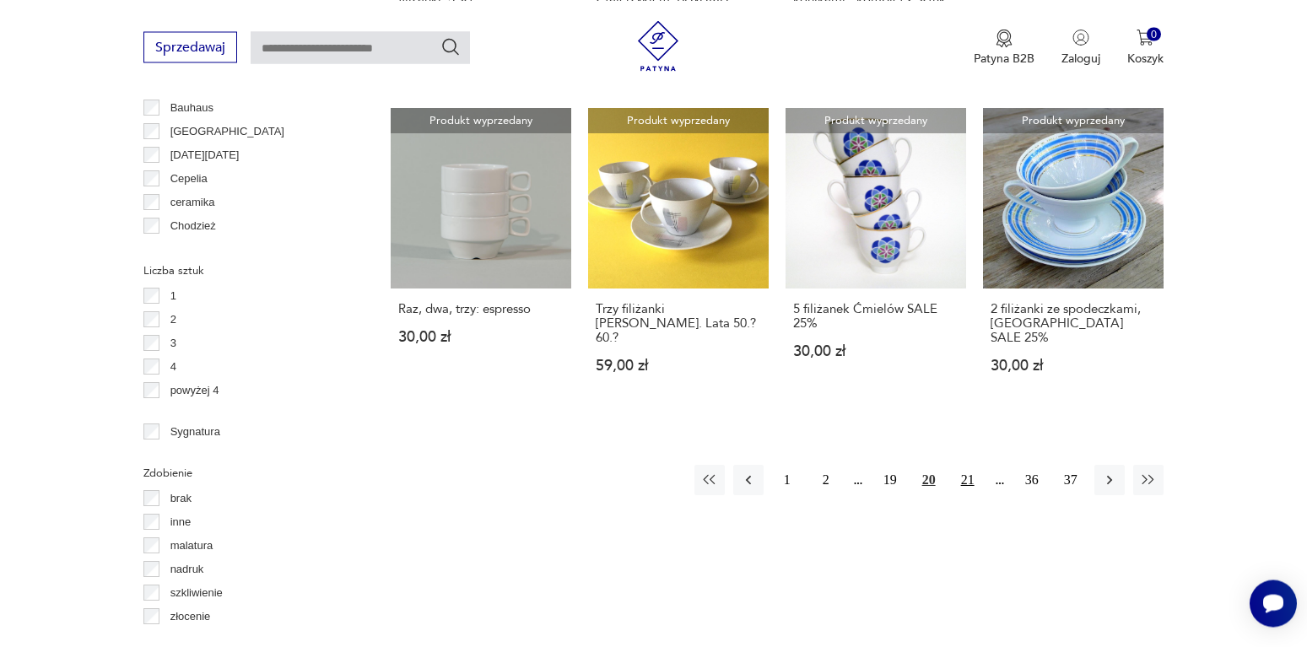
click at [964, 470] on button "21" at bounding box center [968, 480] width 30 height 30
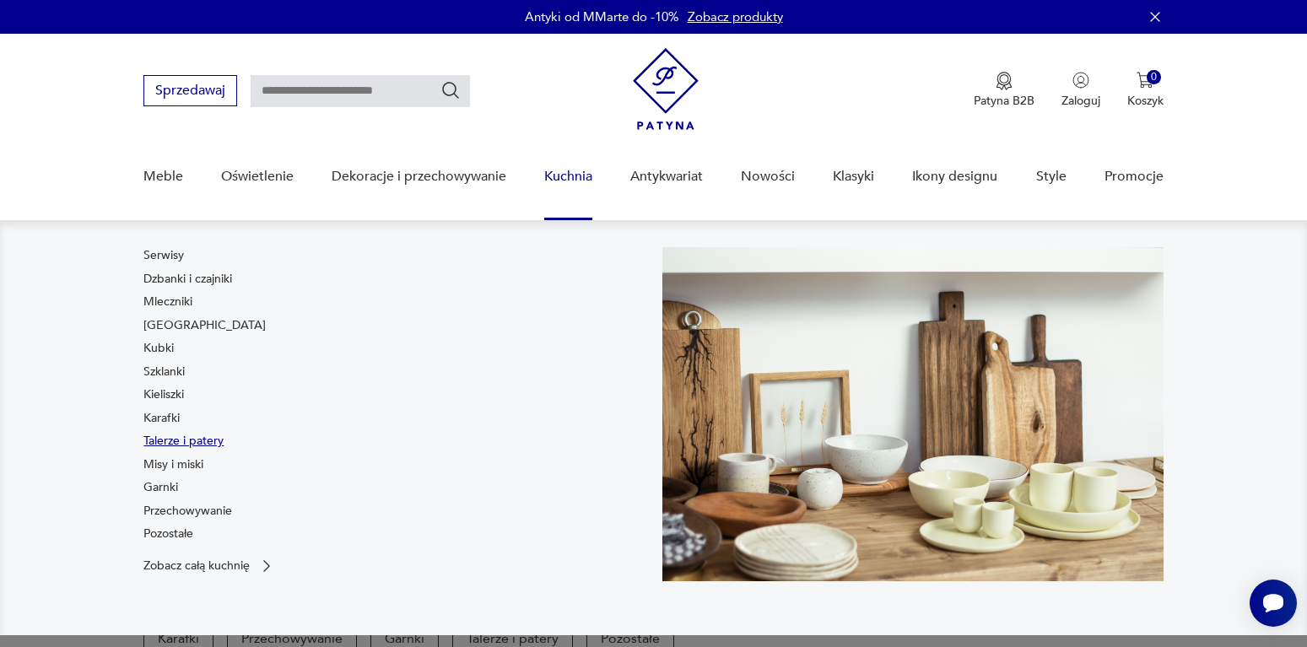
click at [183, 440] on link "Talerze i patery" at bounding box center [183, 441] width 80 height 17
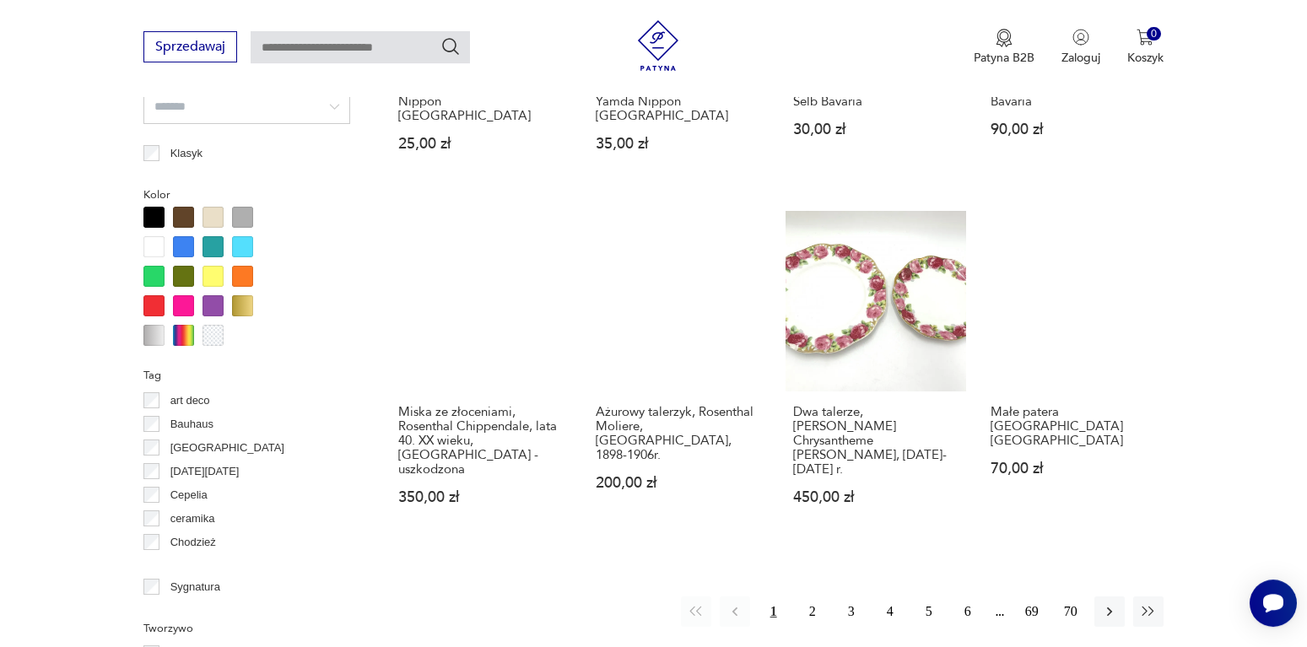
scroll to position [1568, 0]
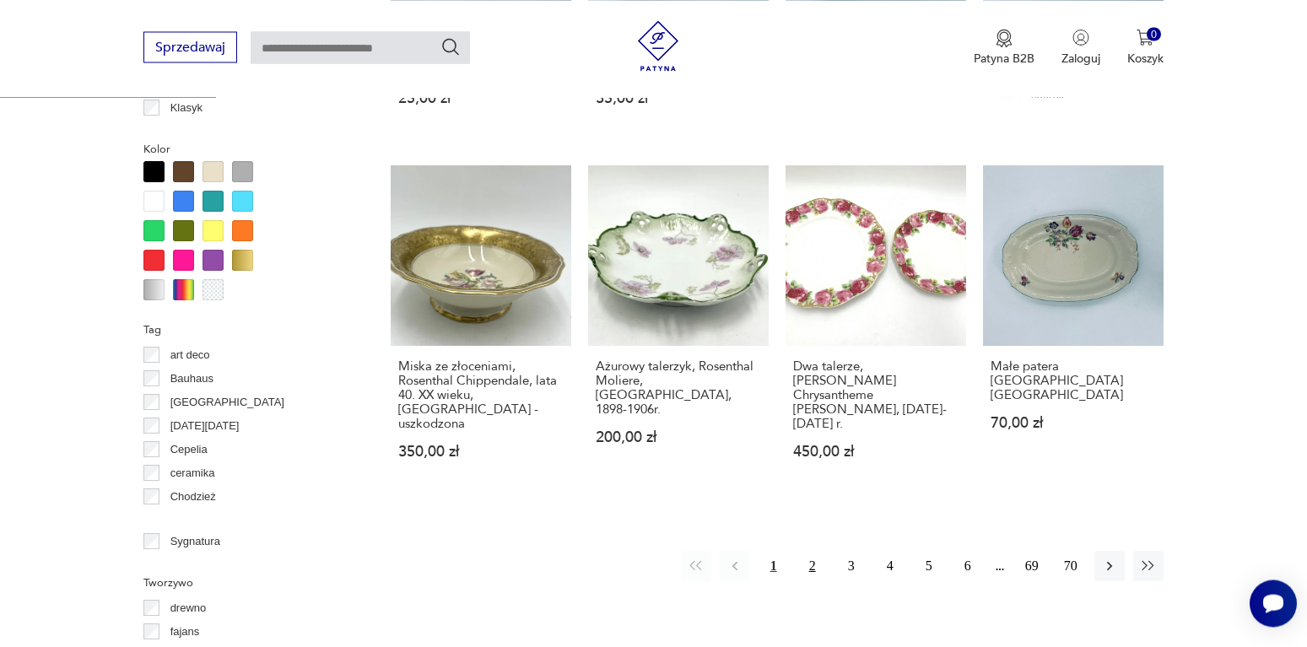
click at [812, 551] on button "2" at bounding box center [812, 566] width 30 height 30
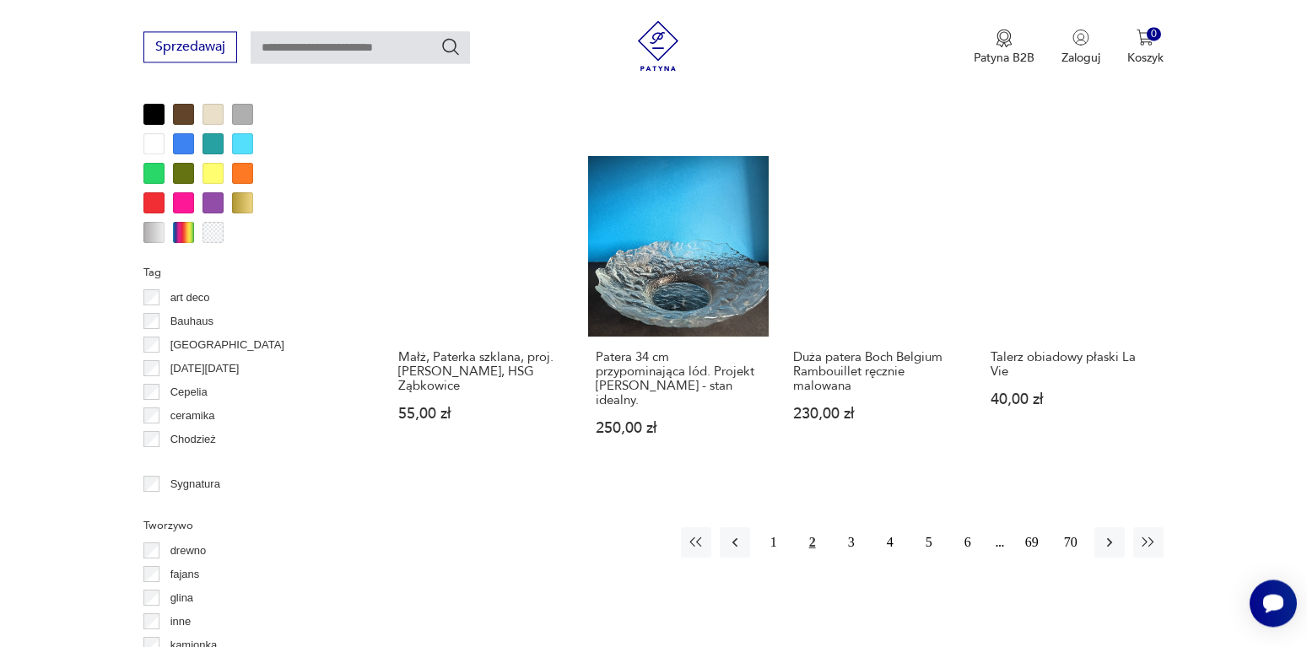
scroll to position [1654, 0]
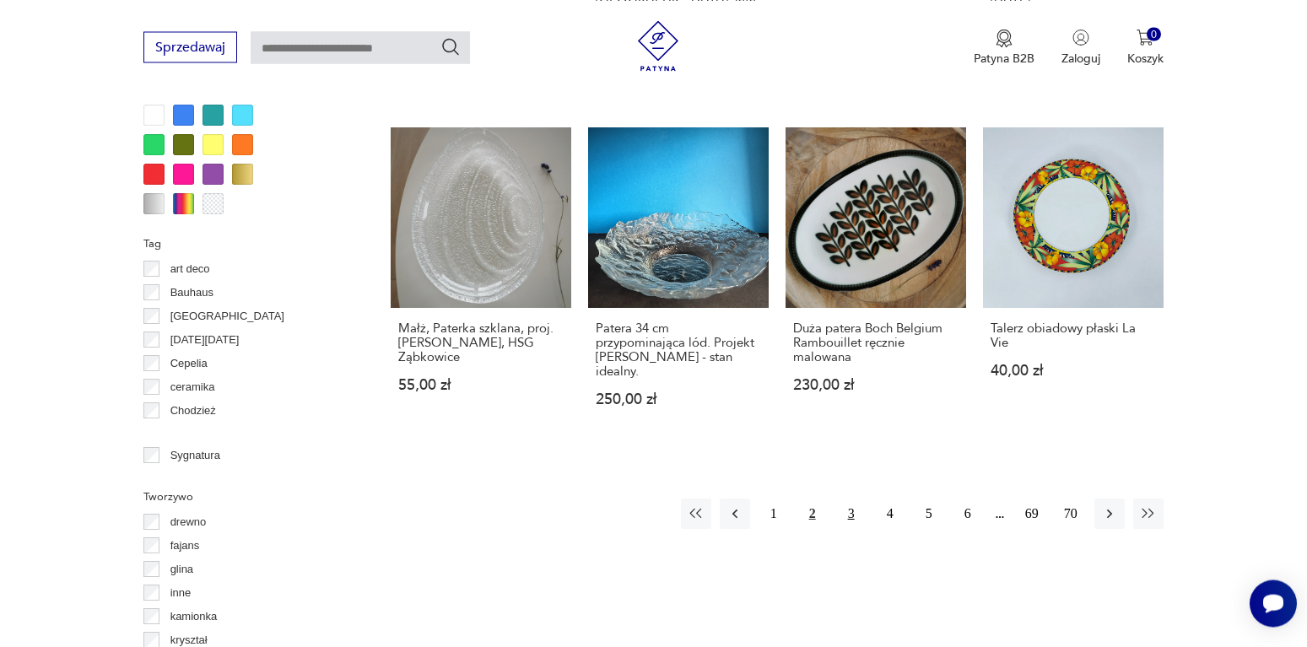
click at [850, 499] on button "3" at bounding box center [851, 514] width 30 height 30
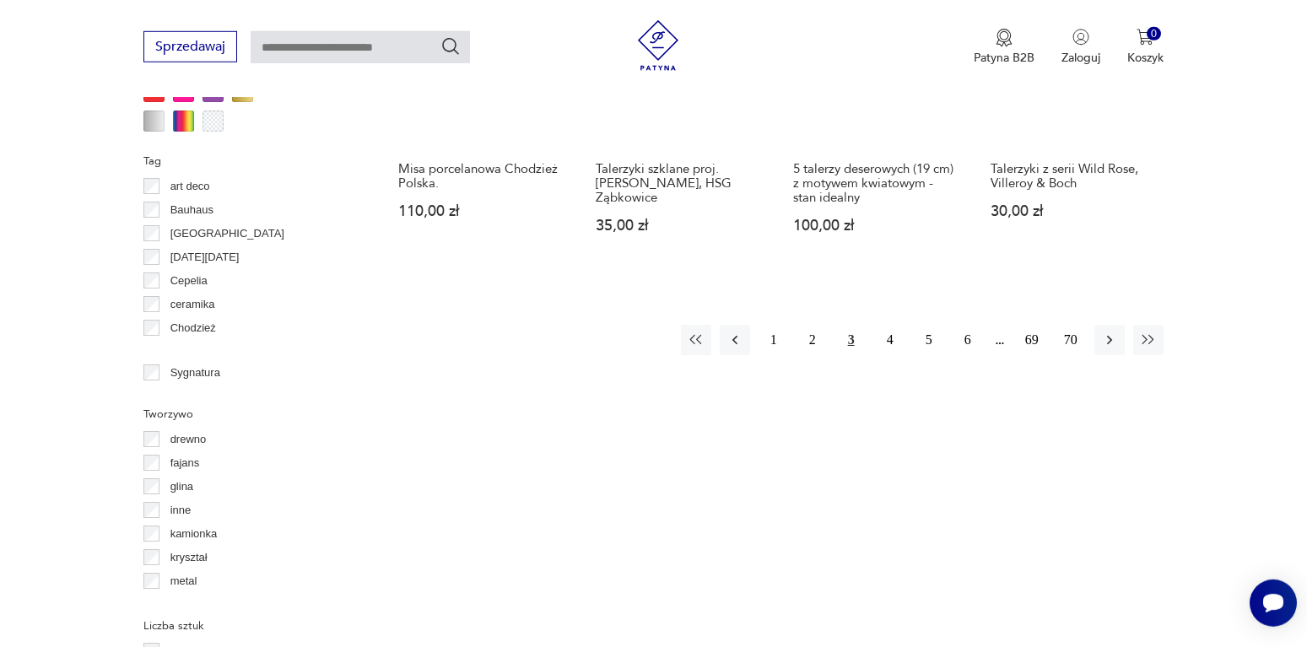
scroll to position [1826, 0]
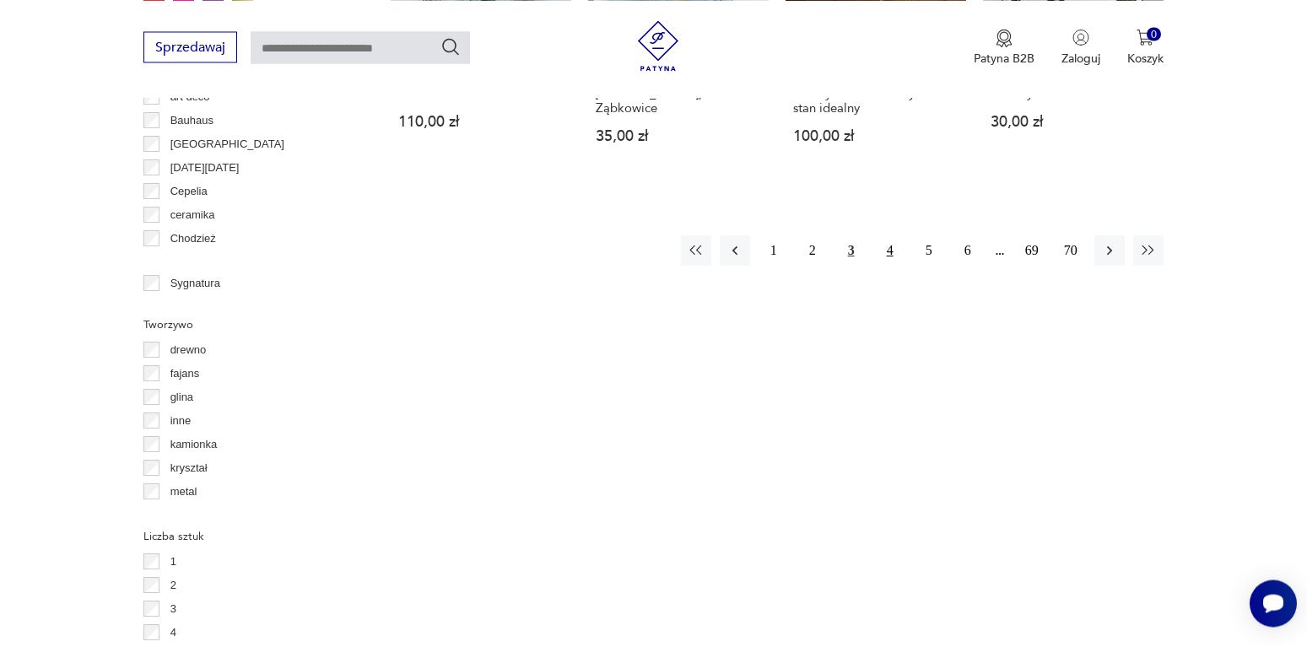
click at [883, 251] on button "4" at bounding box center [890, 250] width 30 height 30
click at [888, 251] on button "4" at bounding box center [890, 250] width 30 height 30
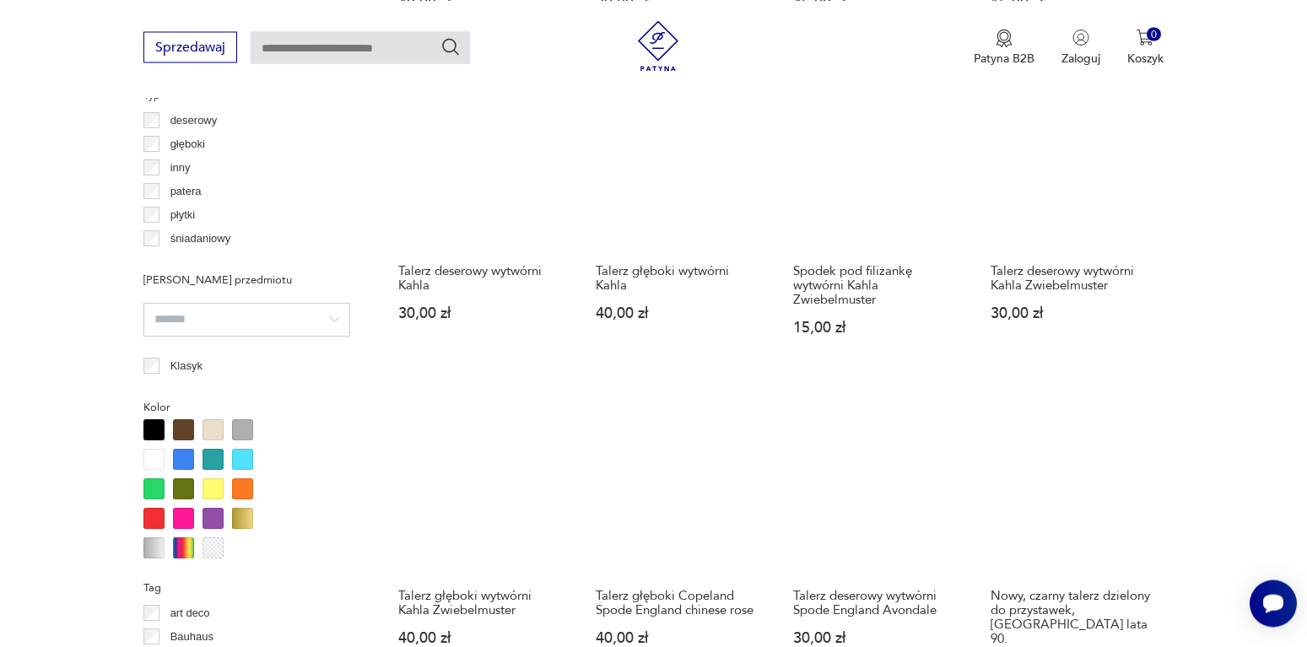
scroll to position [1740, 0]
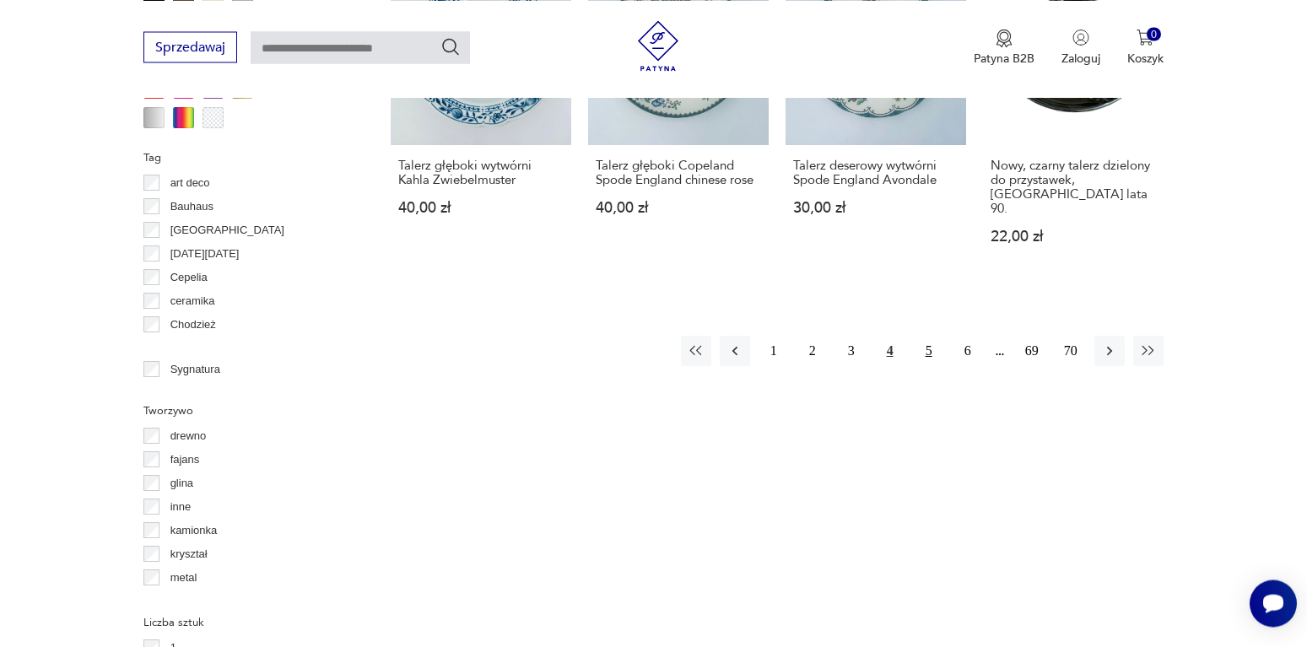
click at [929, 336] on button "5" at bounding box center [929, 351] width 30 height 30
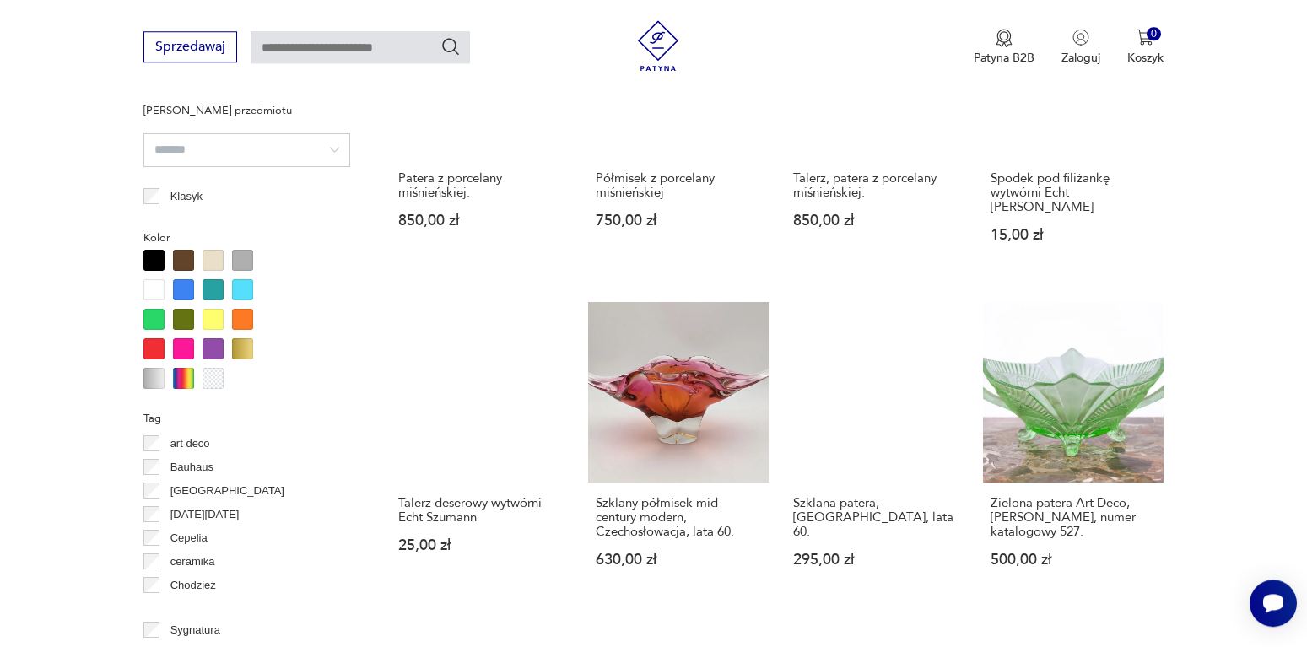
scroll to position [1826, 0]
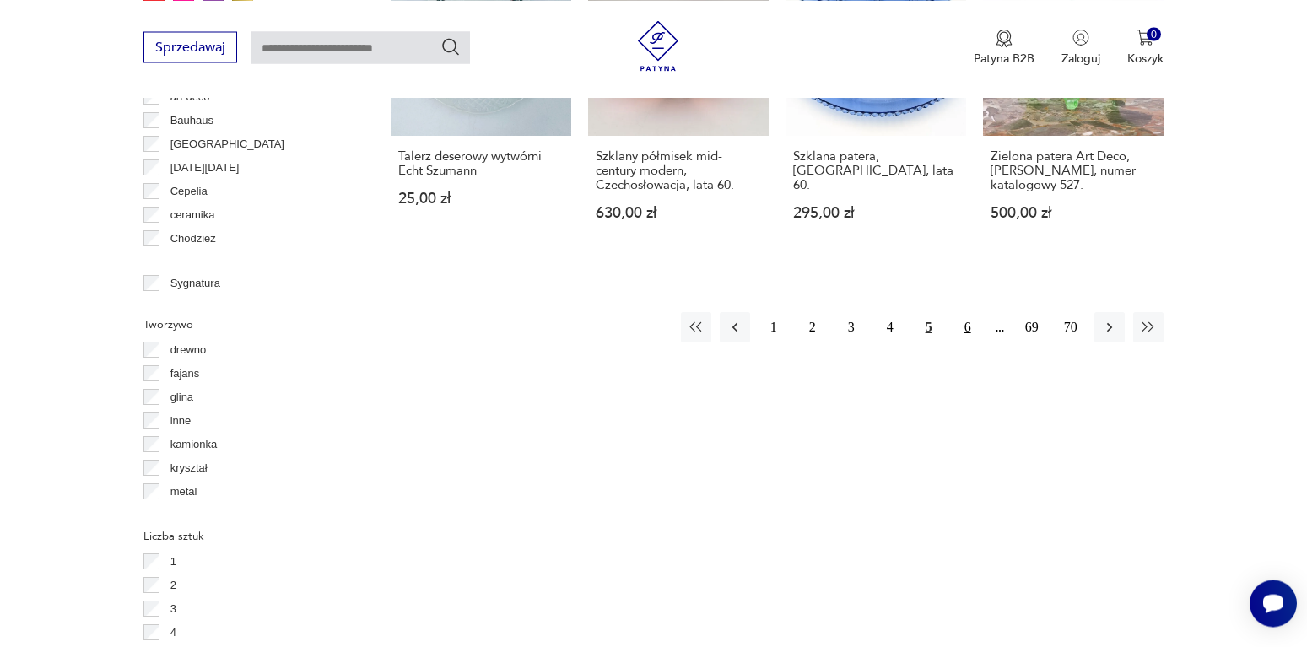
click at [964, 312] on button "6" at bounding box center [968, 327] width 30 height 30
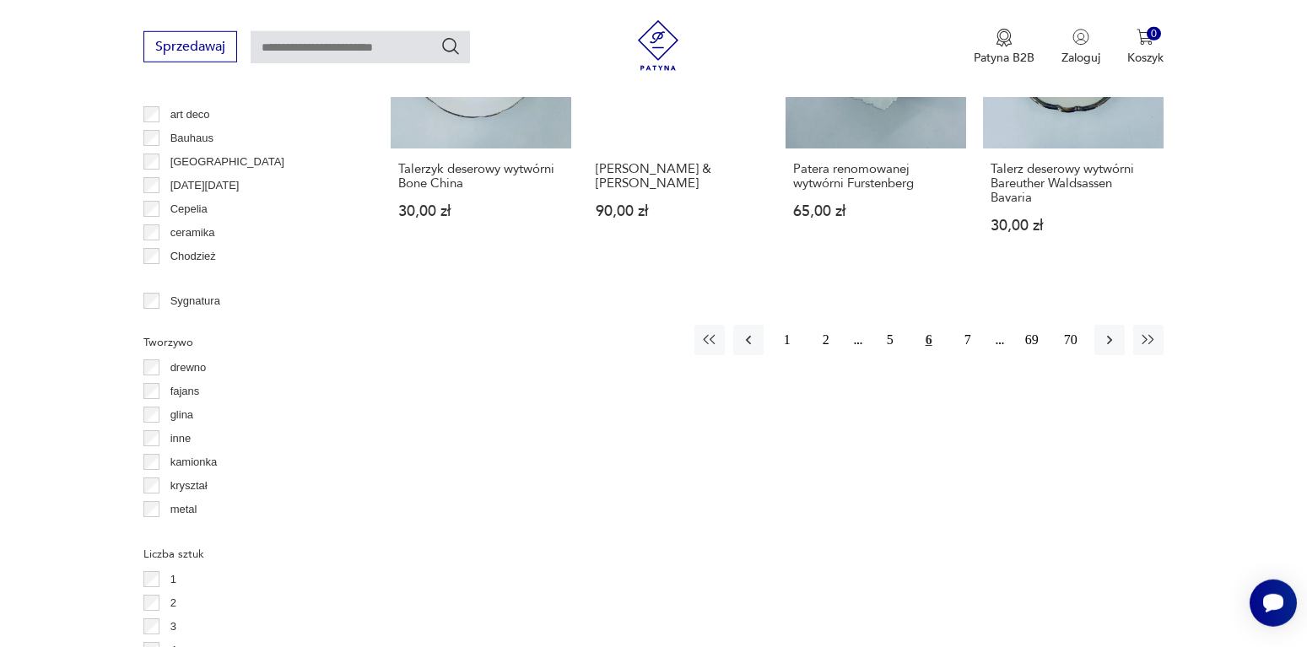
scroll to position [1826, 0]
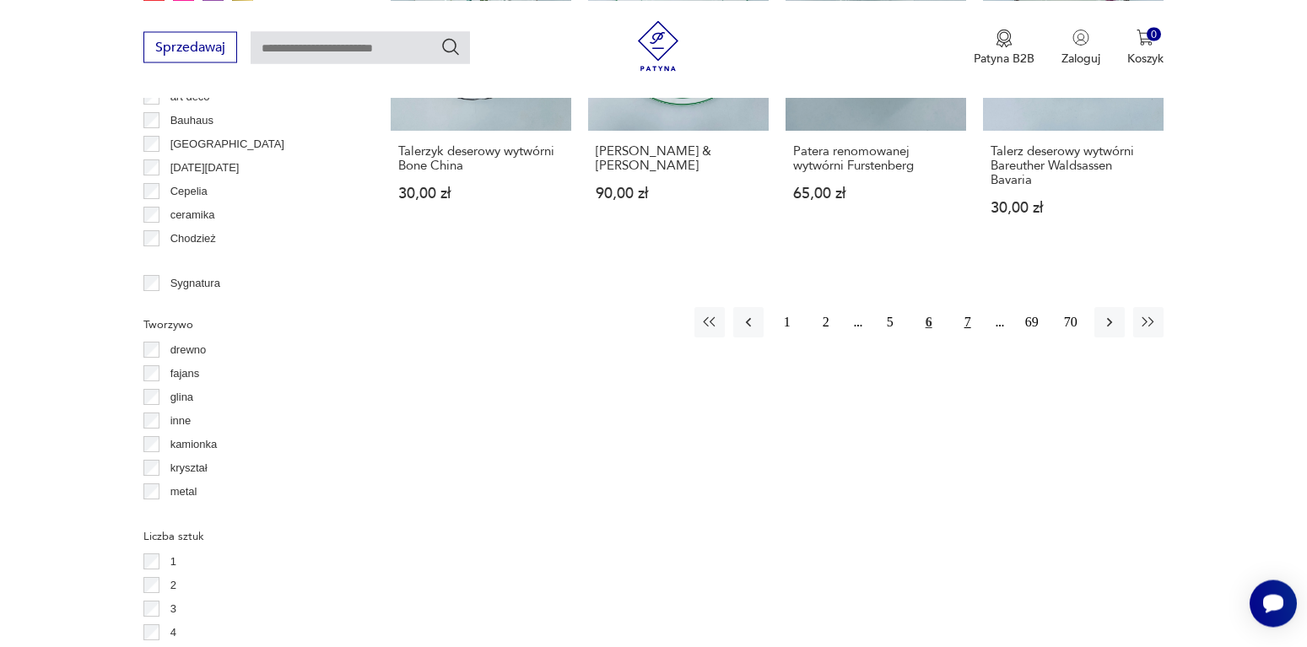
drag, startPoint x: 969, startPoint y: 262, endPoint x: 975, endPoint y: 251, distance: 12.5
click at [975, 307] on button "7" at bounding box center [968, 322] width 30 height 30
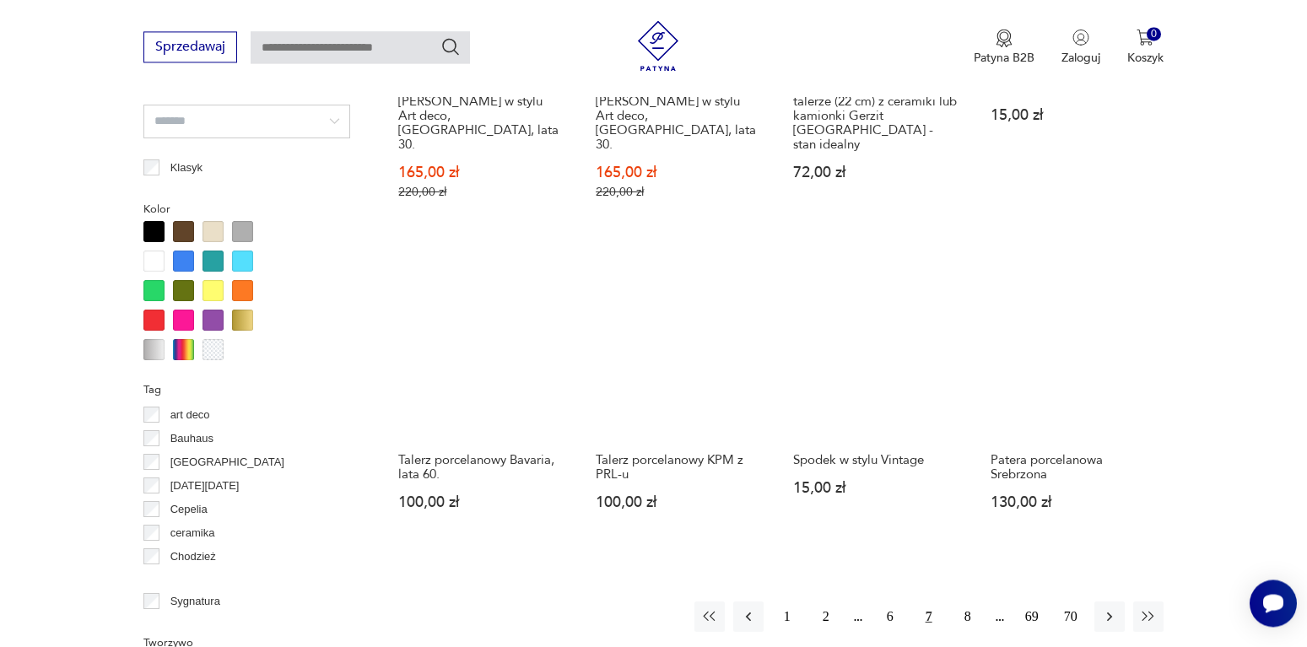
scroll to position [1654, 0]
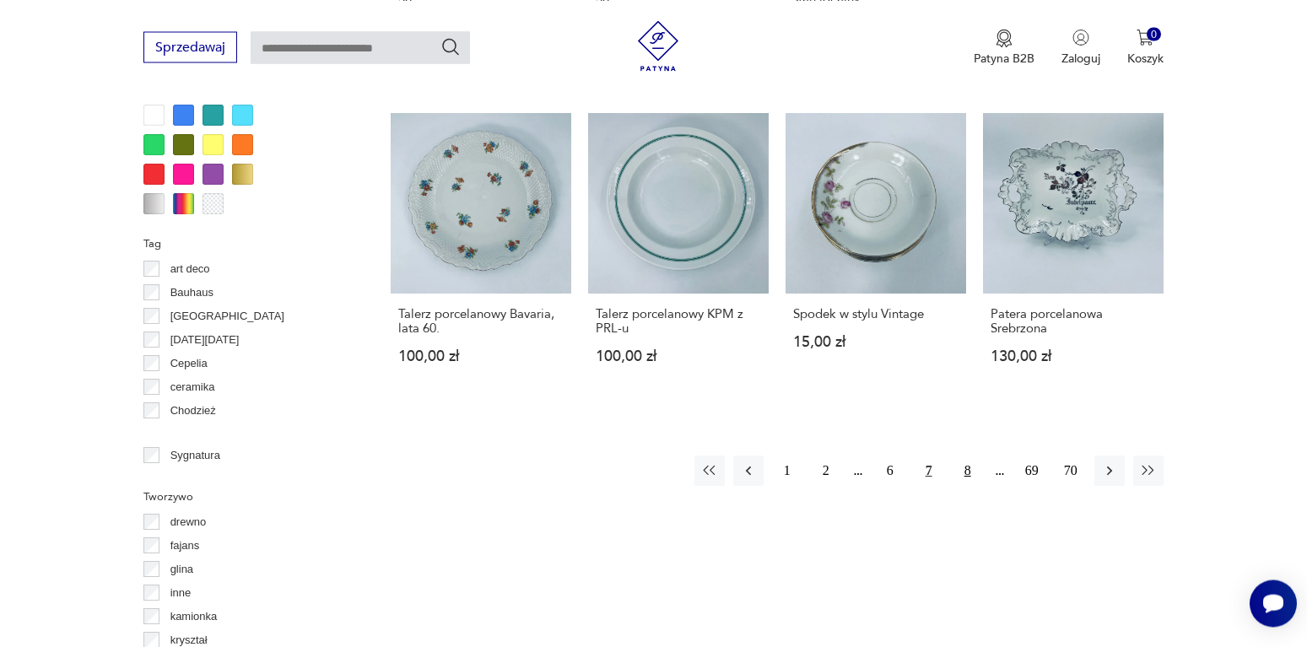
click at [964, 456] on button "8" at bounding box center [968, 471] width 30 height 30
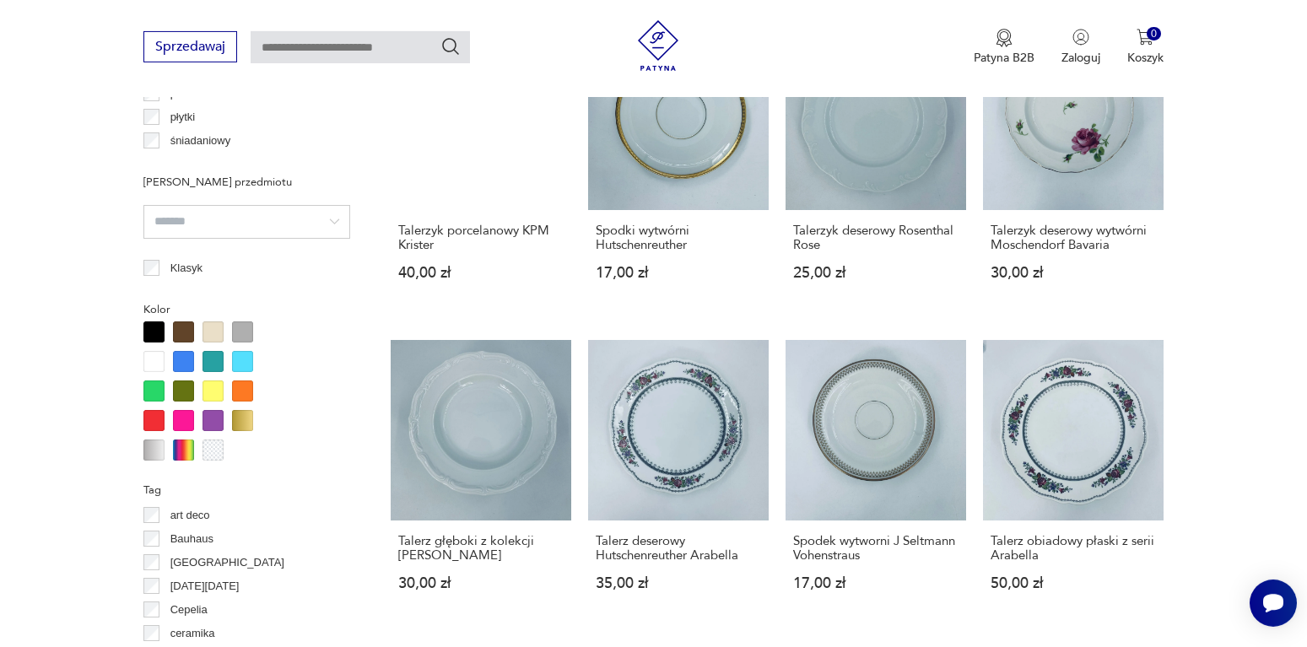
scroll to position [1568, 0]
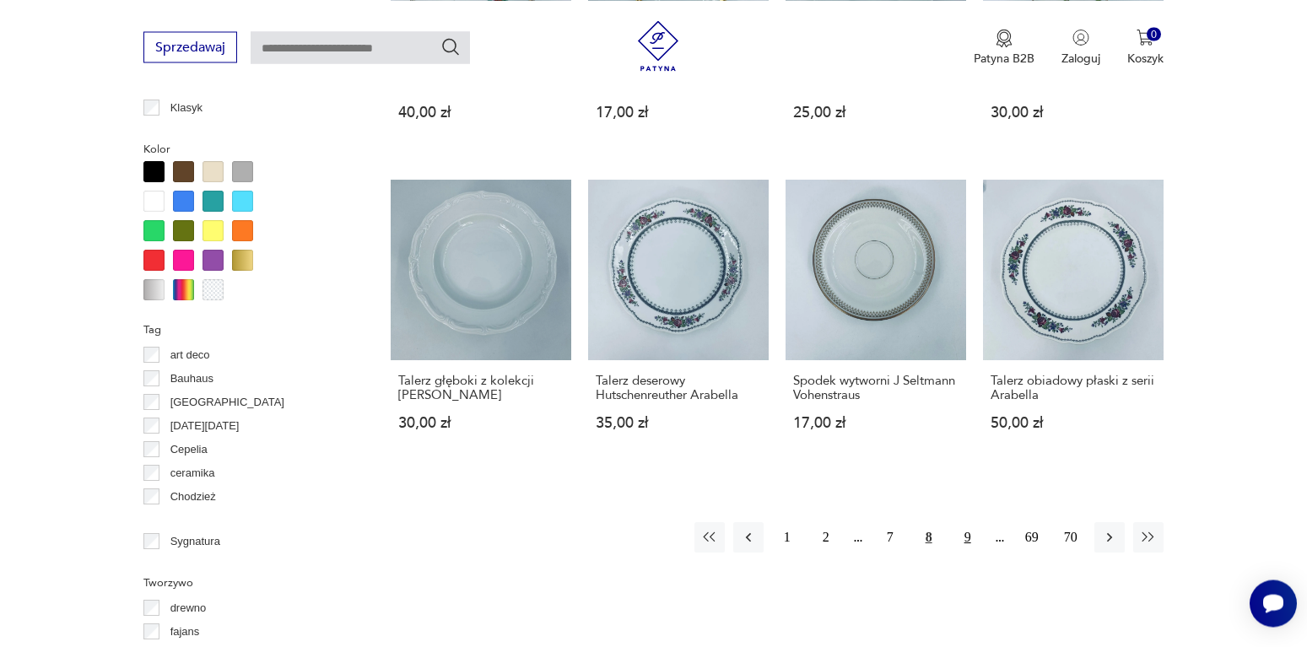
click at [964, 522] on button "9" at bounding box center [968, 537] width 30 height 30
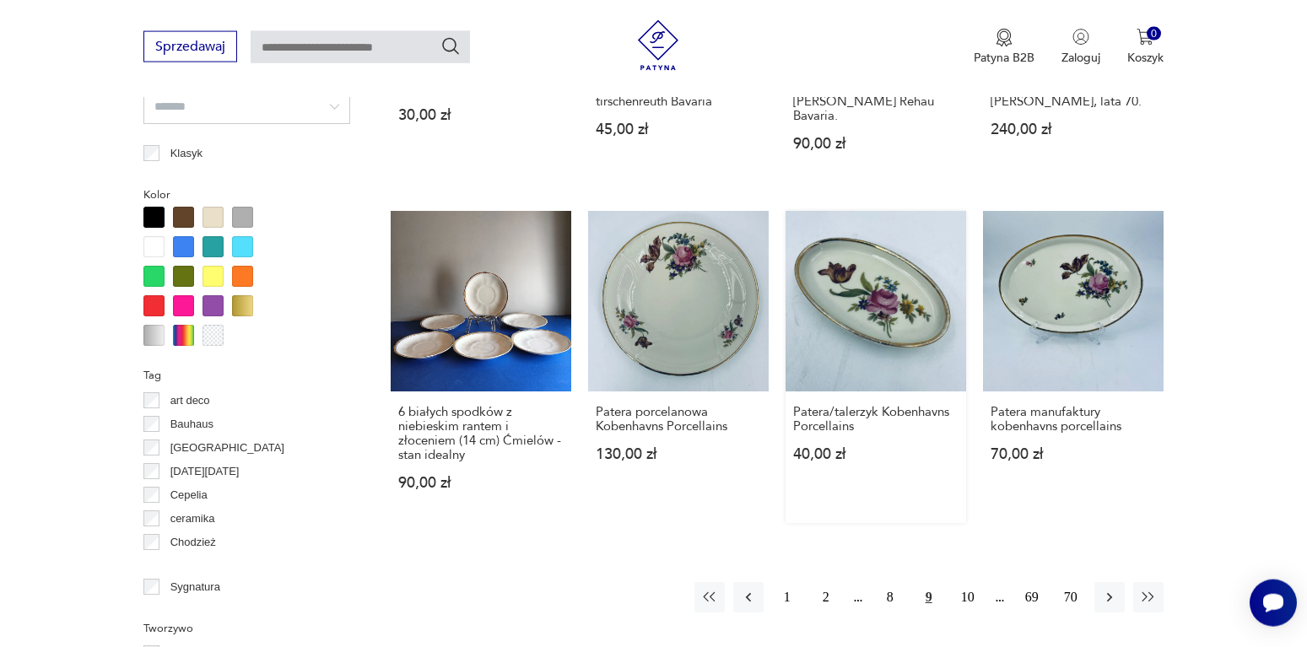
scroll to position [1826, 0]
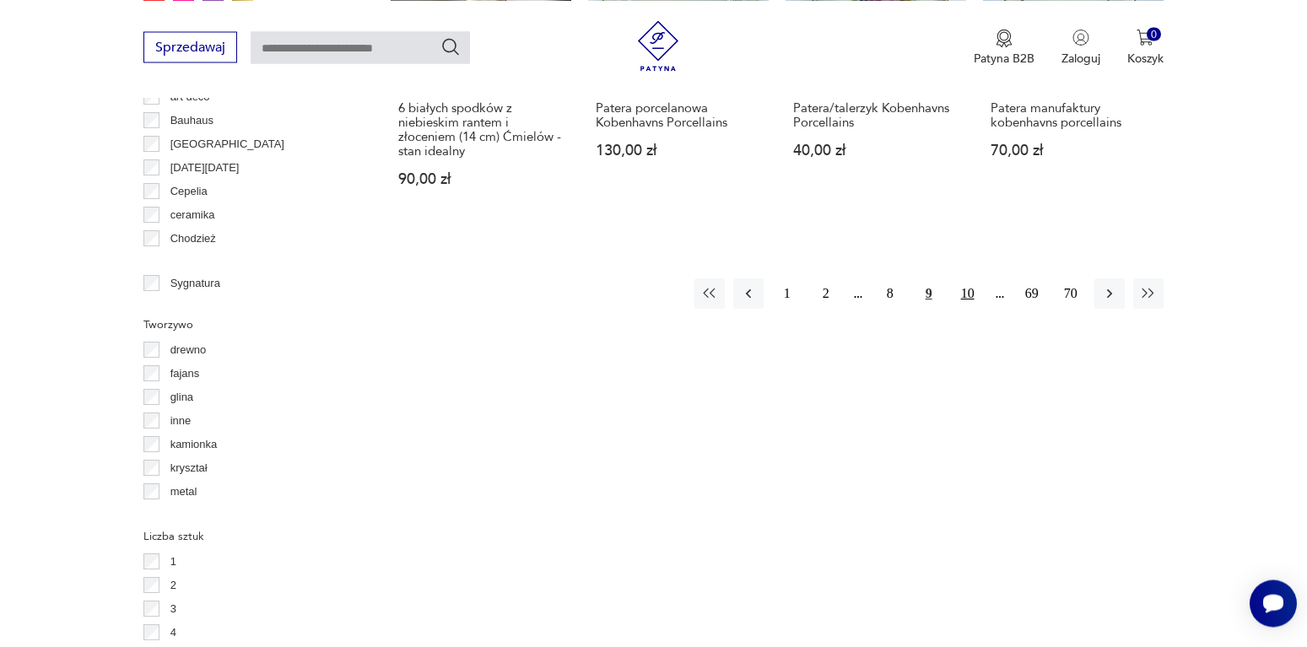
click at [961, 278] on button "10" at bounding box center [968, 293] width 30 height 30
click at [961, 278] on button "11" at bounding box center [968, 293] width 30 height 30
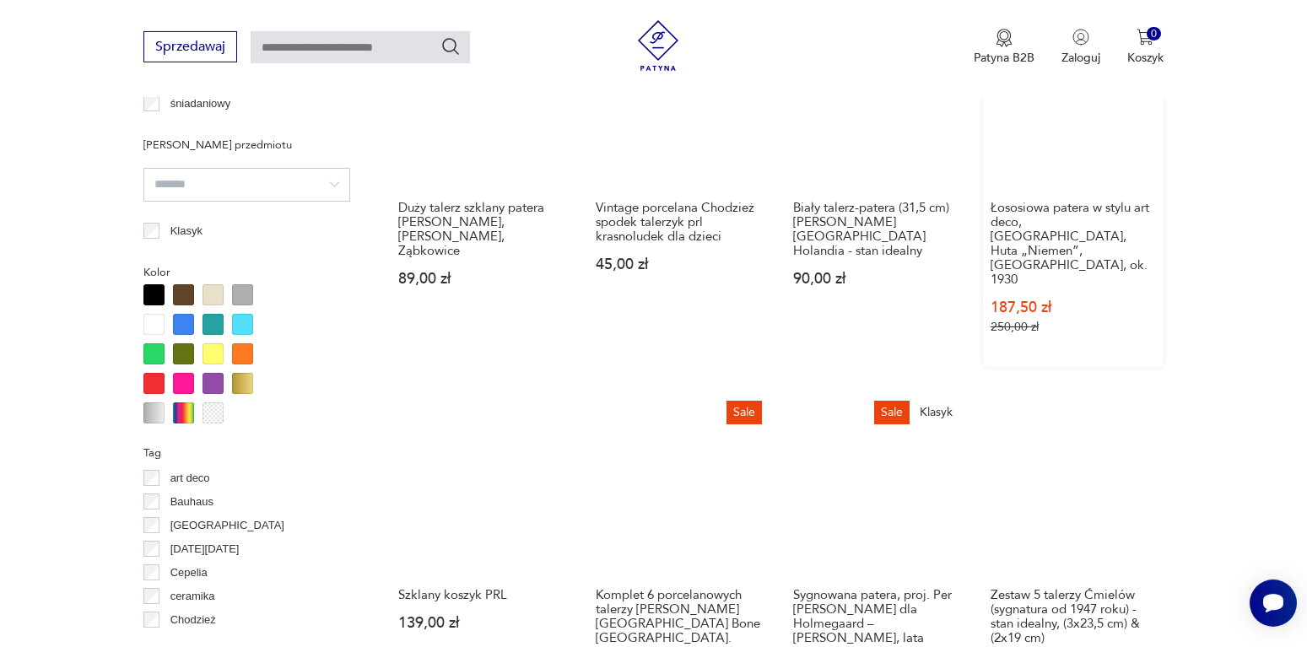
scroll to position [1567, 0]
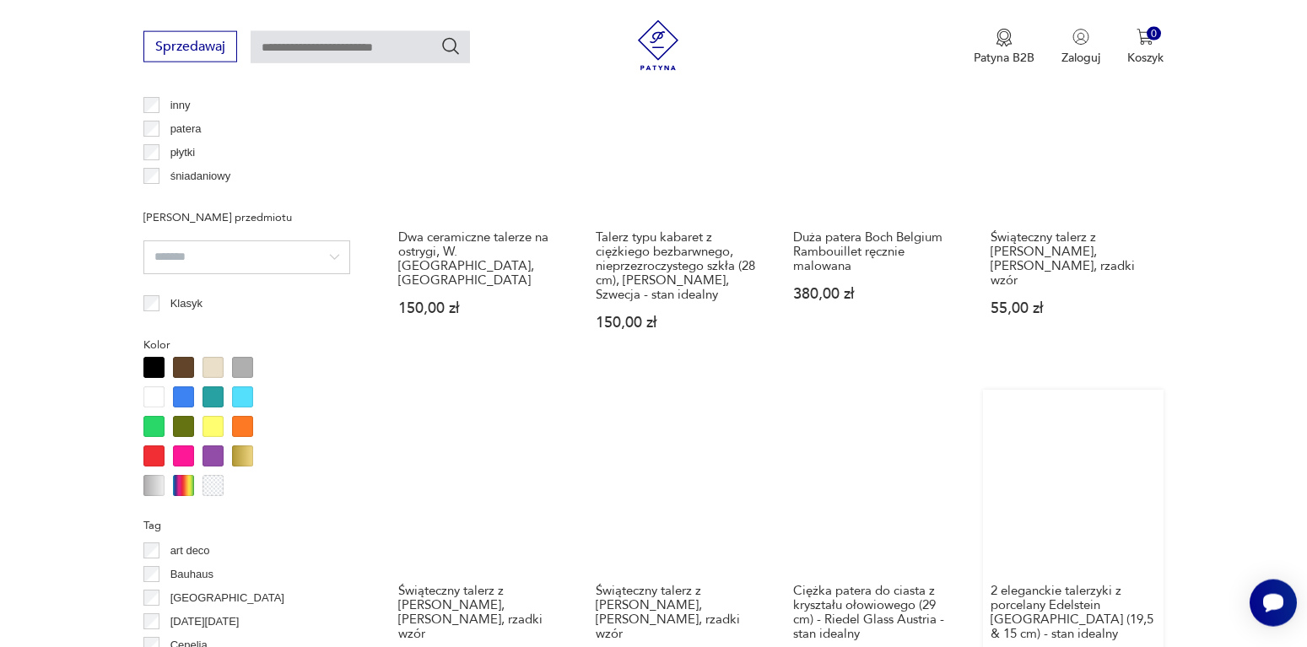
scroll to position [1568, 0]
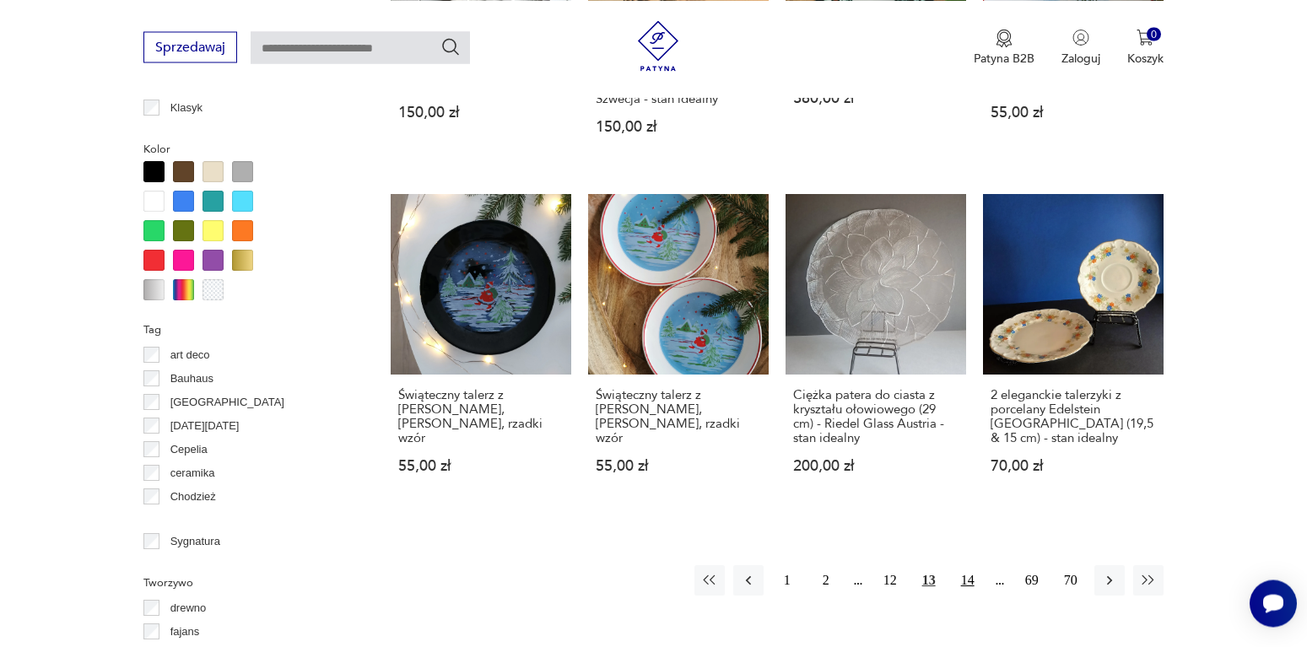
click at [970, 565] on button "14" at bounding box center [968, 580] width 30 height 30
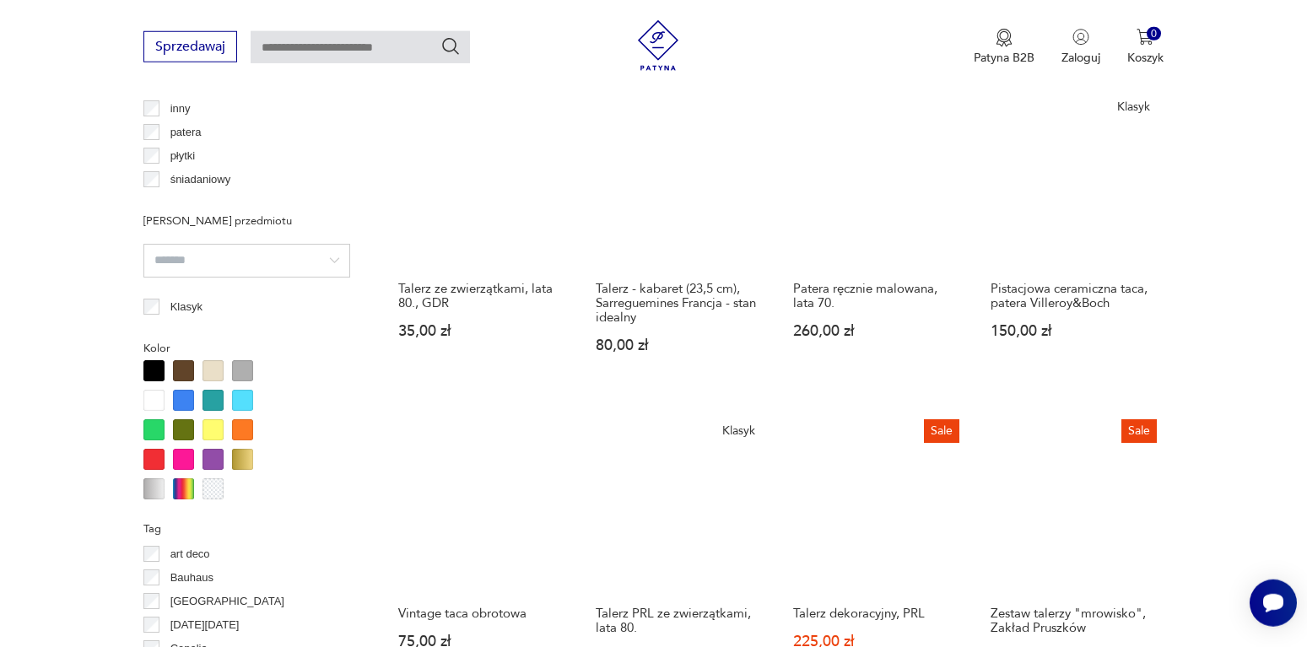
scroll to position [1568, 0]
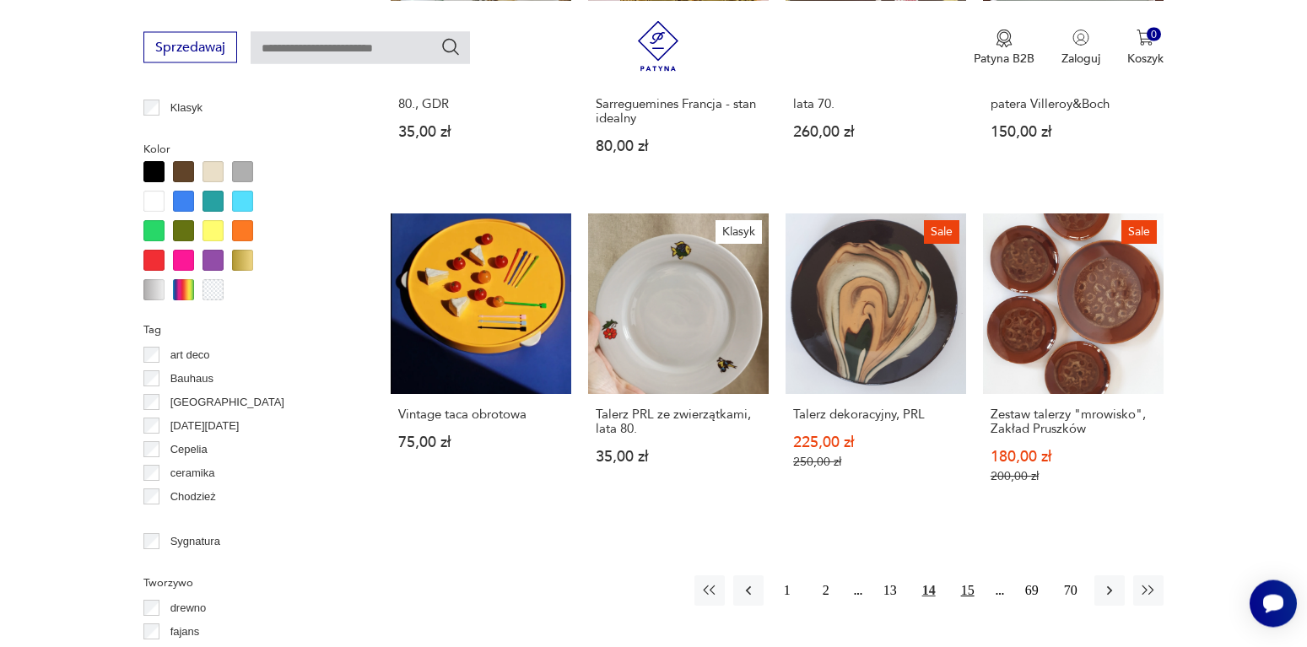
click at [972, 575] on button "15" at bounding box center [968, 590] width 30 height 30
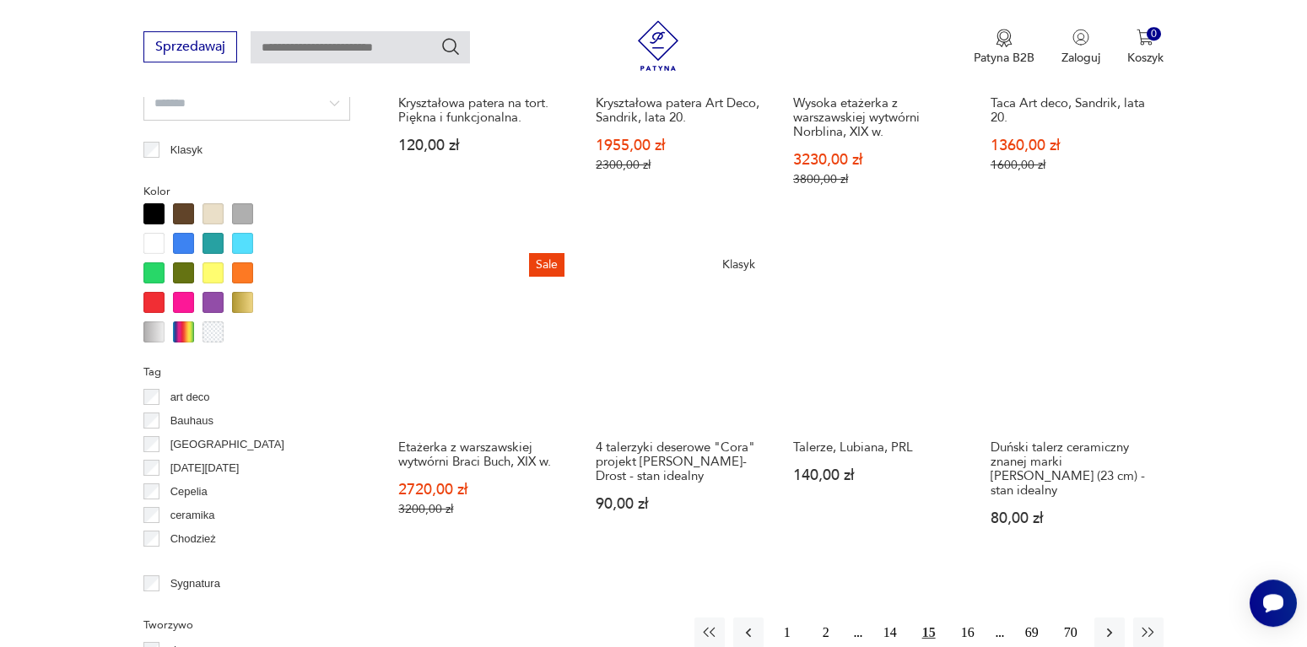
scroll to position [1654, 0]
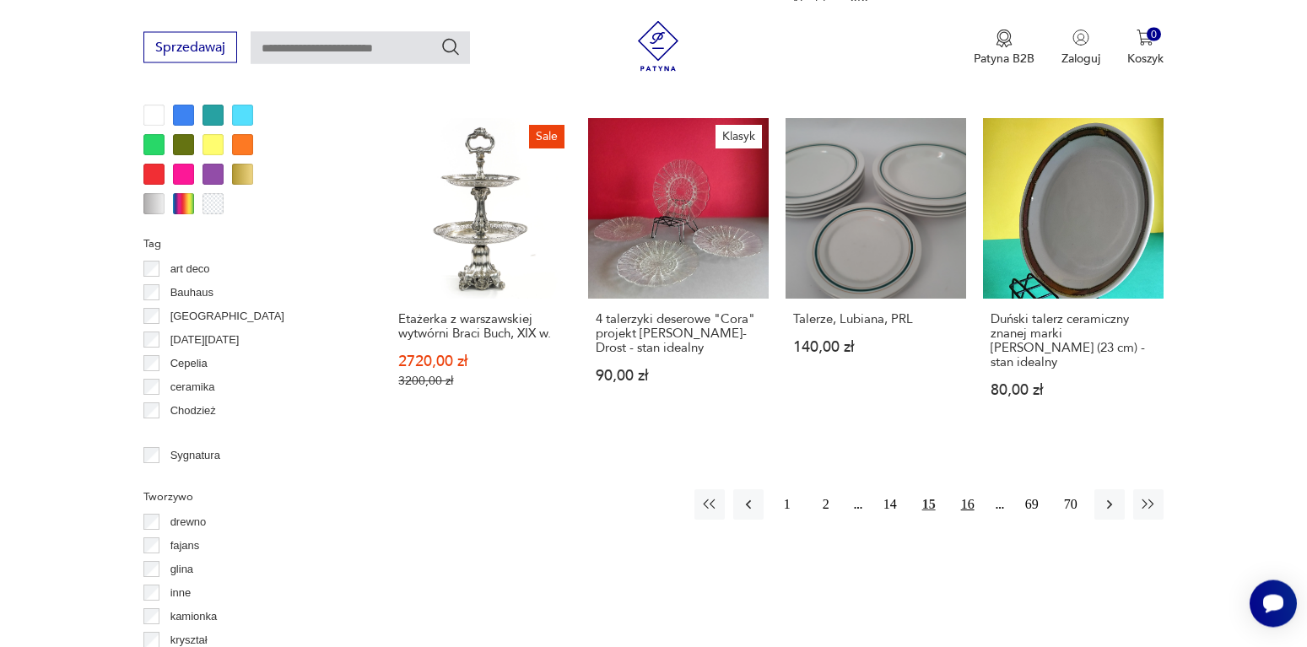
click at [966, 495] on button "16" at bounding box center [968, 504] width 30 height 30
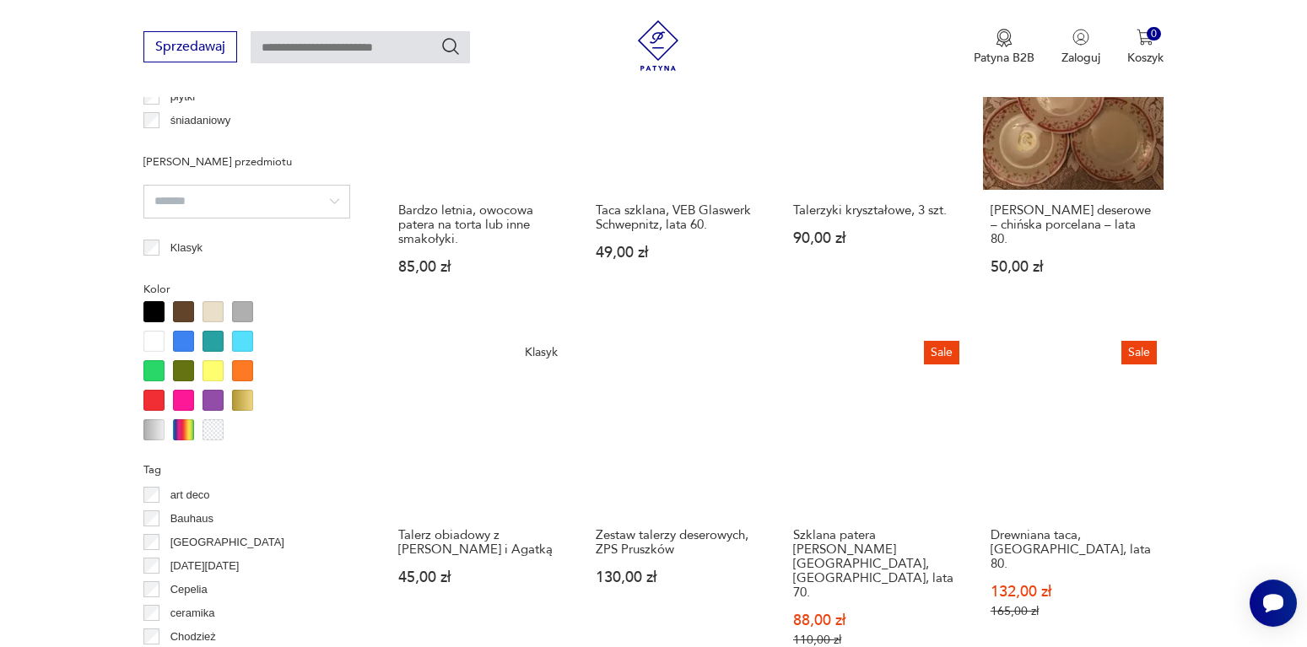
scroll to position [1568, 0]
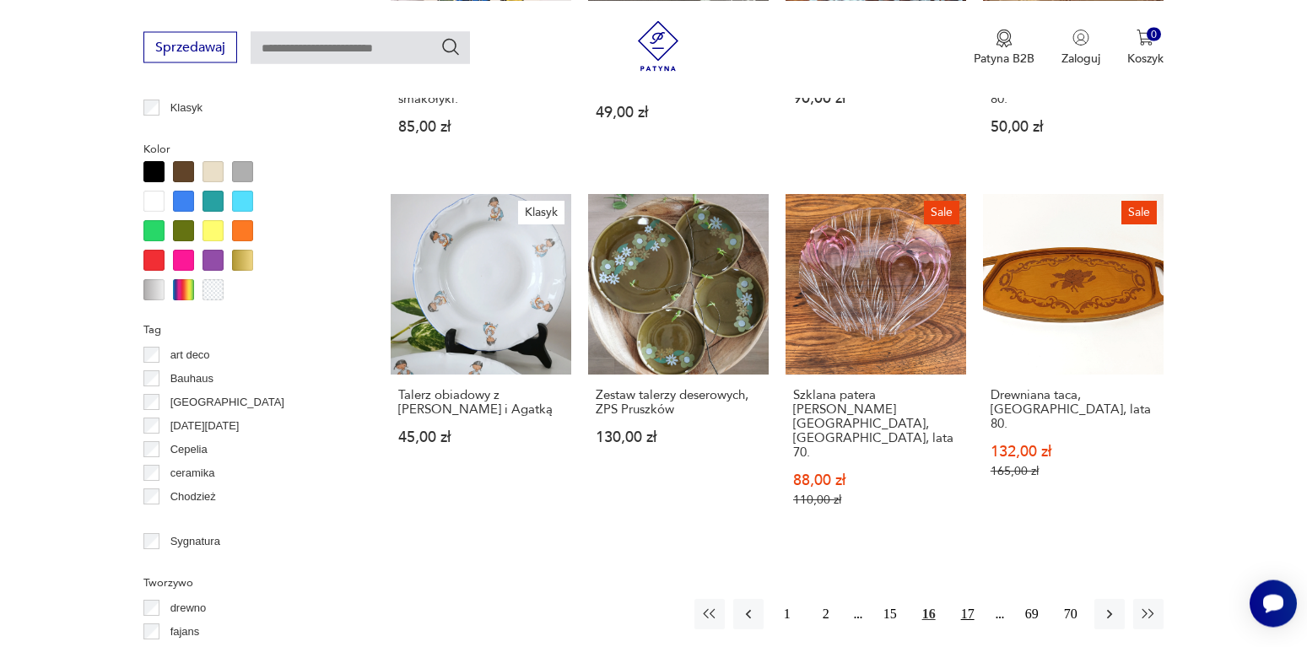
click at [964, 599] on button "17" at bounding box center [968, 614] width 30 height 30
click at [964, 599] on button "18" at bounding box center [968, 614] width 30 height 30
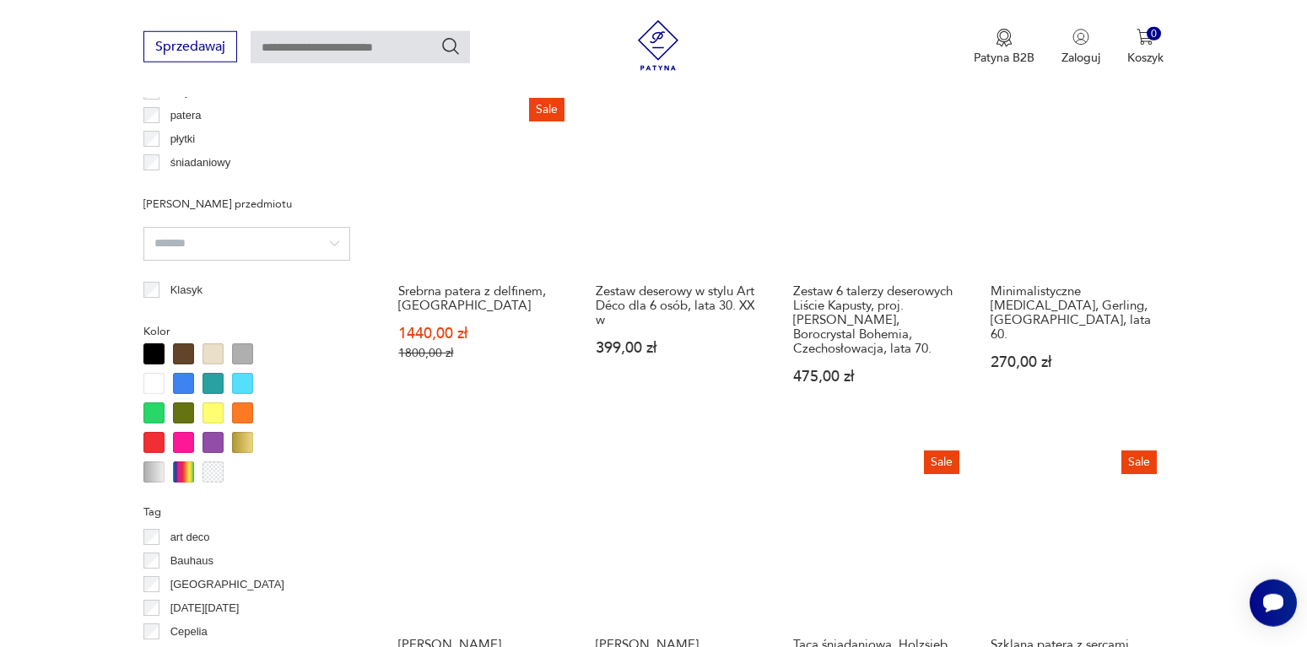
scroll to position [1568, 0]
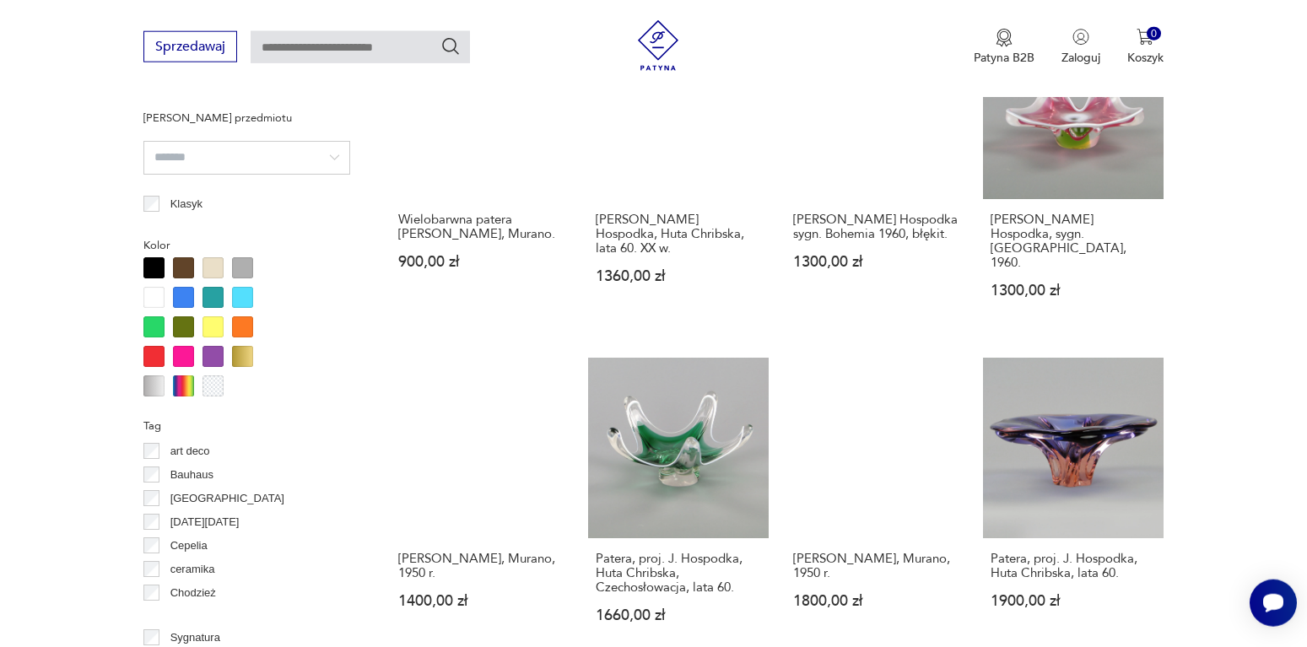
scroll to position [1568, 0]
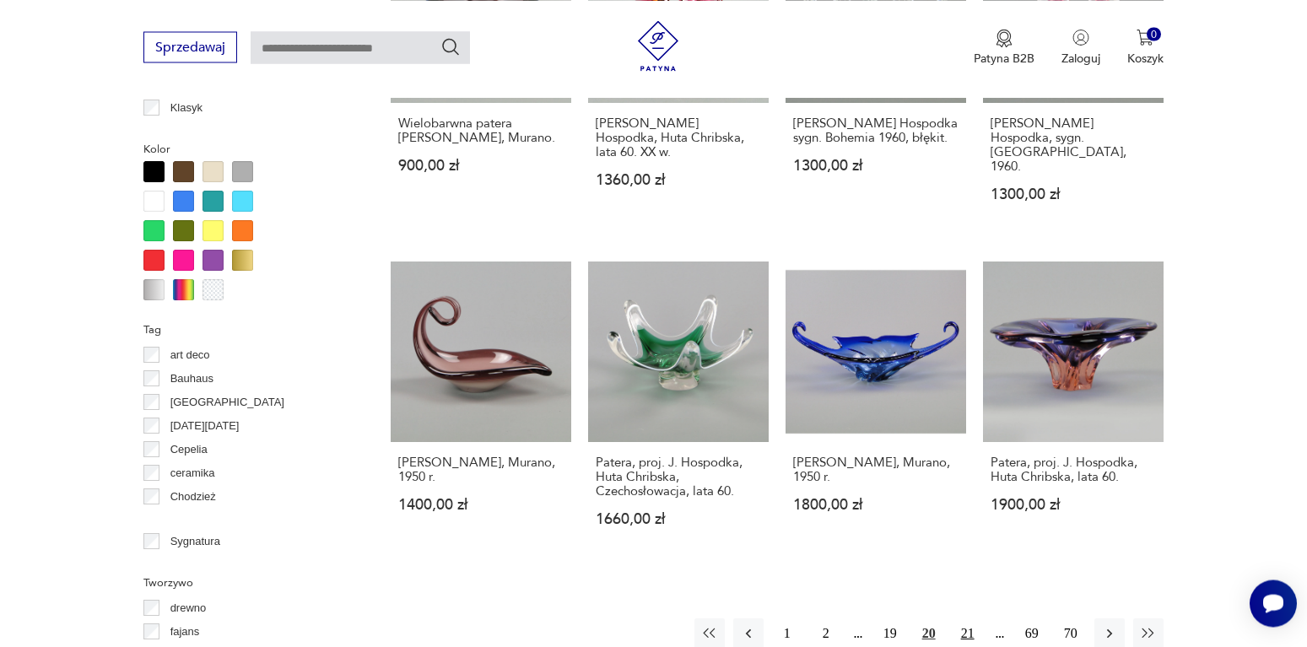
click at [964, 618] on button "21" at bounding box center [968, 633] width 30 height 30
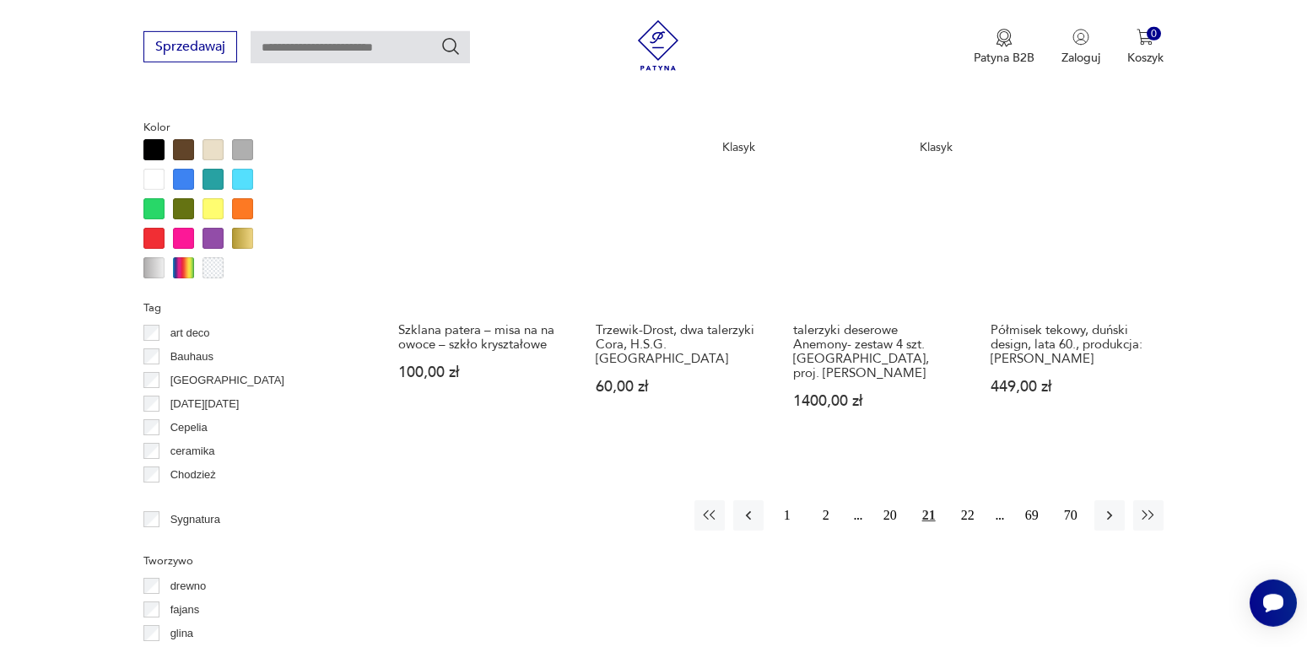
scroll to position [1654, 0]
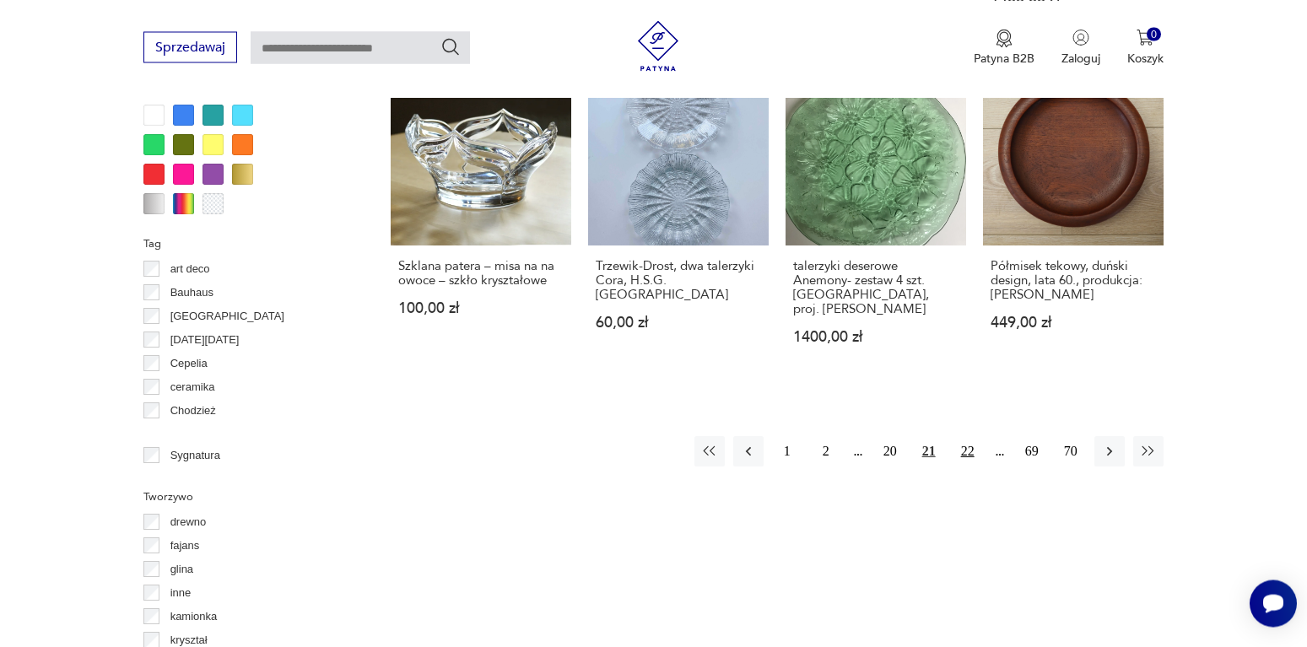
click at [969, 438] on button "22" at bounding box center [968, 451] width 30 height 30
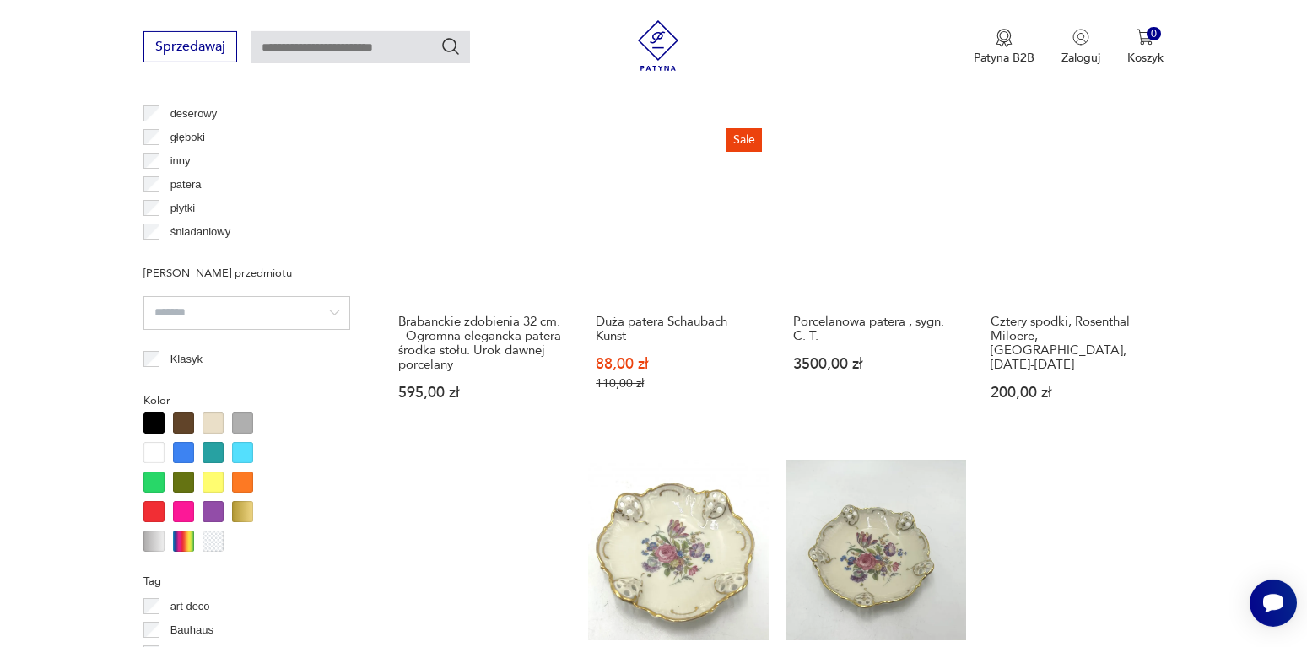
scroll to position [1568, 0]
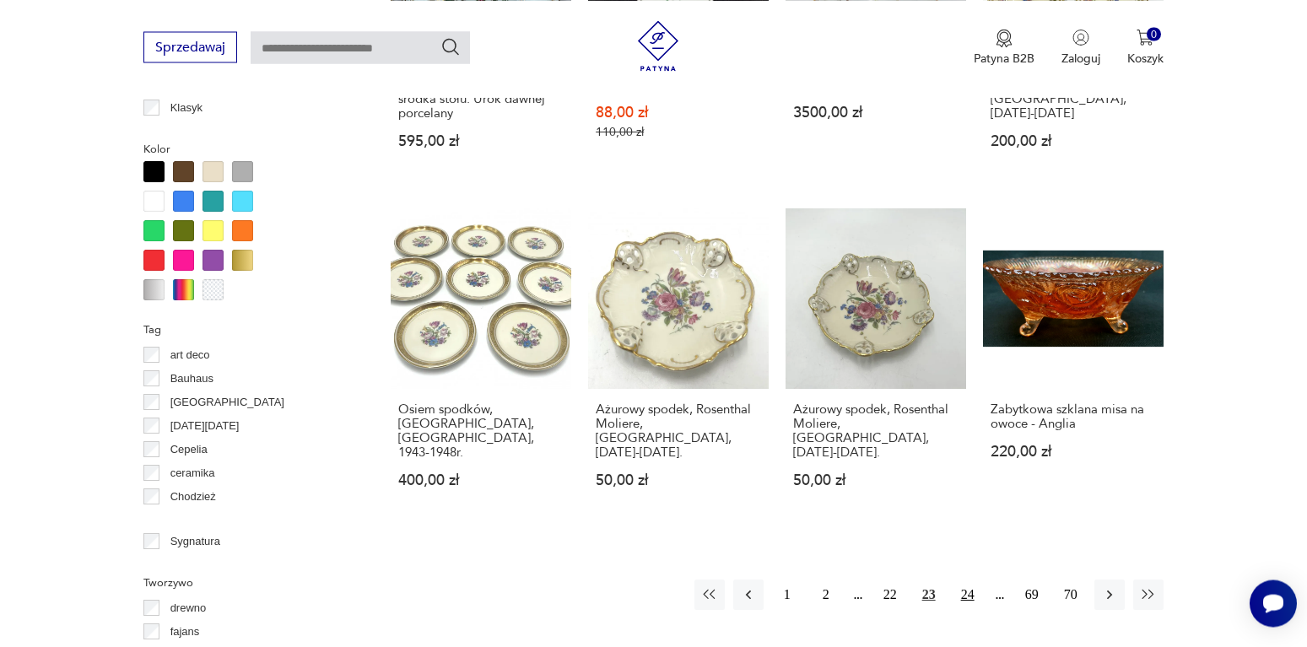
click at [970, 580] on button "24" at bounding box center [968, 595] width 30 height 30
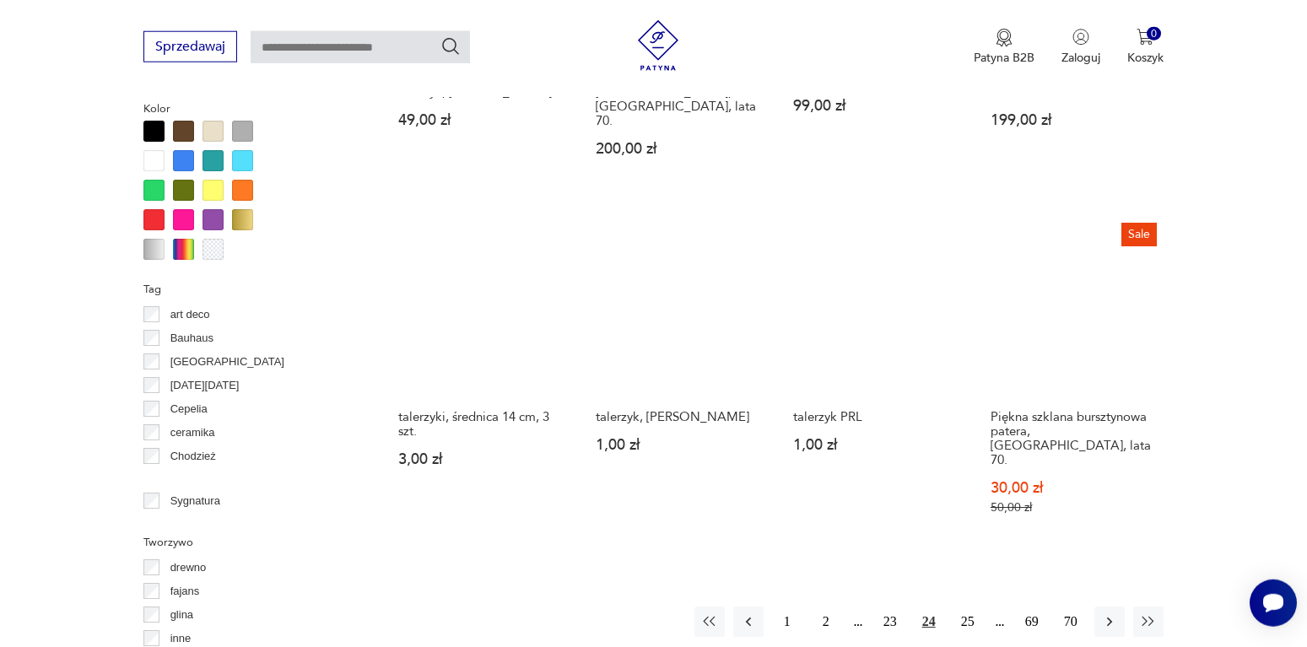
scroll to position [1654, 0]
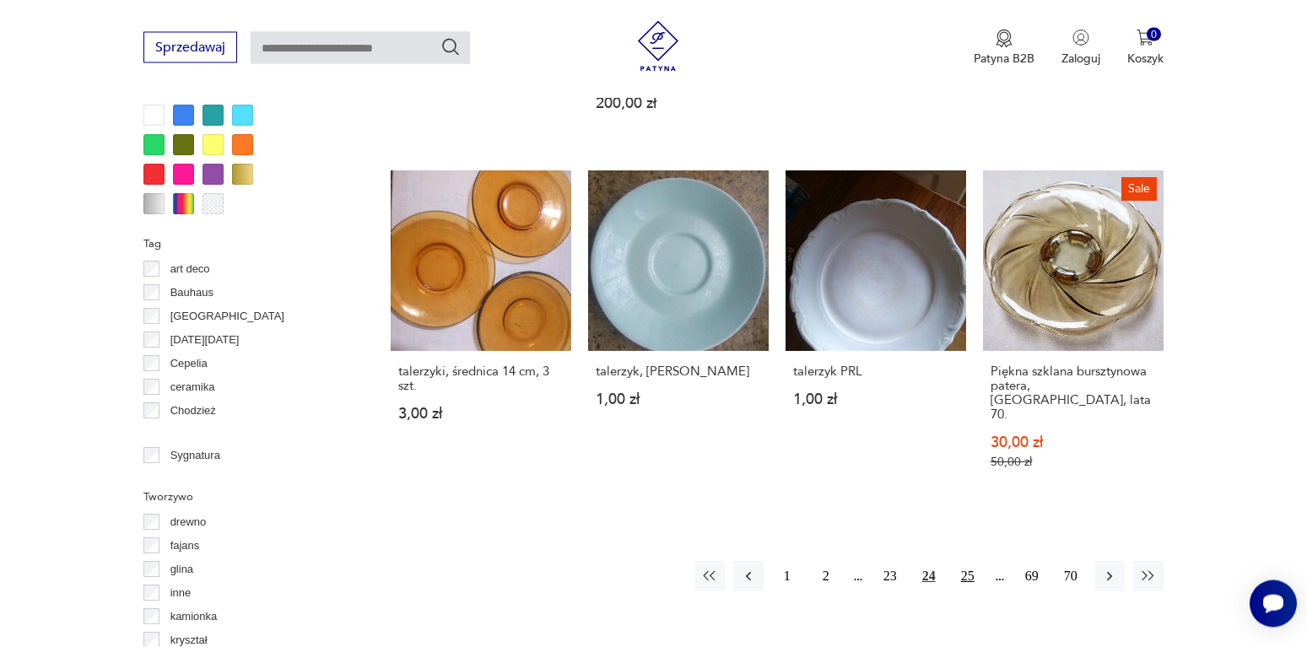
click at [963, 561] on button "25" at bounding box center [968, 576] width 30 height 30
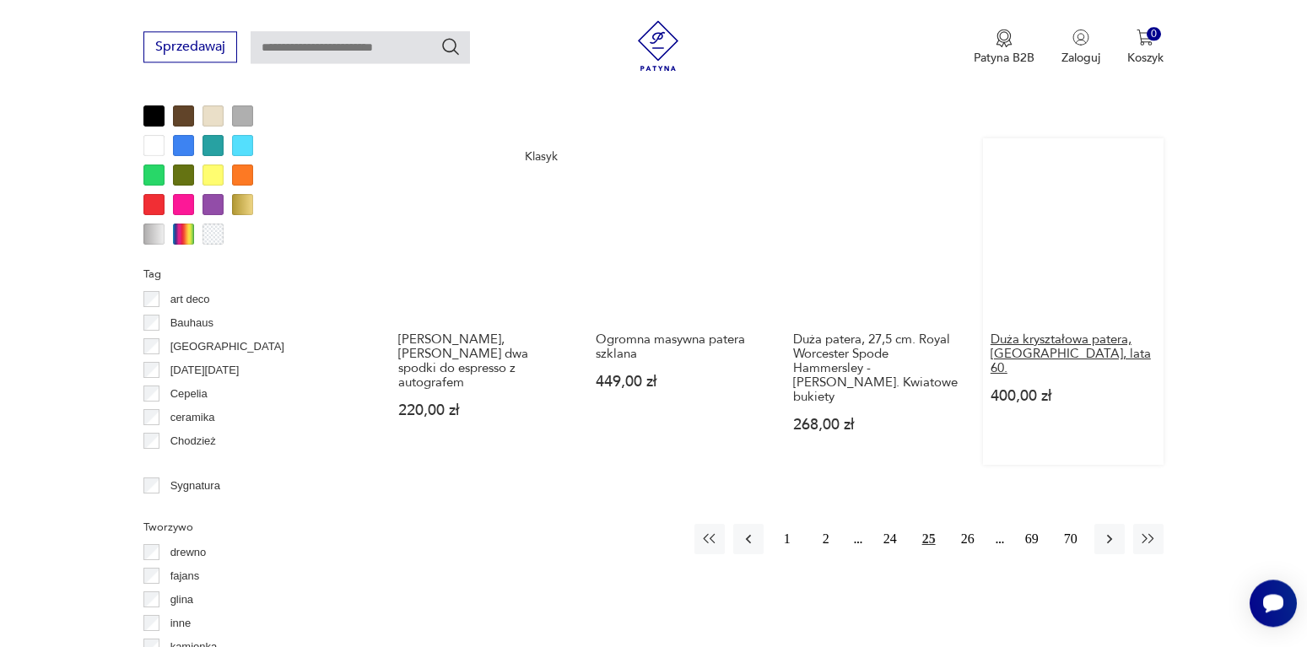
scroll to position [1826, 0]
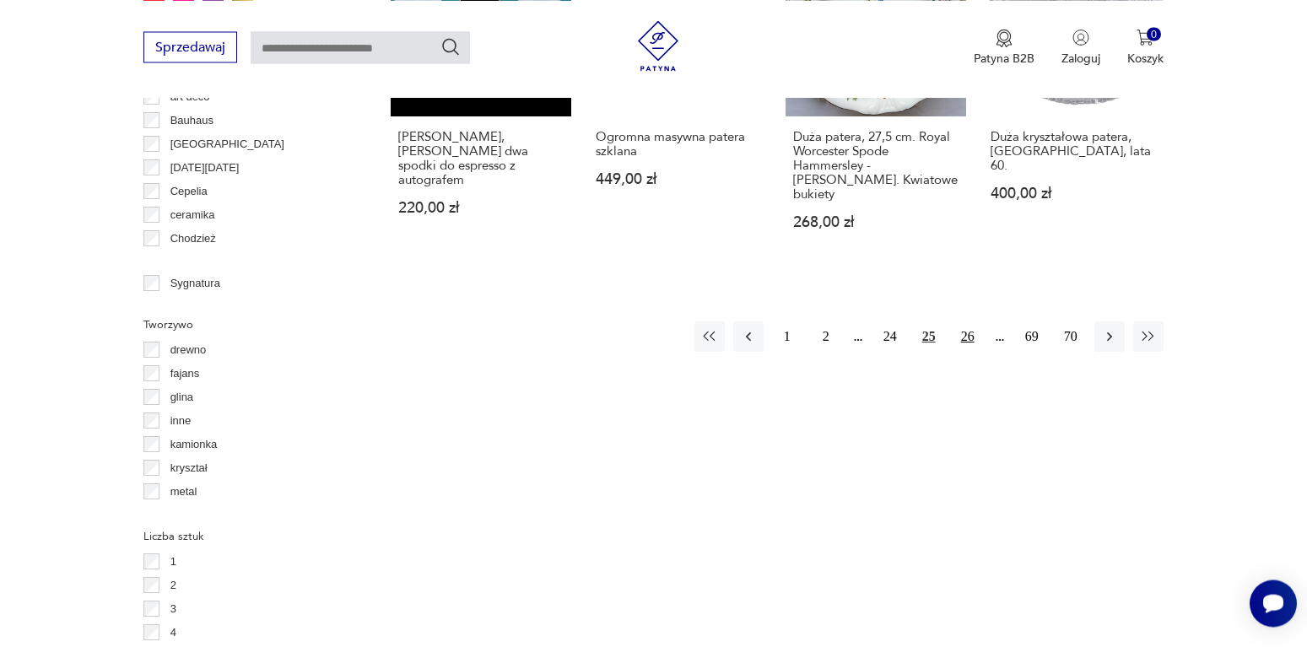
click at [970, 321] on button "26" at bounding box center [968, 336] width 30 height 30
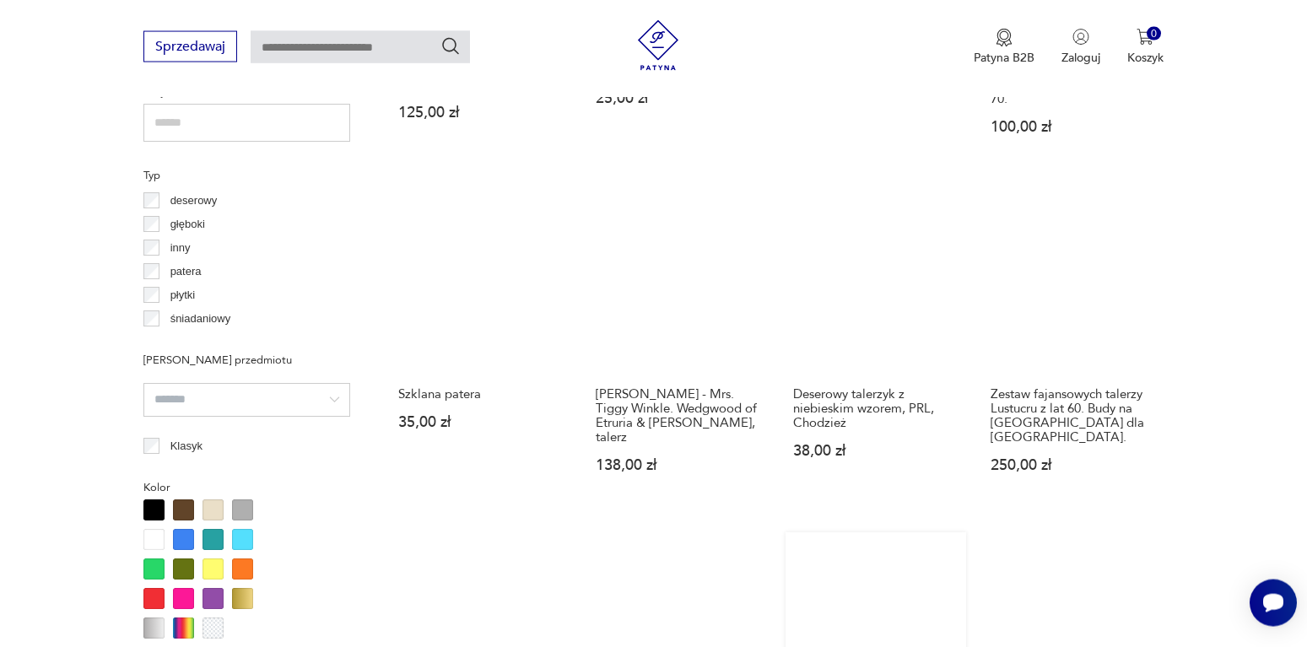
scroll to position [1482, 0]
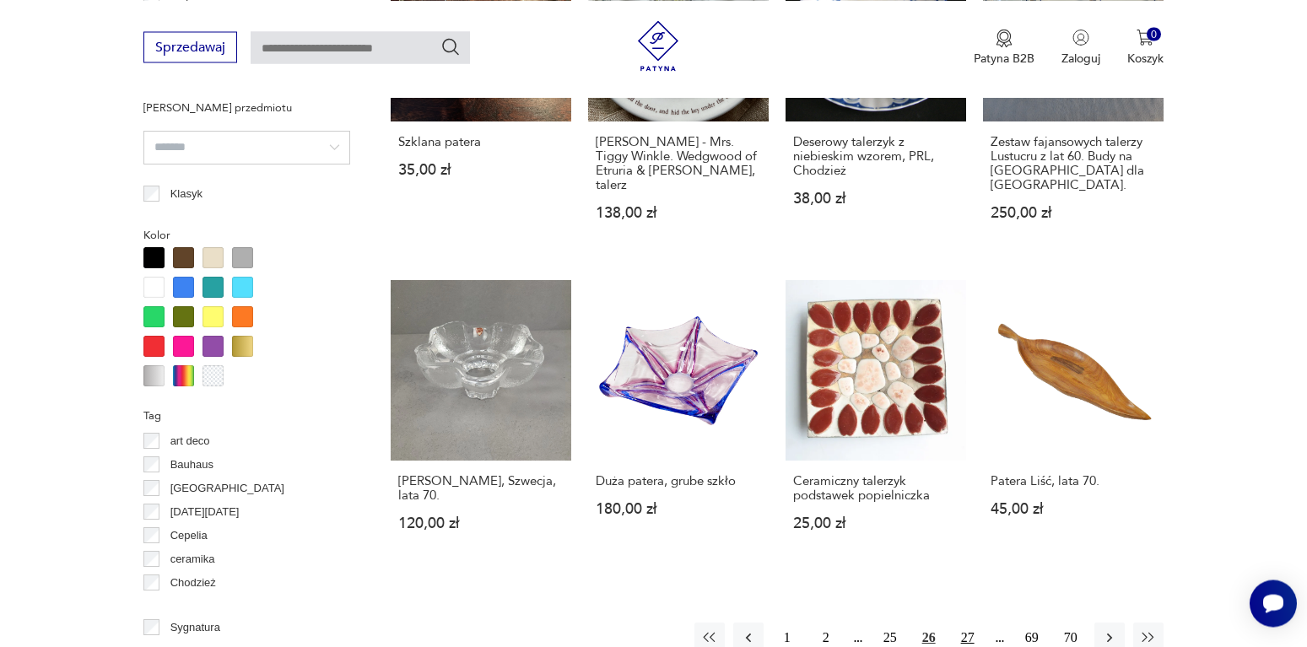
click at [969, 623] on button "27" at bounding box center [968, 638] width 30 height 30
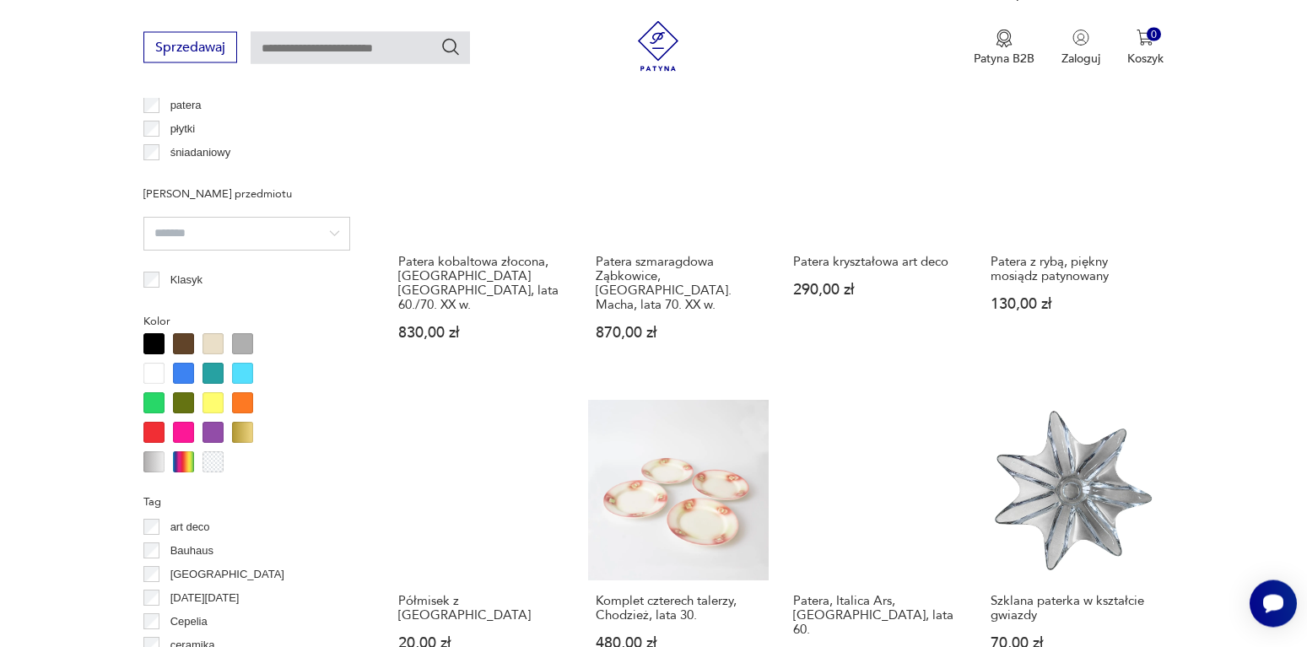
scroll to position [1826, 0]
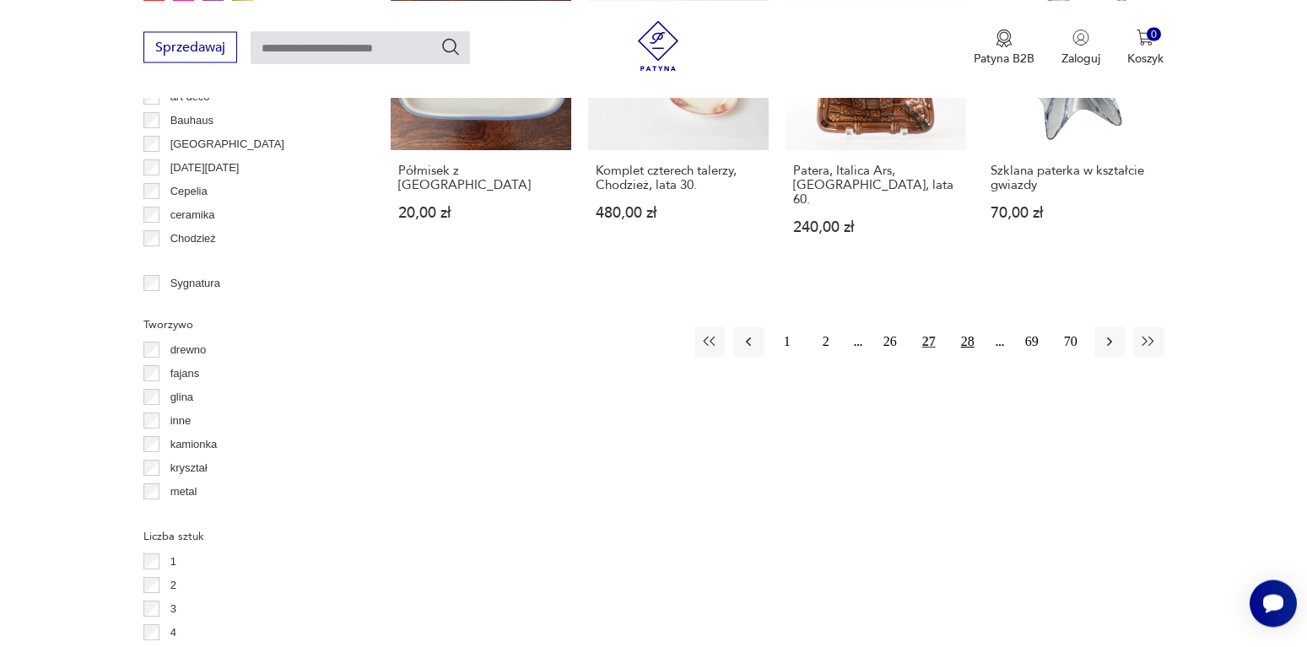
click at [969, 327] on button "28" at bounding box center [968, 342] width 30 height 30
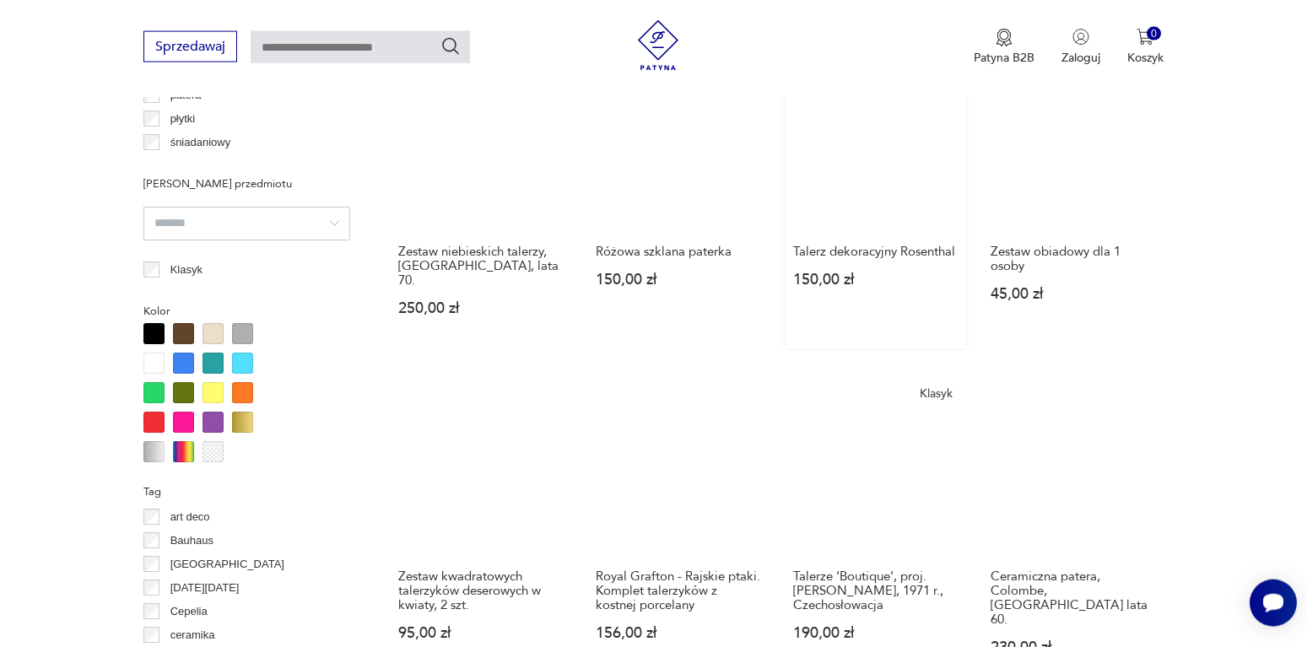
scroll to position [1568, 0]
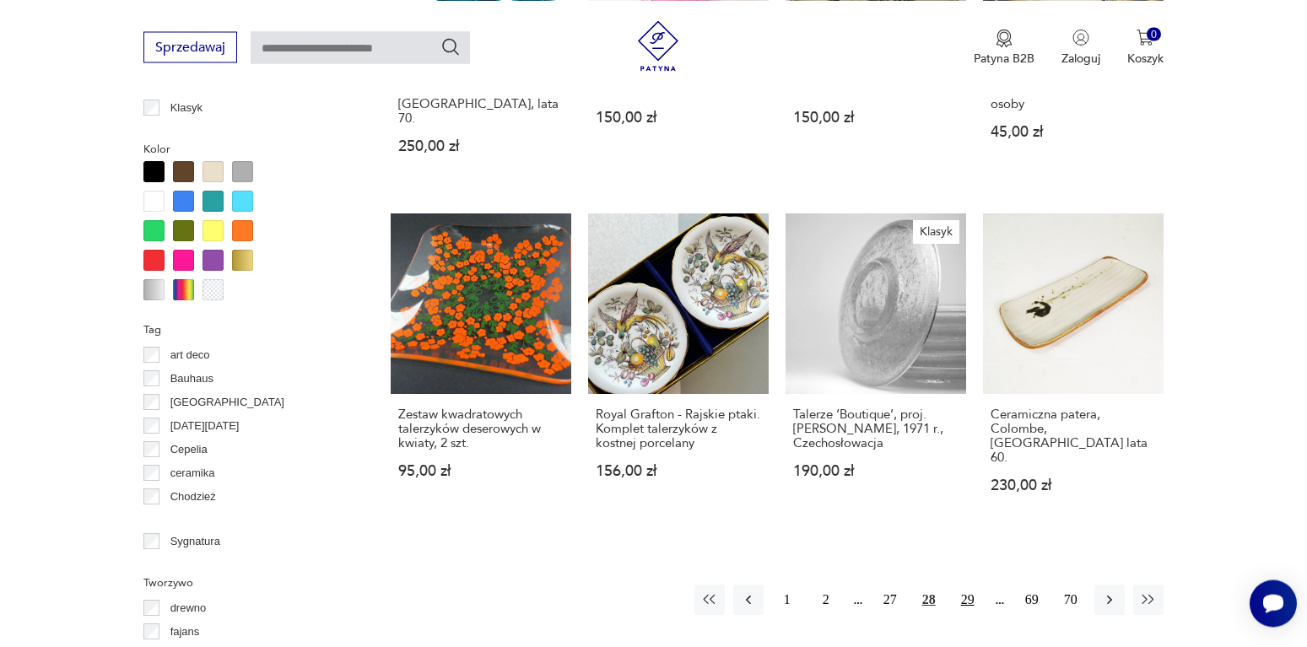
click at [965, 585] on button "29" at bounding box center [968, 600] width 30 height 30
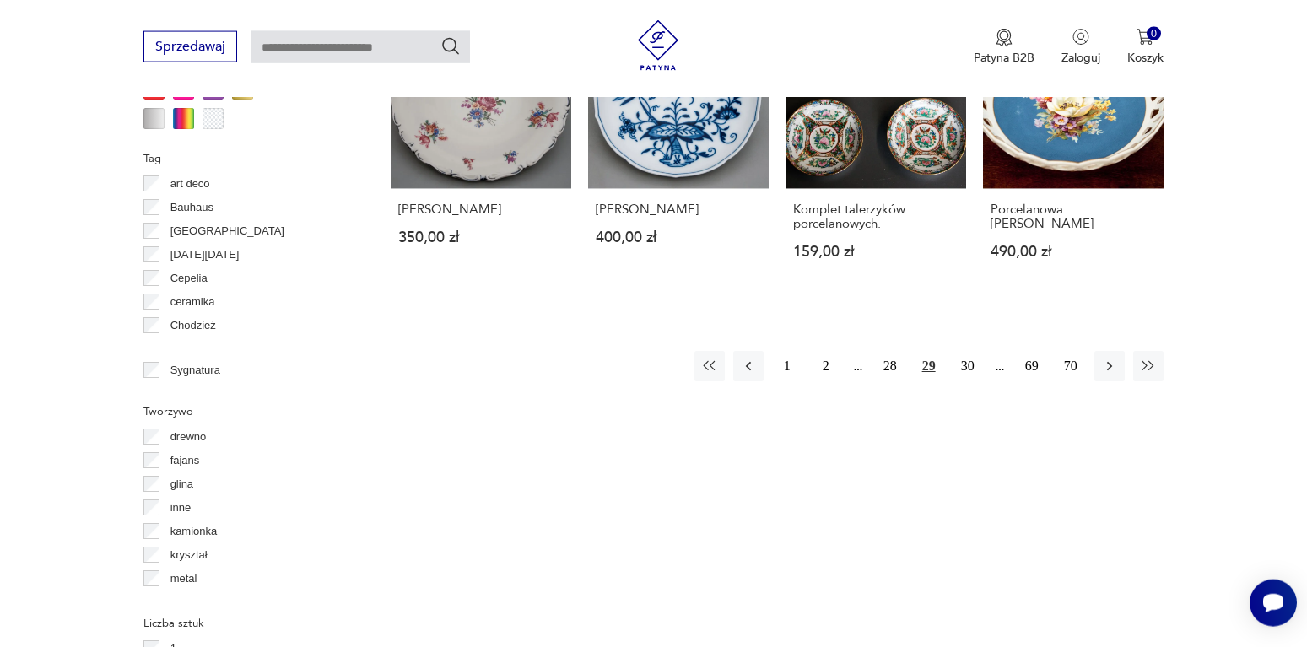
scroll to position [1740, 0]
click at [967, 350] on button "30" at bounding box center [968, 365] width 30 height 30
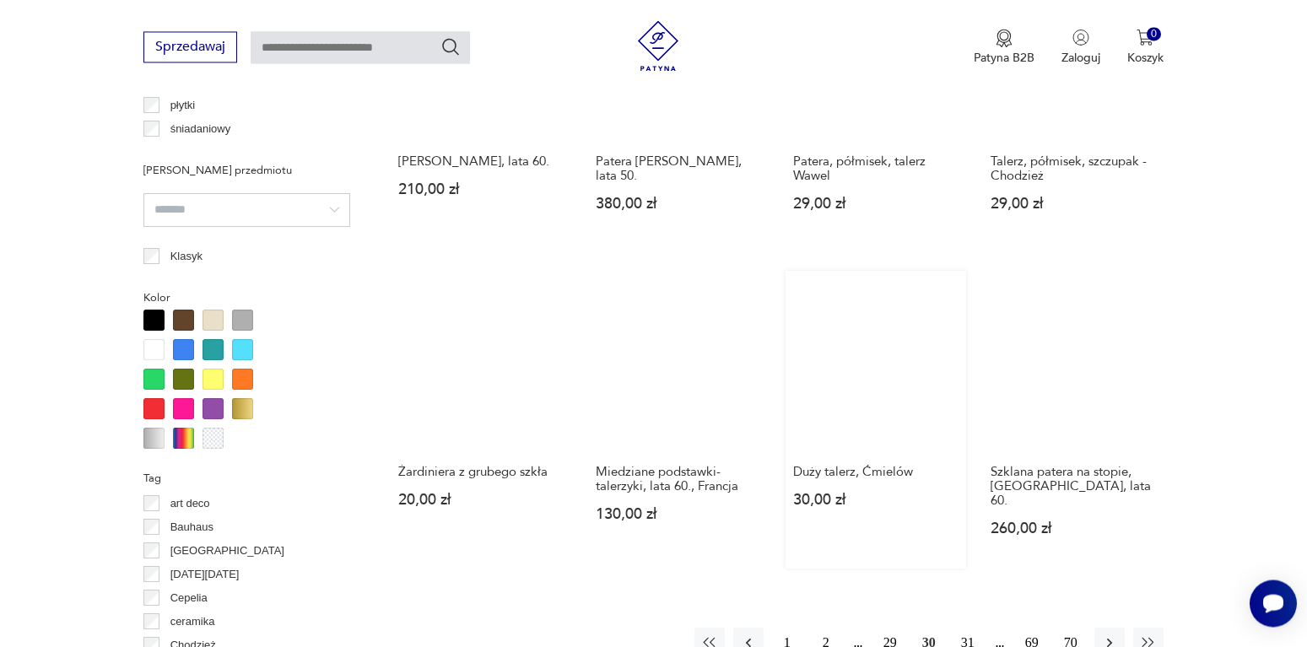
scroll to position [1740, 0]
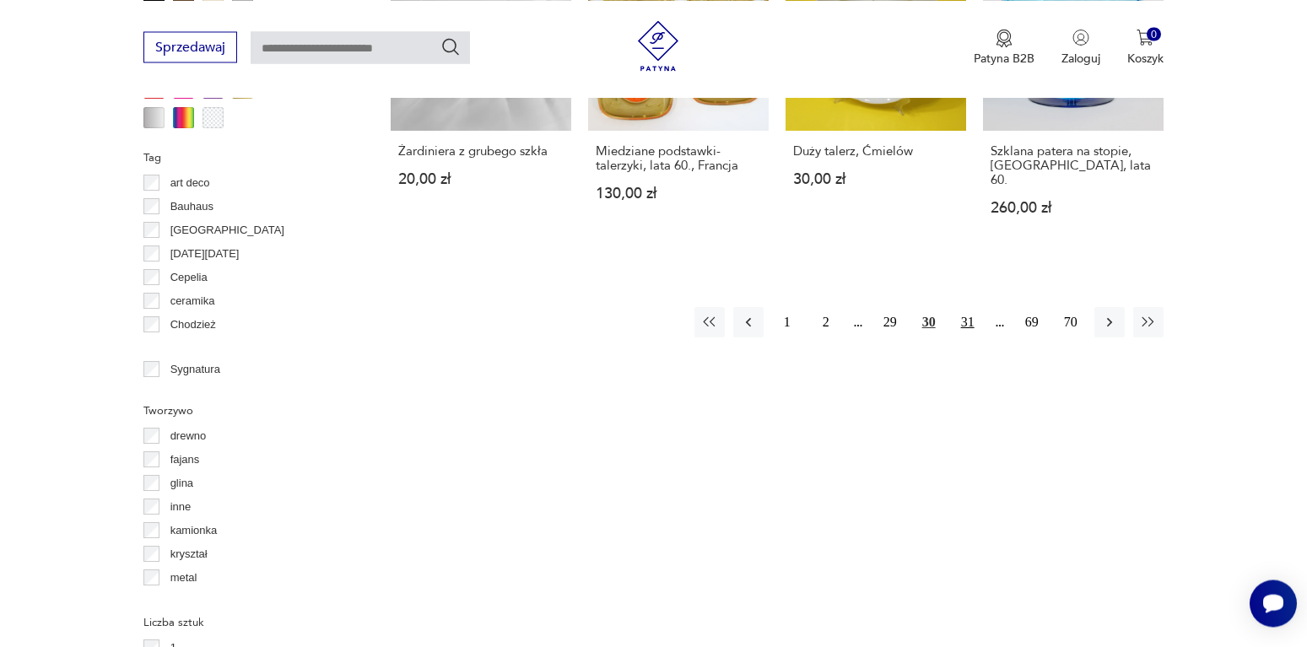
click at [966, 312] on button "31" at bounding box center [968, 322] width 30 height 30
click at [966, 312] on button "32" at bounding box center [968, 322] width 30 height 30
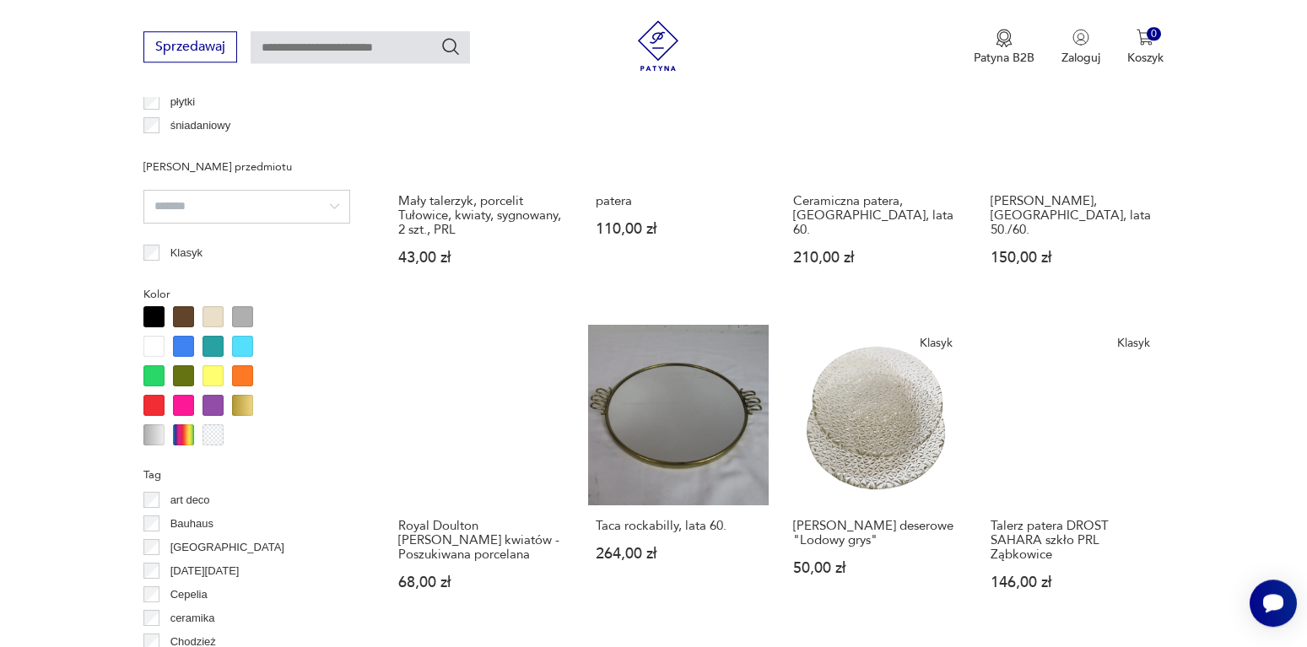
scroll to position [1482, 0]
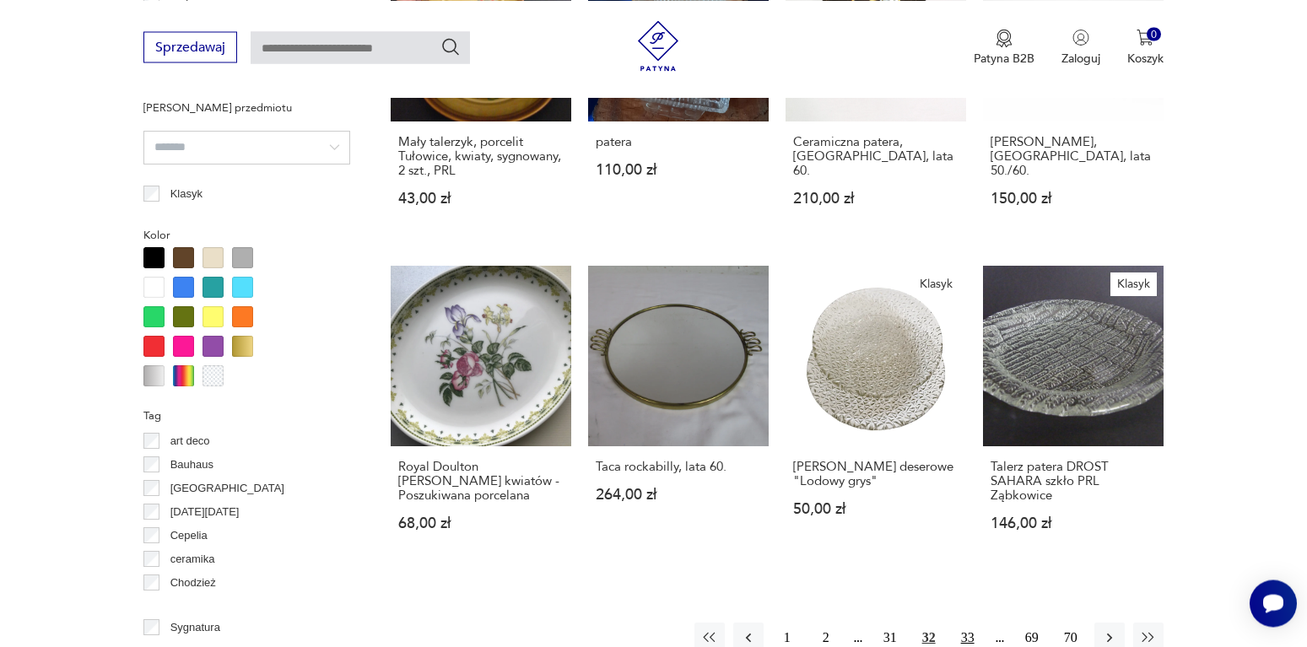
click at [970, 623] on button "33" at bounding box center [968, 638] width 30 height 30
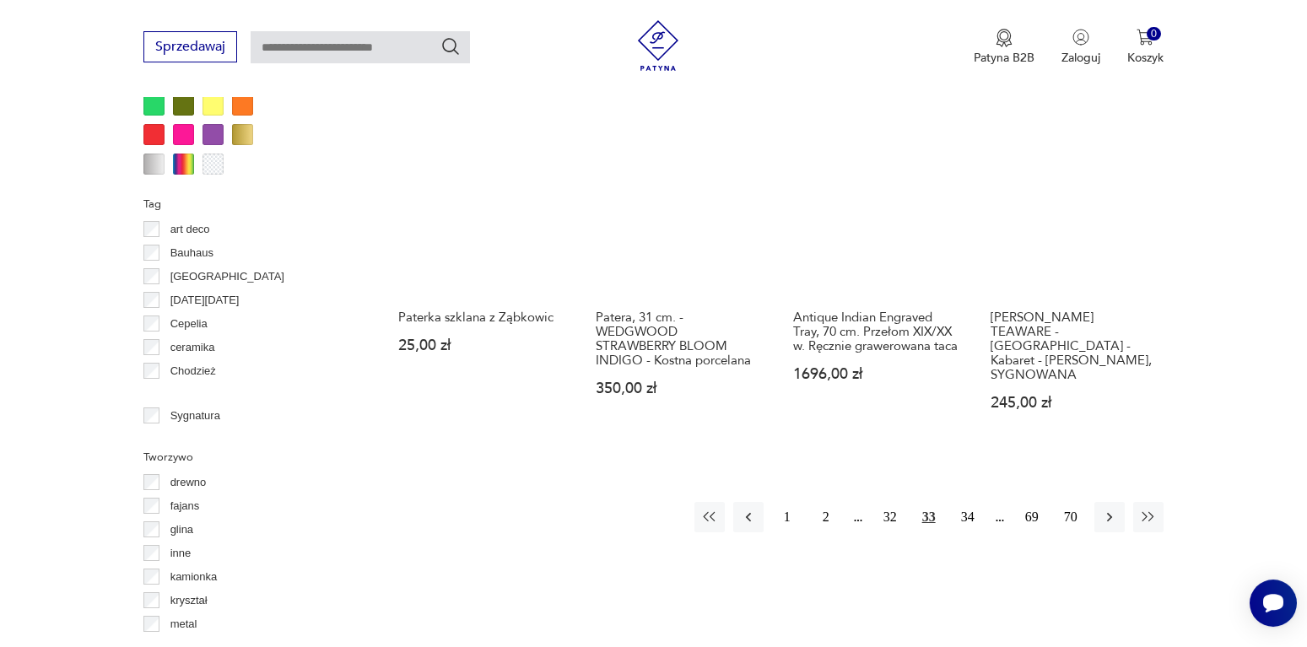
scroll to position [1826, 0]
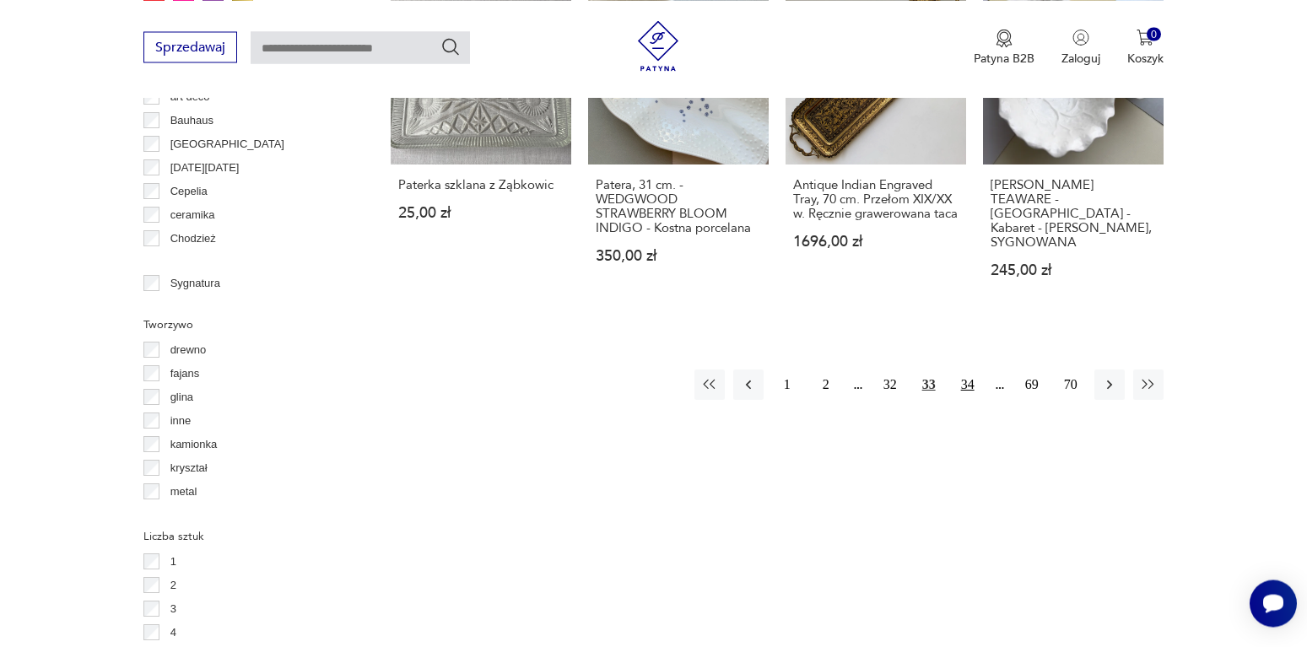
click at [964, 370] on button "34" at bounding box center [968, 385] width 30 height 30
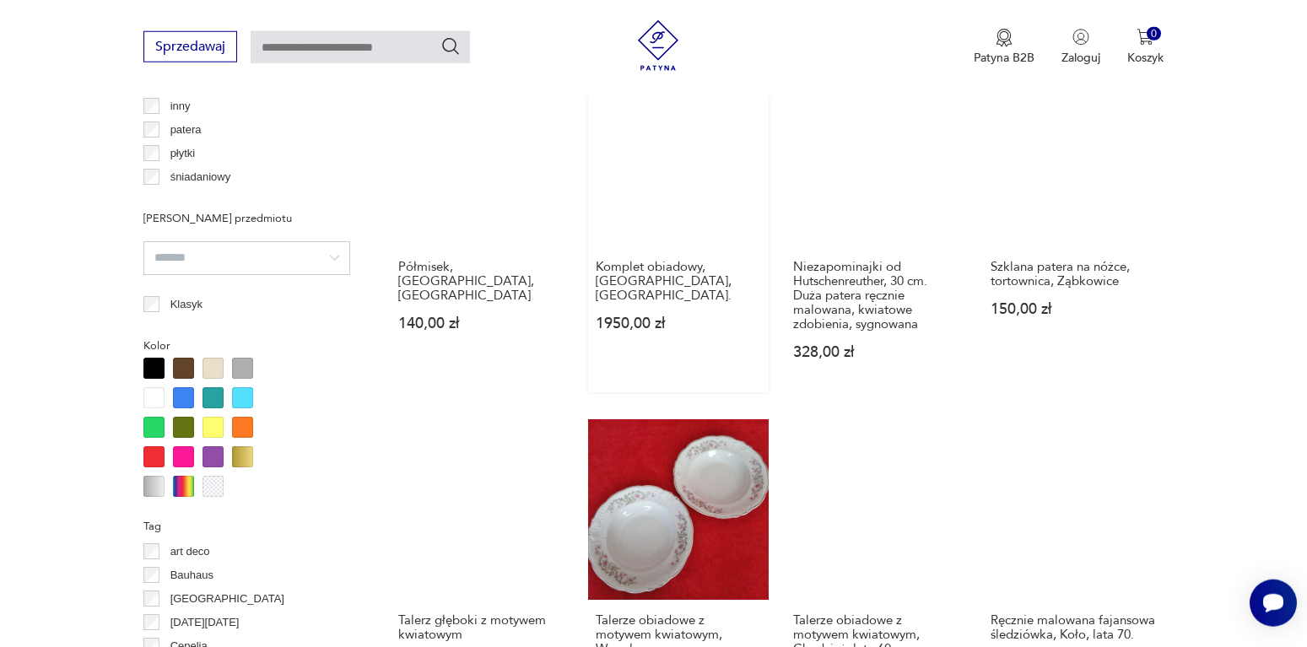
scroll to position [1568, 0]
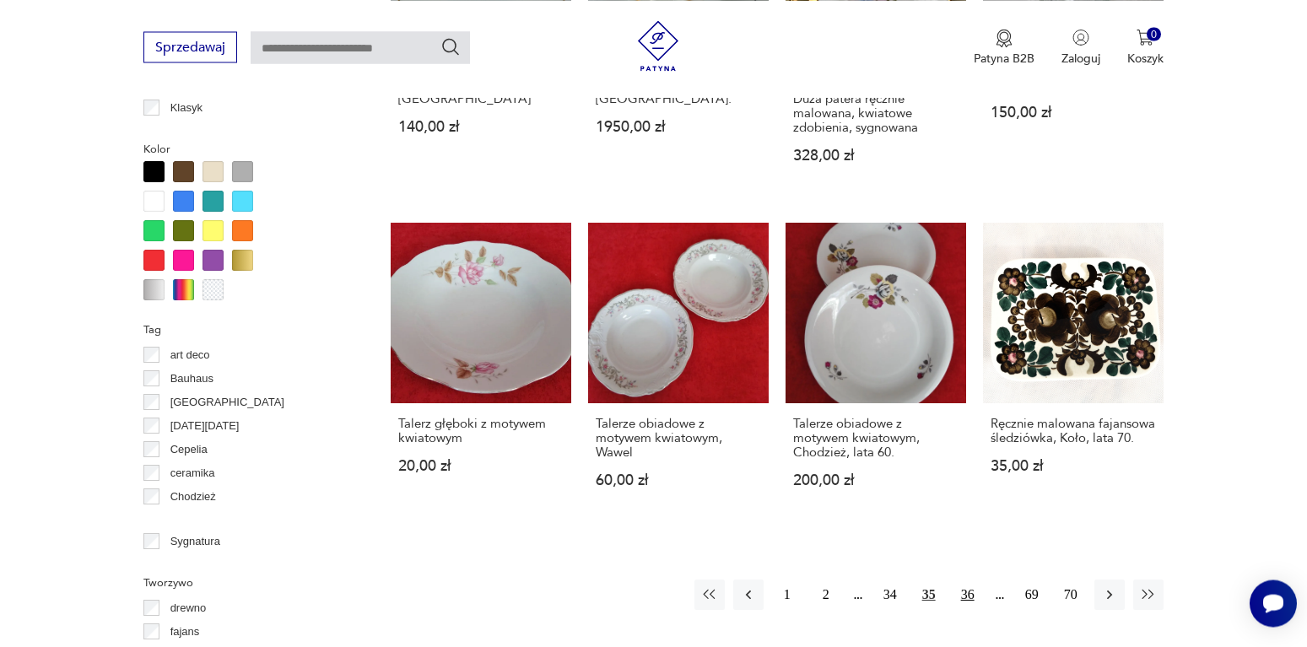
click at [971, 581] on button "36" at bounding box center [968, 595] width 30 height 30
click at [971, 581] on button "37" at bounding box center [968, 595] width 30 height 30
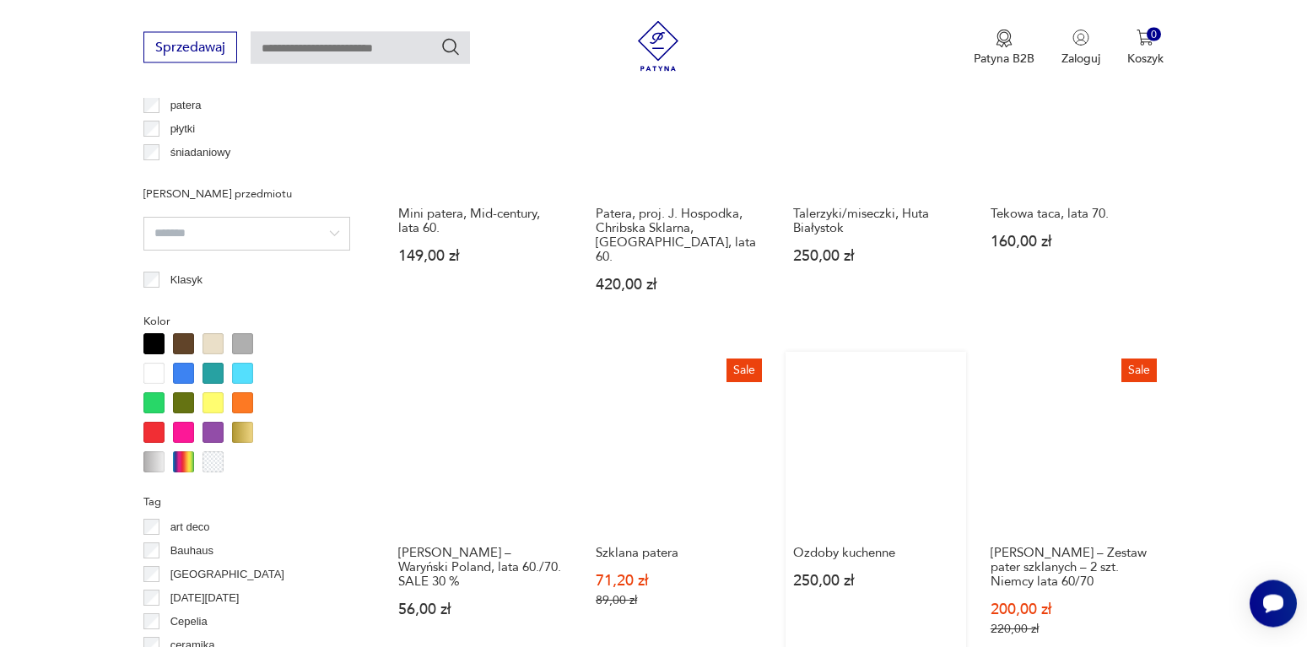
scroll to position [1740, 0]
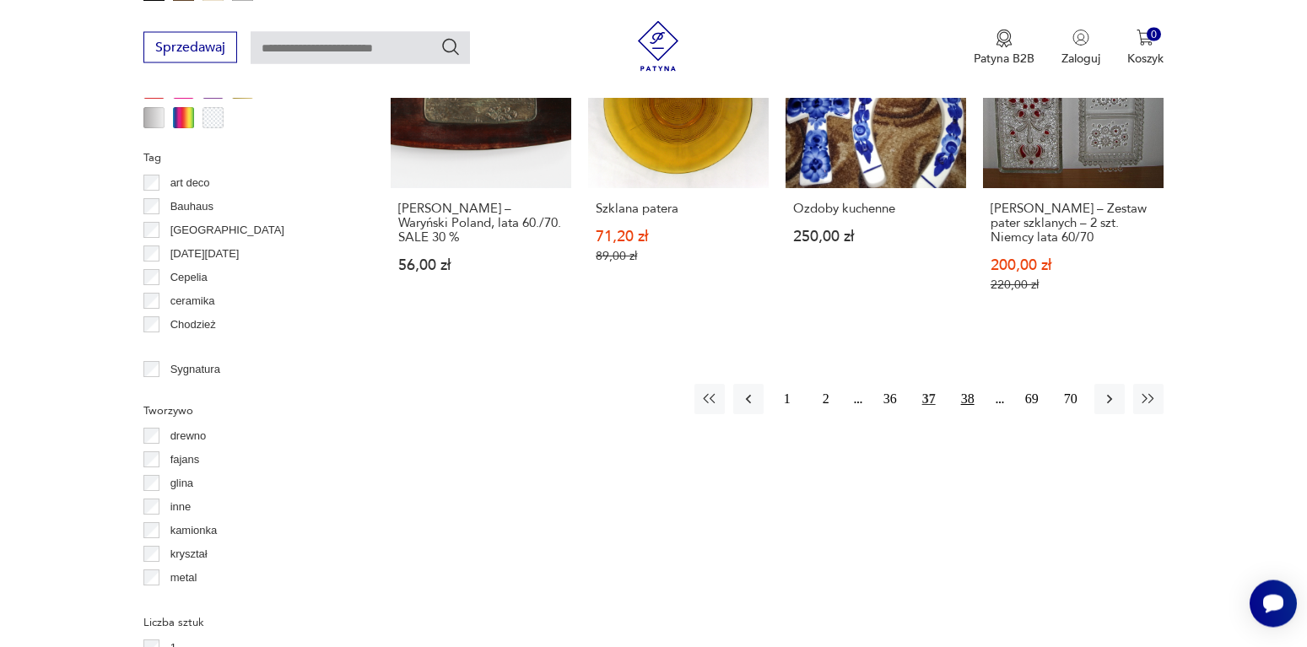
click at [963, 384] on button "38" at bounding box center [968, 399] width 30 height 30
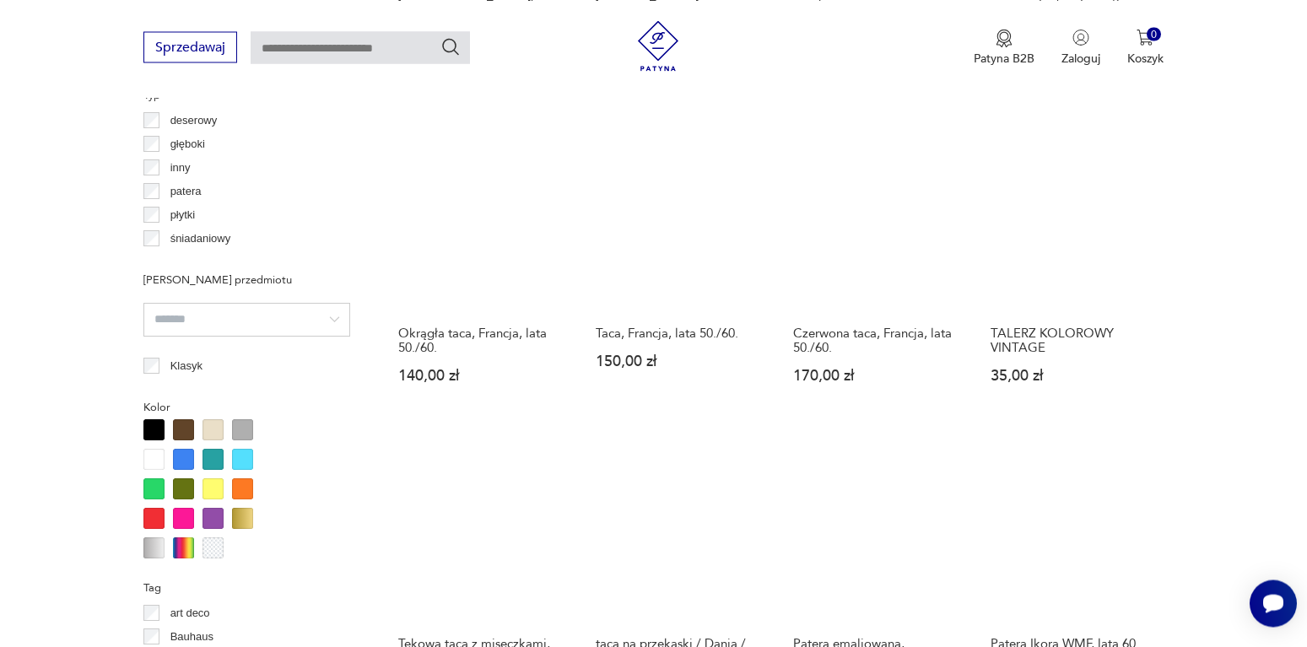
scroll to position [1654, 0]
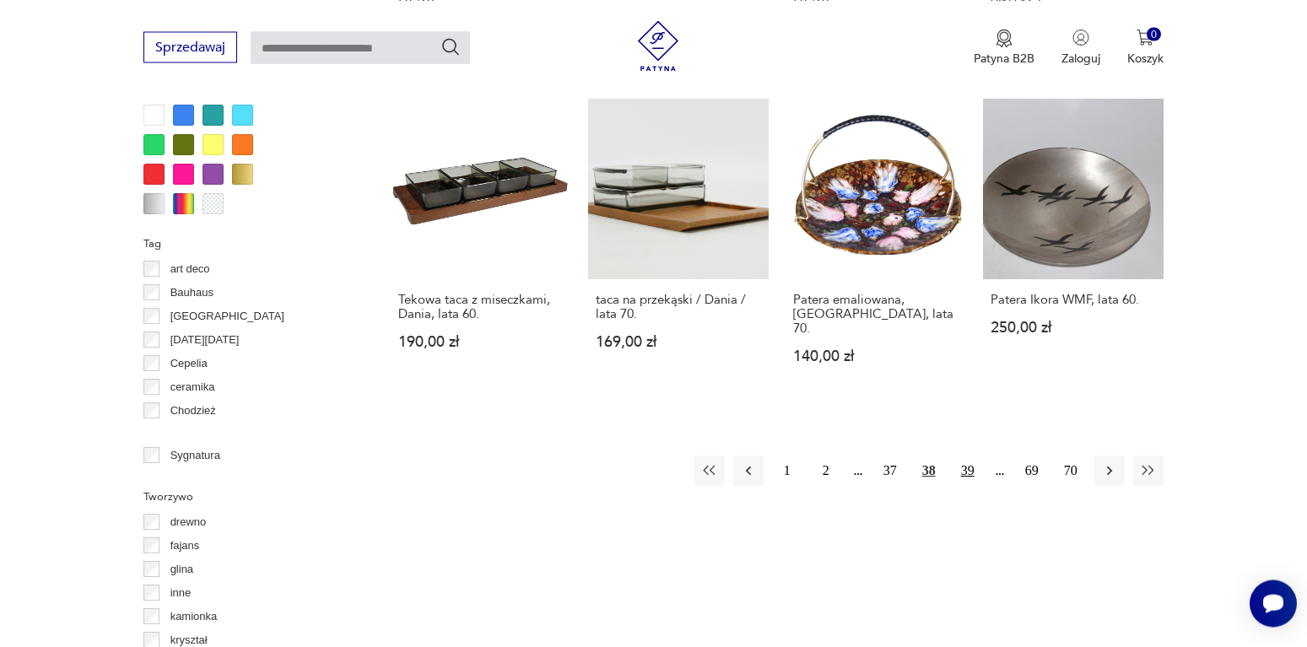
click at [970, 456] on button "39" at bounding box center [968, 471] width 30 height 30
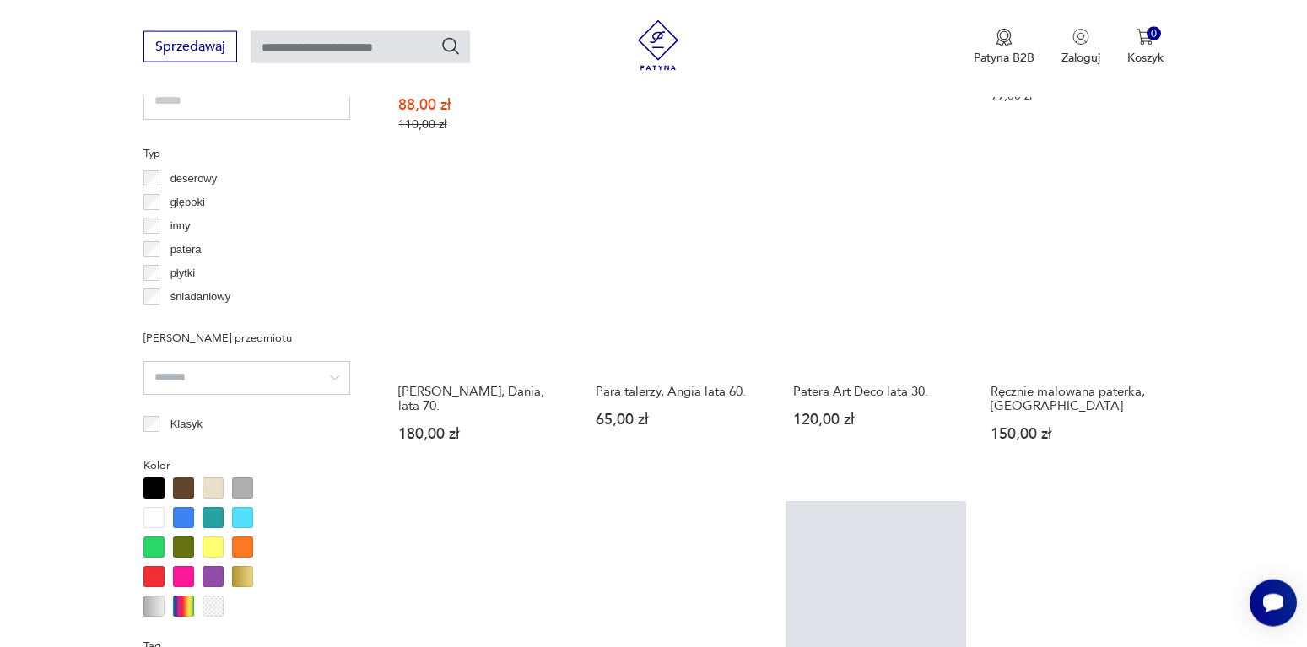
scroll to position [1568, 0]
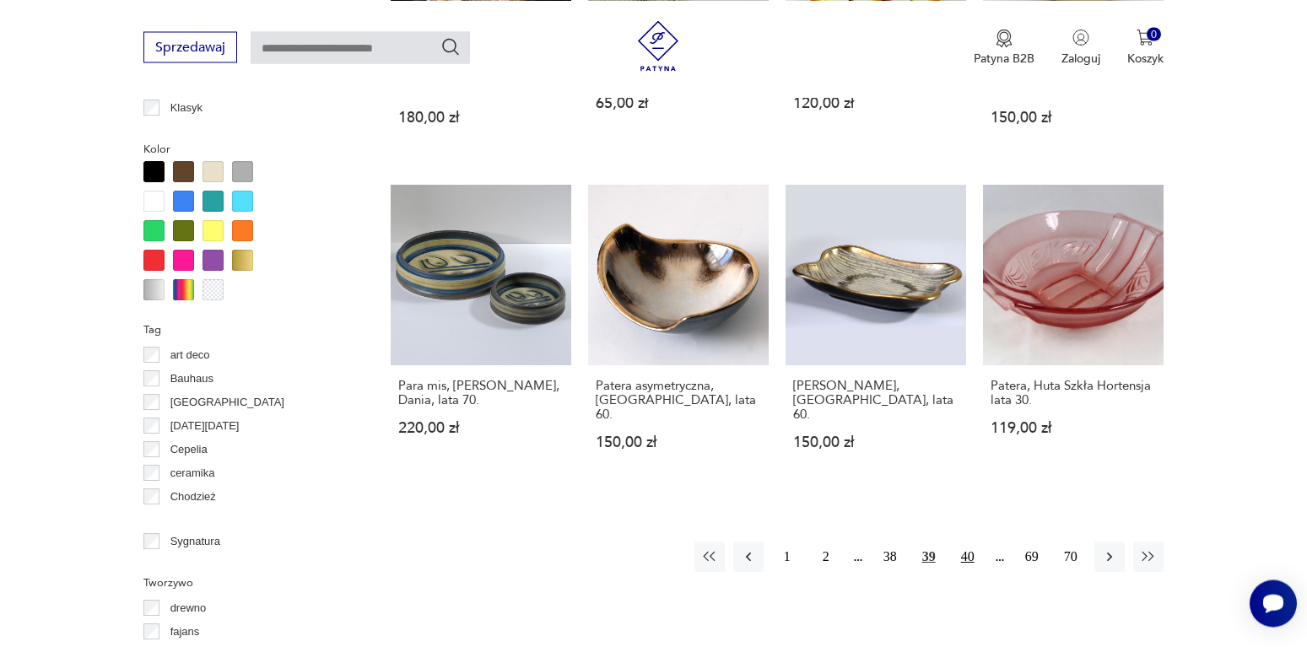
click at [973, 542] on button "40" at bounding box center [968, 557] width 30 height 30
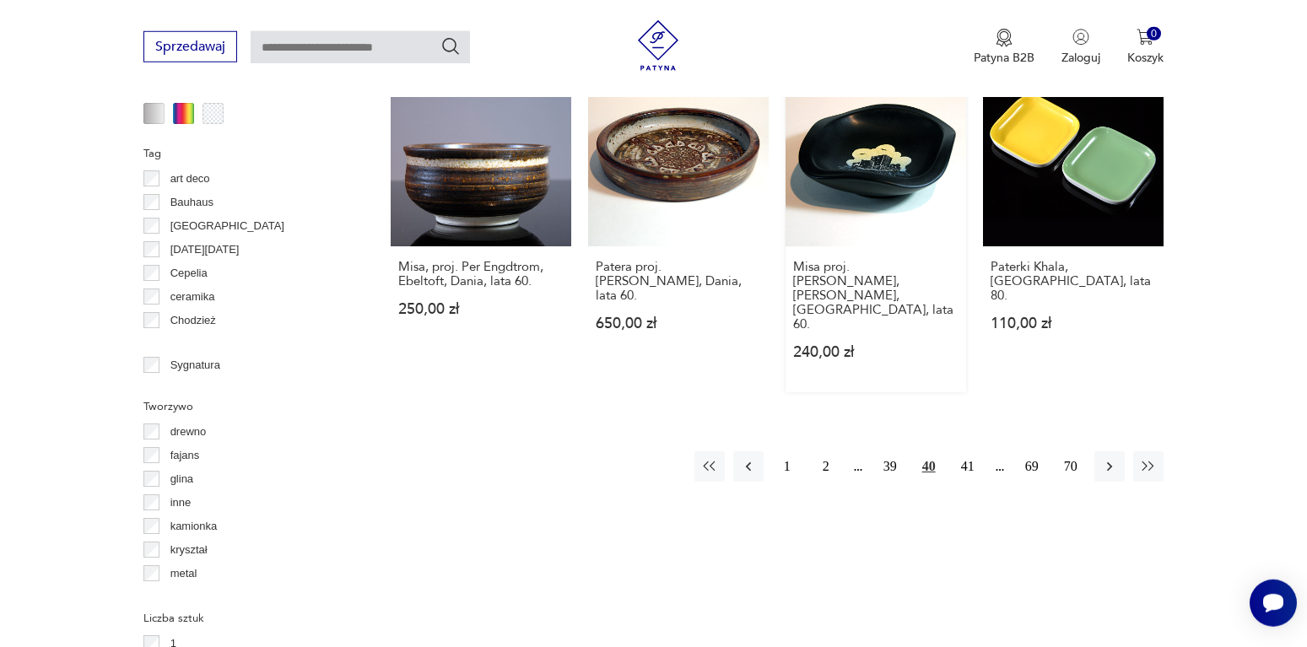
scroll to position [1826, 0]
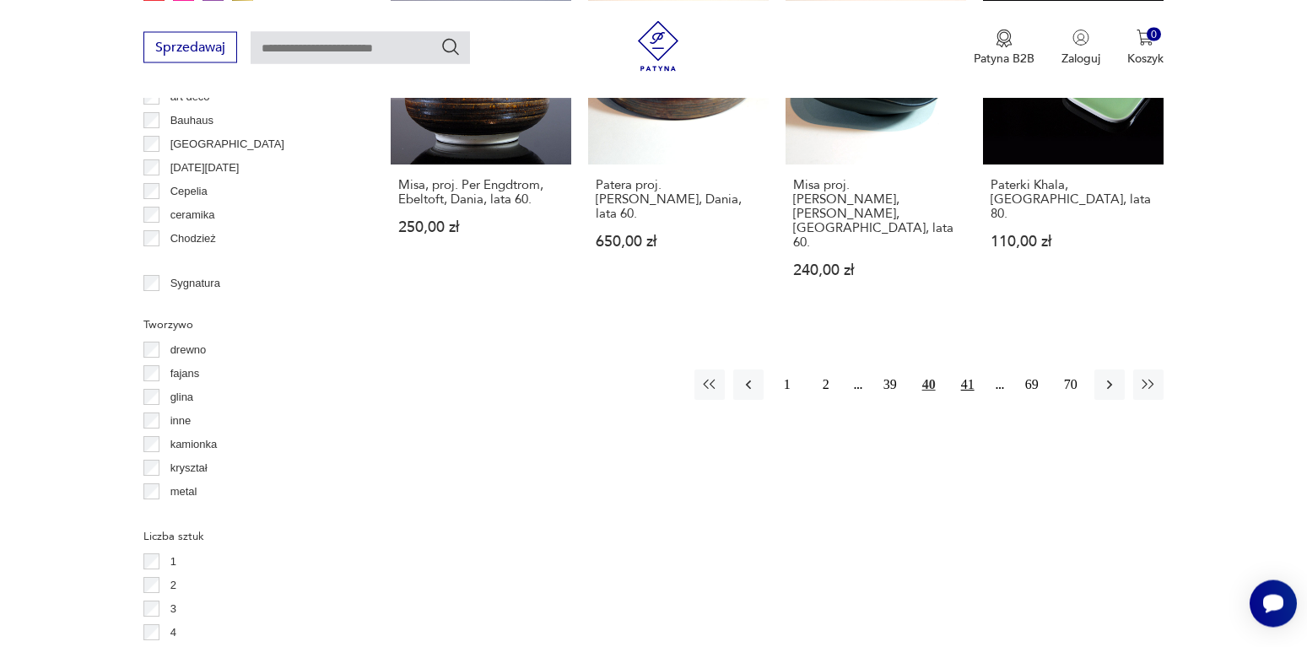
click at [964, 370] on button "41" at bounding box center [968, 385] width 30 height 30
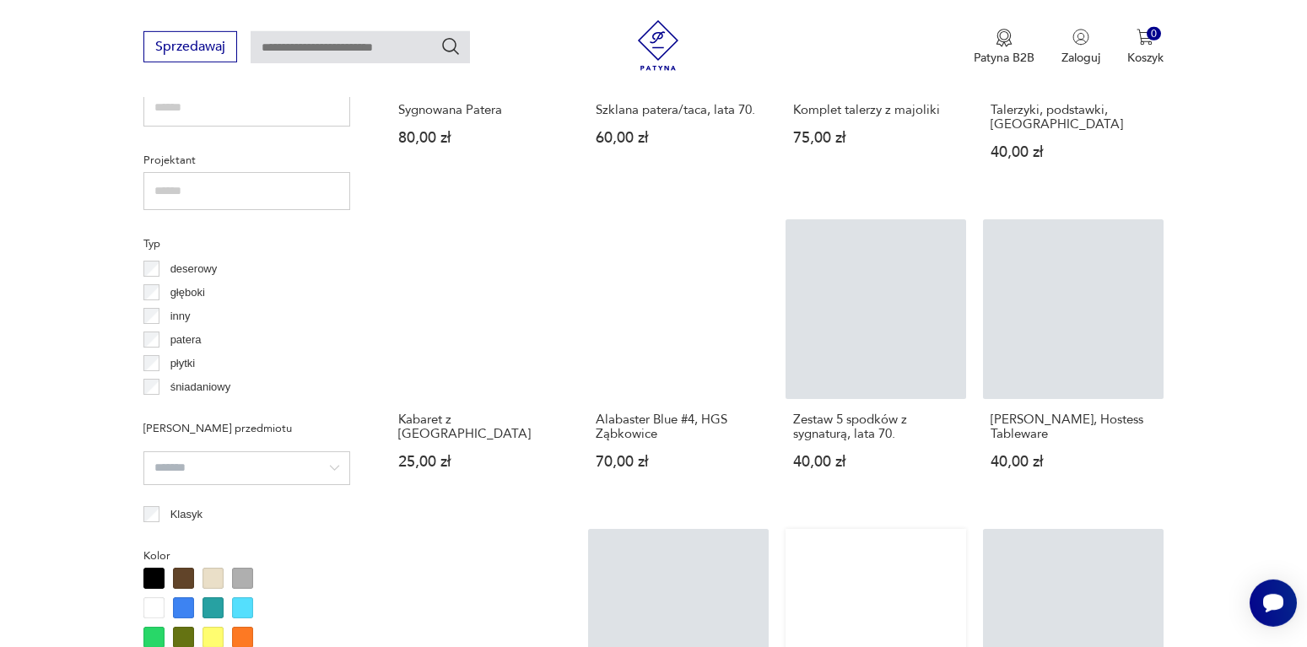
scroll to position [1482, 0]
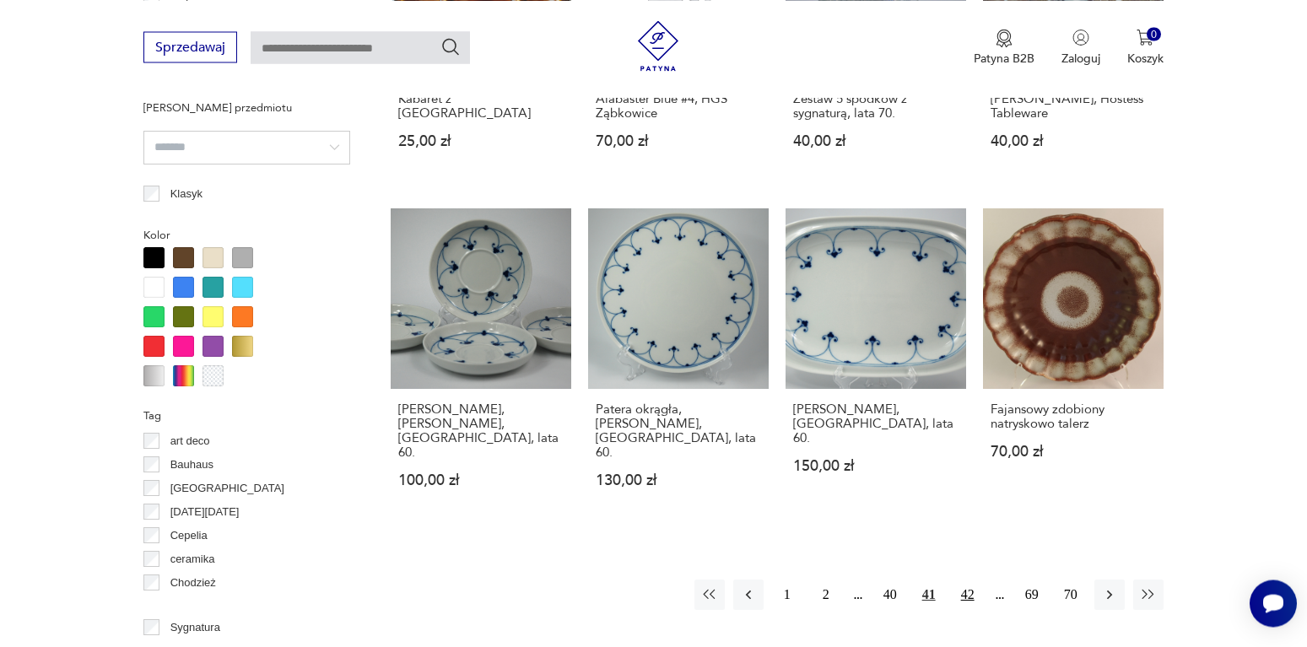
click at [964, 580] on button "42" at bounding box center [968, 595] width 30 height 30
click at [964, 580] on button "43" at bounding box center [968, 595] width 30 height 30
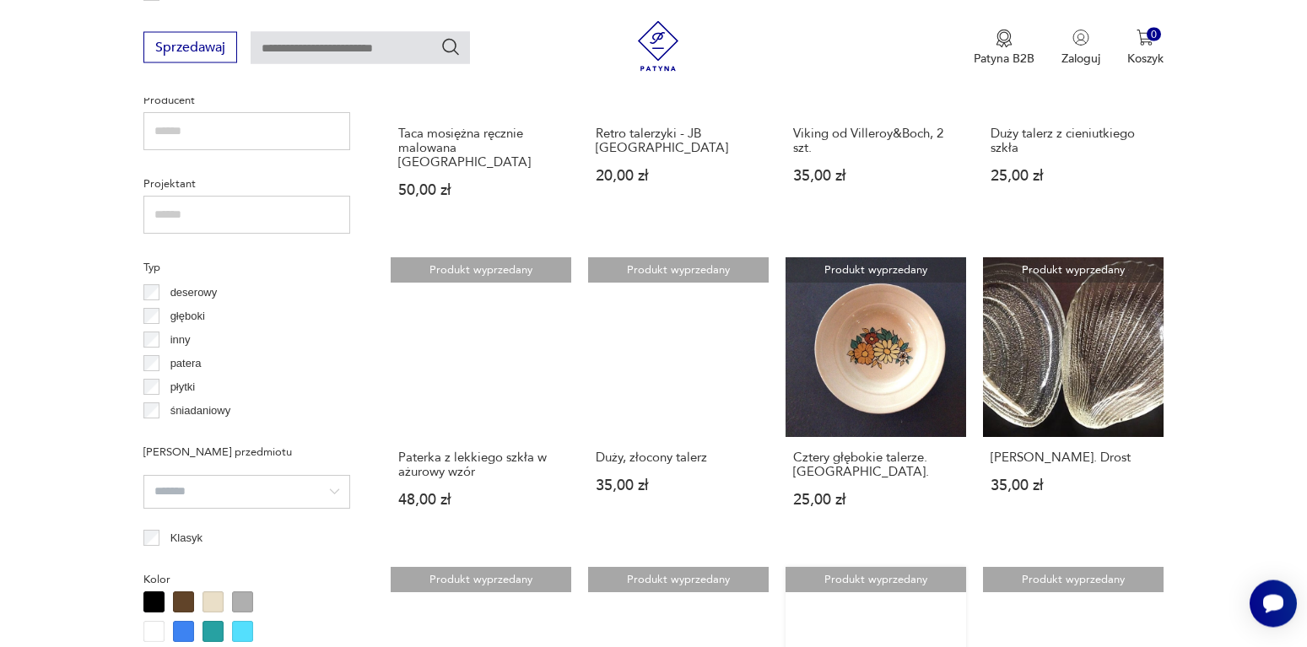
scroll to position [1482, 0]
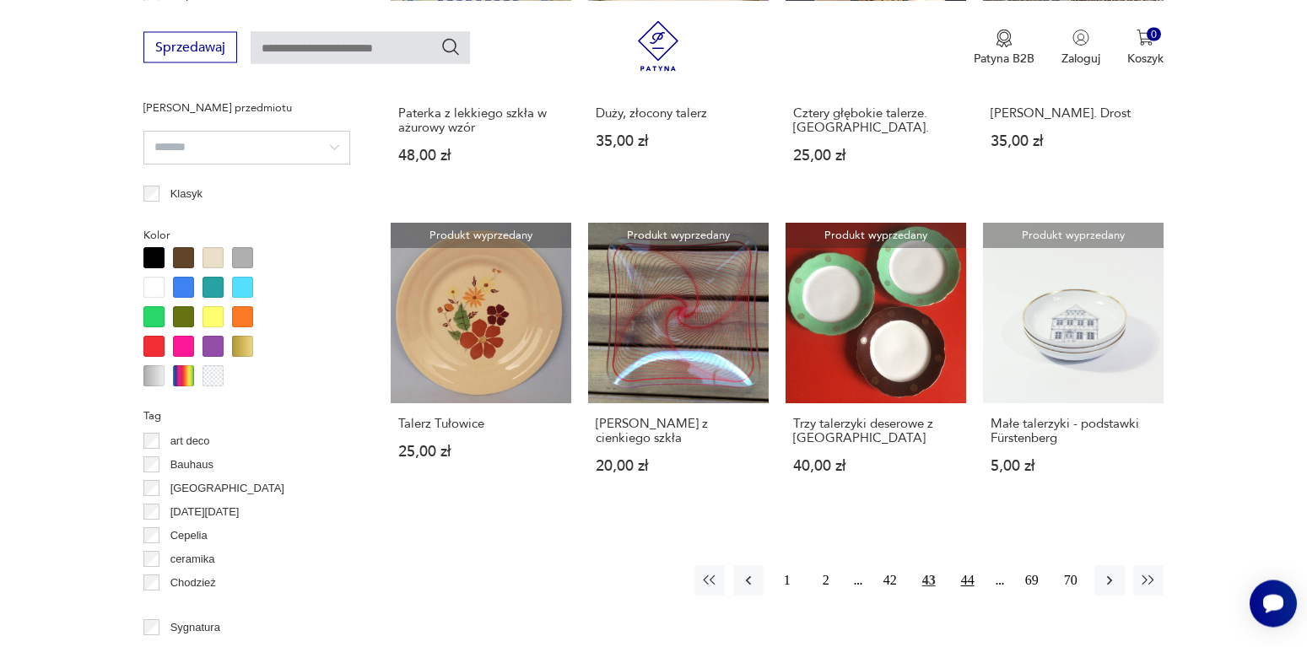
click at [969, 565] on button "44" at bounding box center [968, 580] width 30 height 30
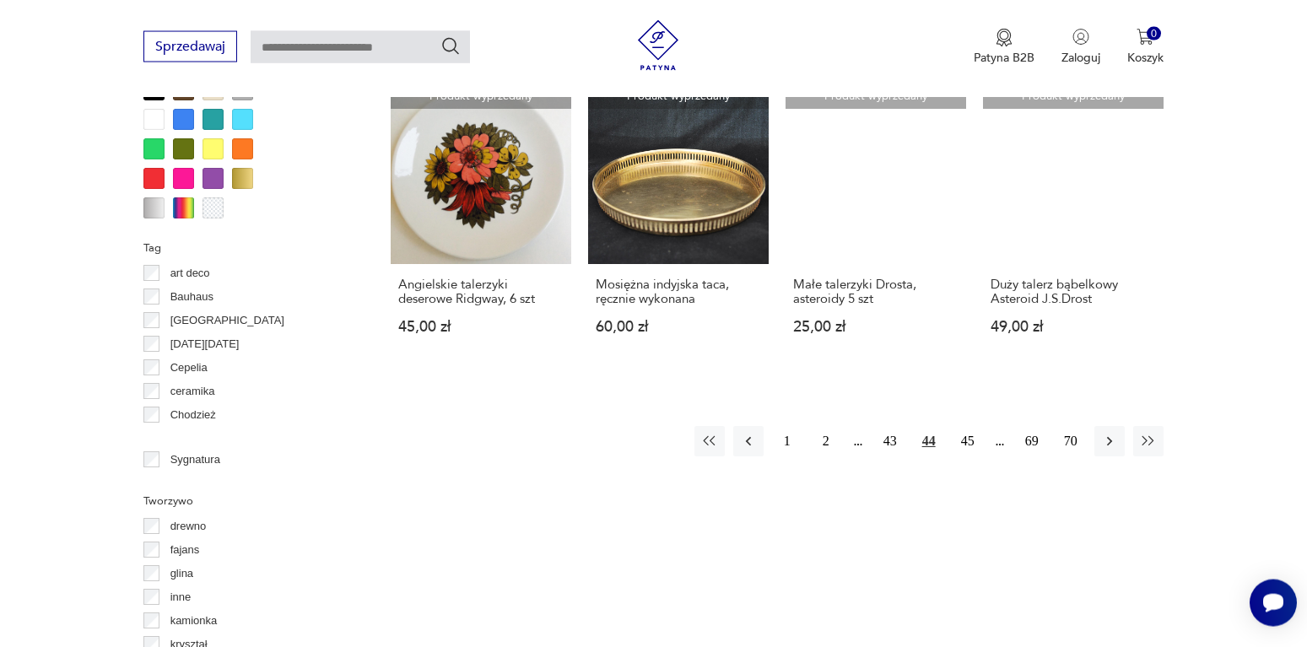
scroll to position [1481, 0]
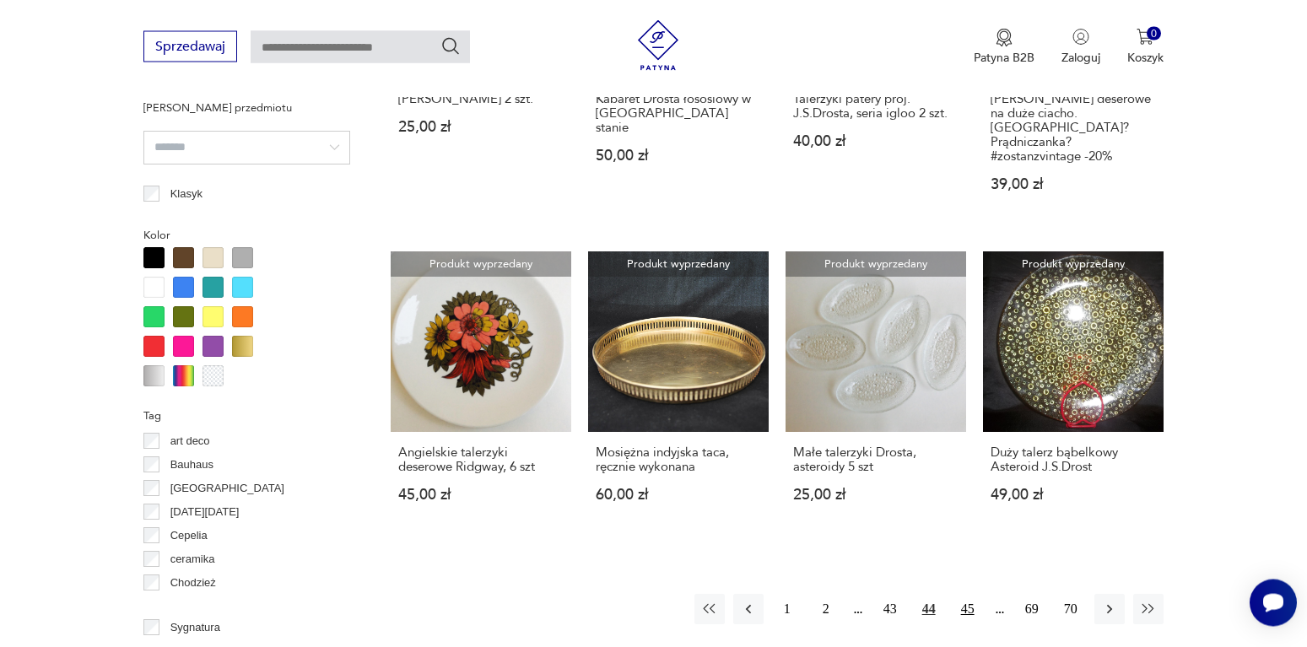
click at [963, 597] on button "45" at bounding box center [968, 610] width 30 height 30
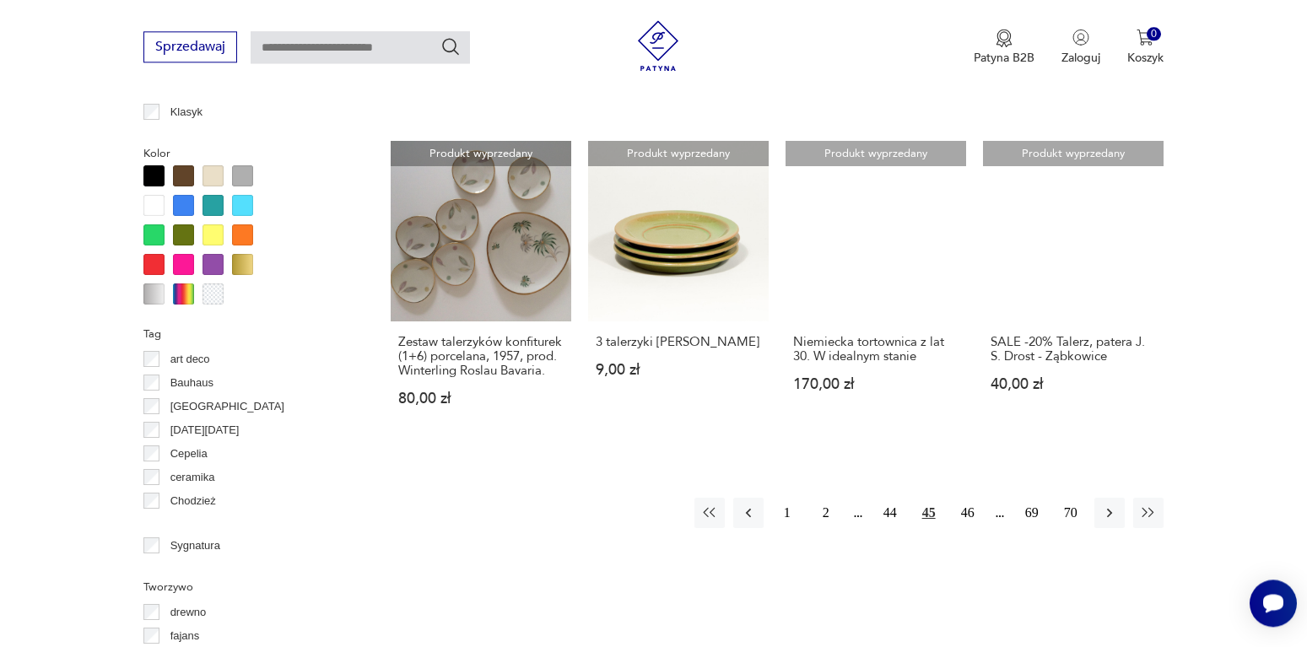
scroll to position [1654, 0]
